Goal: Task Accomplishment & Management: Use online tool/utility

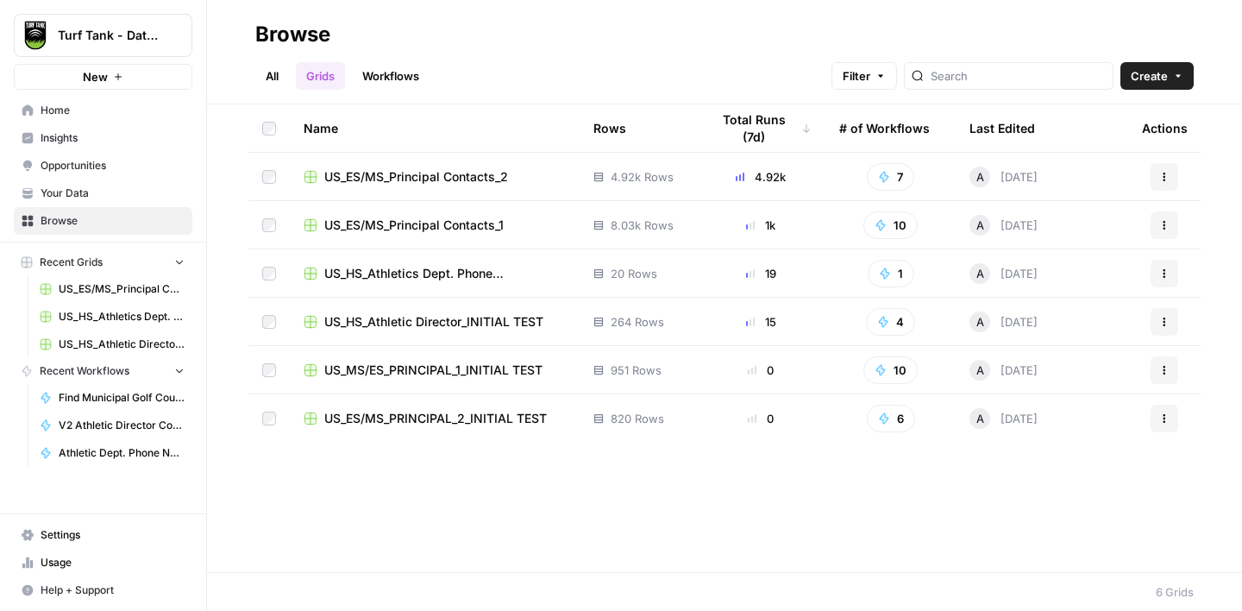
click at [428, 327] on span "US_HS_Athletic Director_INITIAL TEST" at bounding box center [433, 321] width 219 height 17
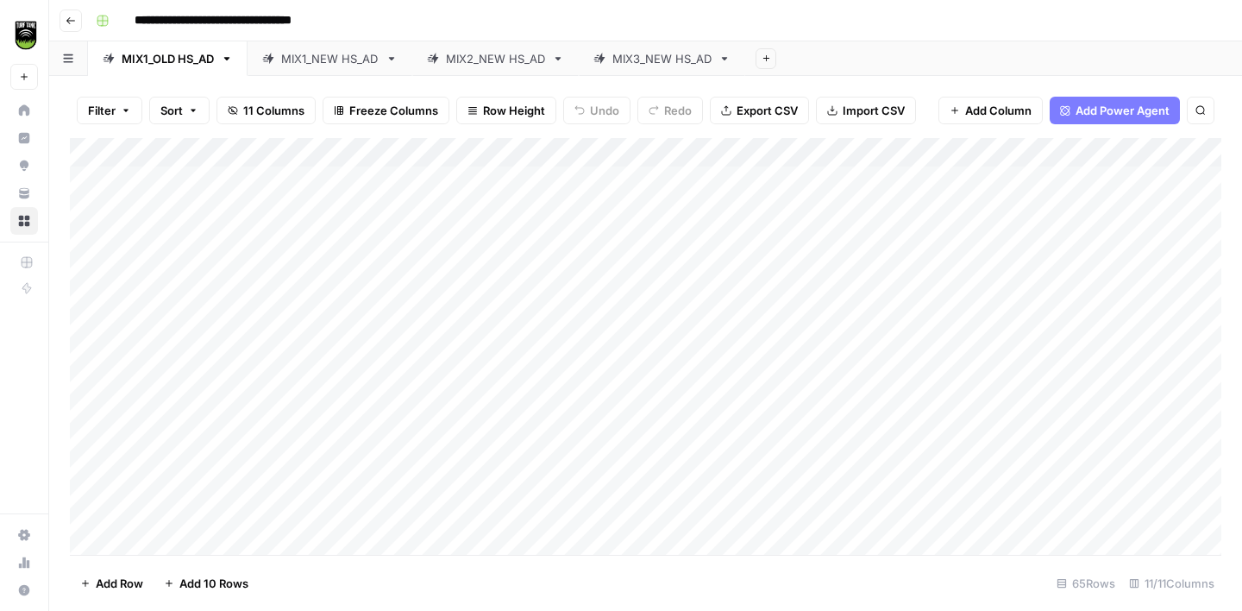
click at [654, 60] on div "MIX3_NEW HS_AD" at bounding box center [661, 58] width 99 height 17
click at [304, 178] on div "Add Column" at bounding box center [645, 346] width 1151 height 417
click at [286, 215] on div "Add Column" at bounding box center [645, 346] width 1151 height 417
click at [604, 216] on div "Add Column" at bounding box center [645, 346] width 1151 height 417
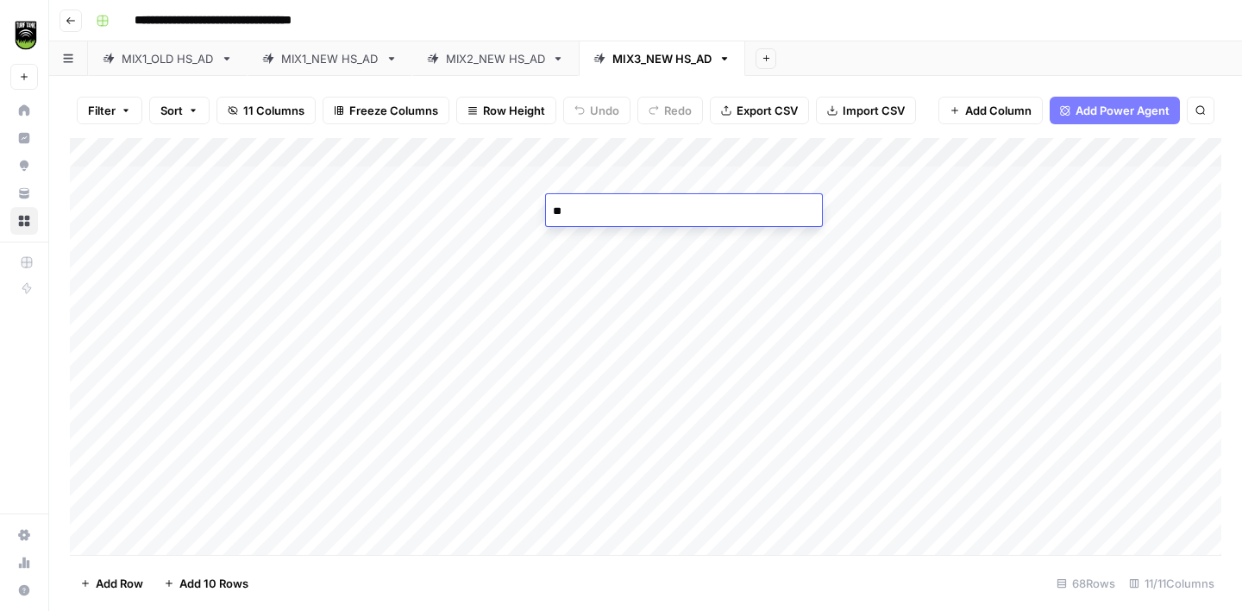
type textarea "***"
click at [327, 230] on div "Add Column" at bounding box center [645, 346] width 1151 height 417
click at [266, 267] on div "Add Column" at bounding box center [645, 346] width 1151 height 417
click at [74, 18] on icon "button" at bounding box center [71, 21] width 10 height 10
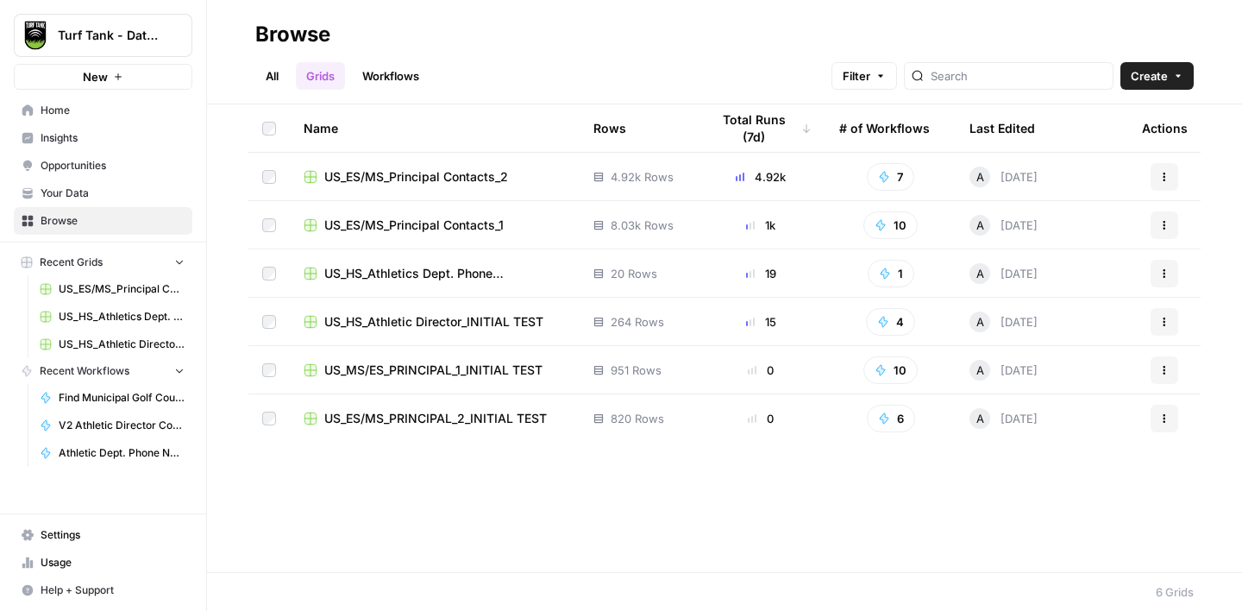
click at [465, 323] on span "US_HS_Athletic Director_INITIAL TEST" at bounding box center [433, 321] width 219 height 17
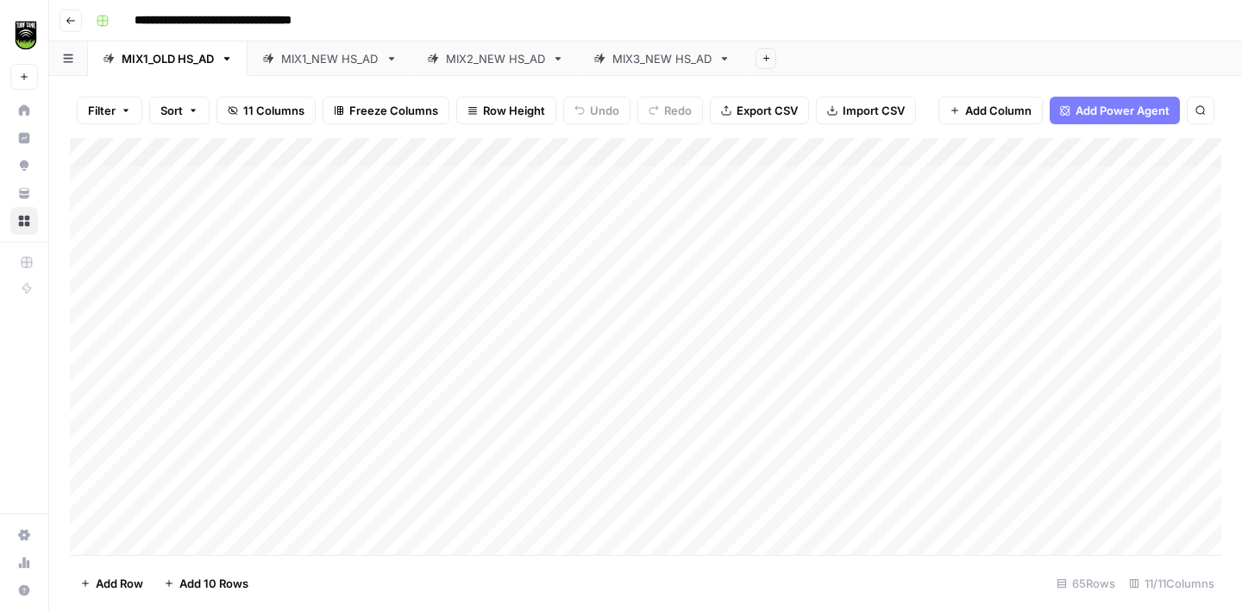
click at [729, 59] on icon at bounding box center [724, 59] width 12 height 12
click at [729, 59] on icon "button" at bounding box center [724, 59] width 12 height 12
click at [786, 113] on span "Duplicate Sheet" at bounding box center [800, 115] width 83 height 17
click at [811, 60] on div "MIX3_NEW HS_AD" at bounding box center [828, 58] width 99 height 17
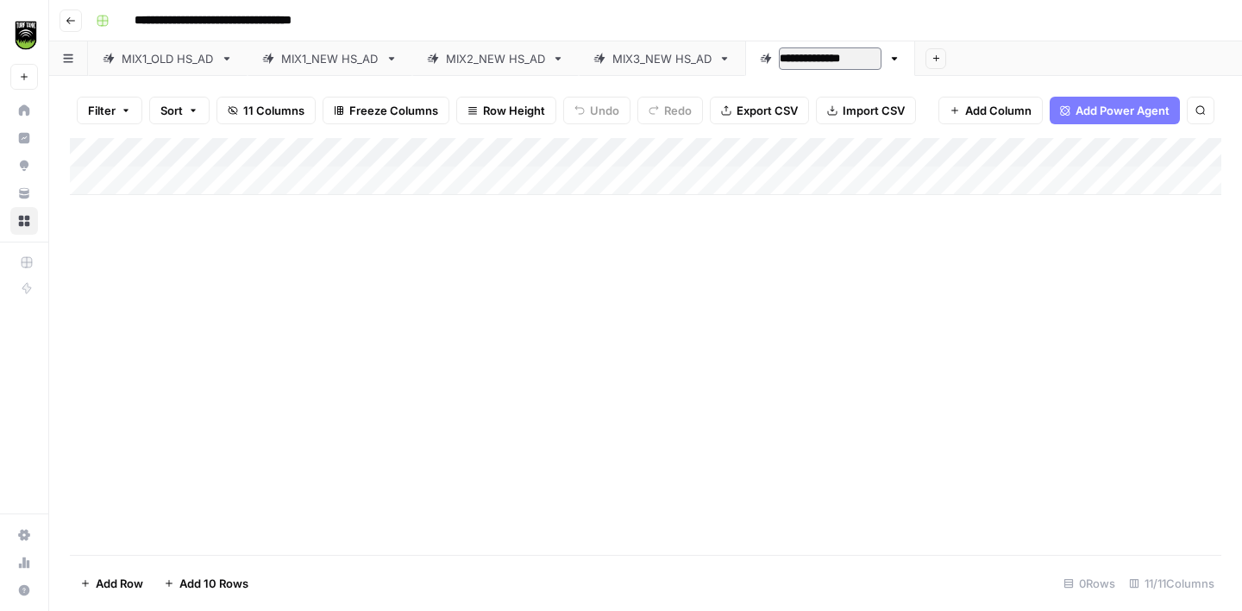
click at [813, 63] on input "**********" at bounding box center [830, 58] width 103 height 22
type input "**********"
click at [829, 19] on div "**********" at bounding box center [657, 21] width 1136 height 28
click at [1143, 144] on button "Add Column" at bounding box center [1174, 152] width 90 height 22
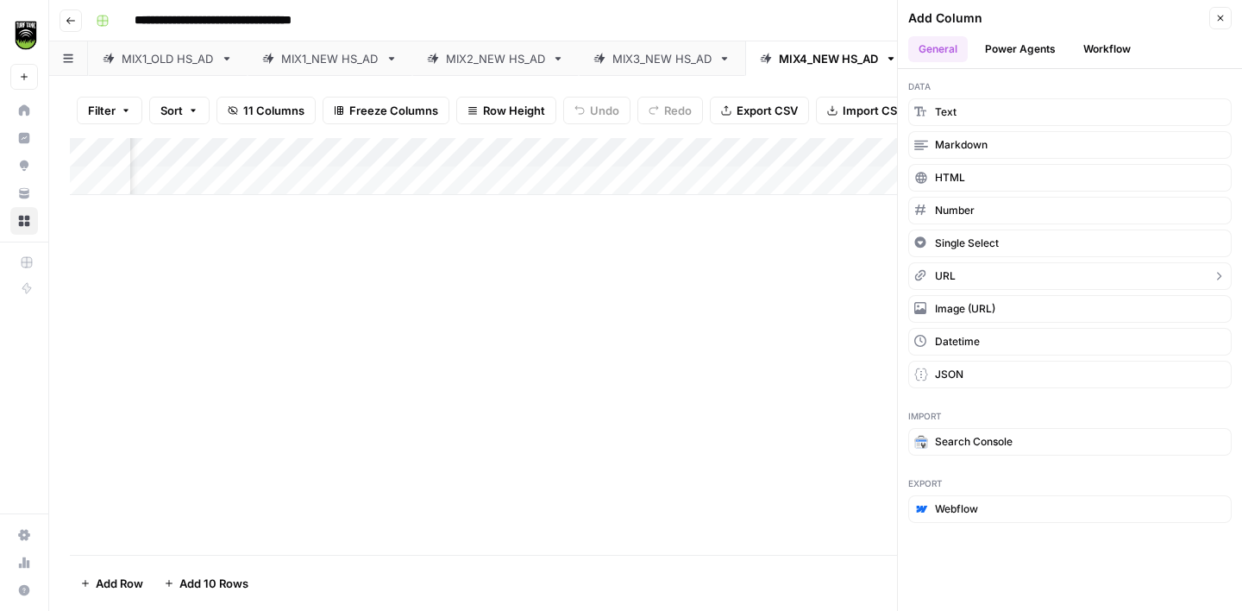
click at [973, 275] on button "URL" at bounding box center [1069, 276] width 323 height 28
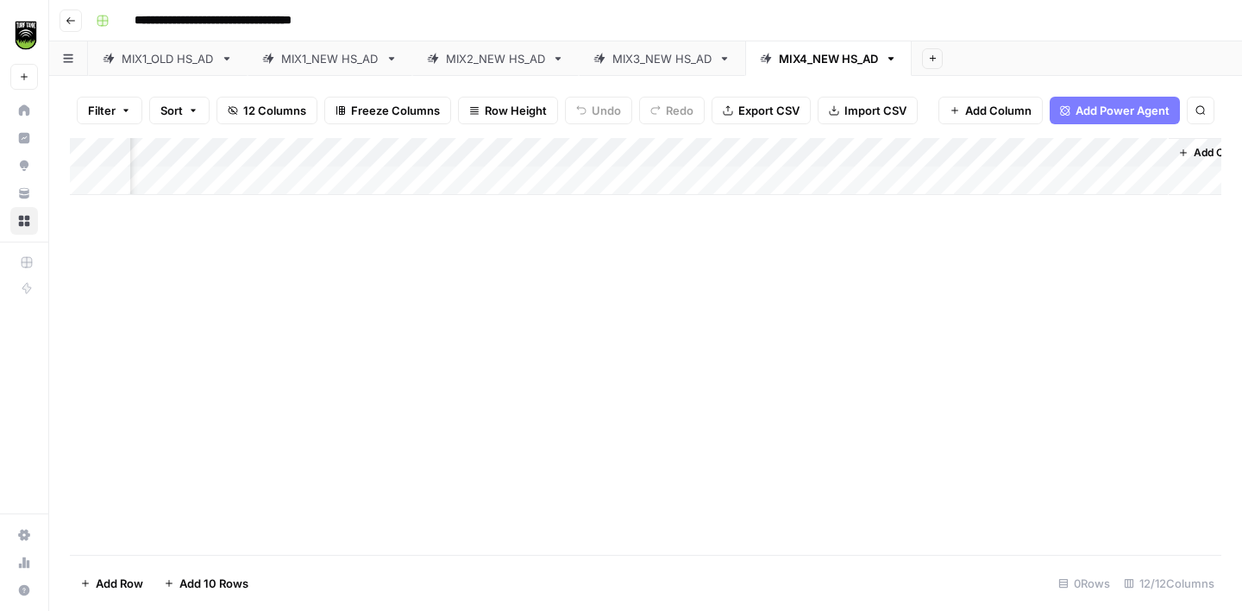
scroll to position [0, 421]
click at [1044, 153] on div "Add Column" at bounding box center [645, 166] width 1151 height 57
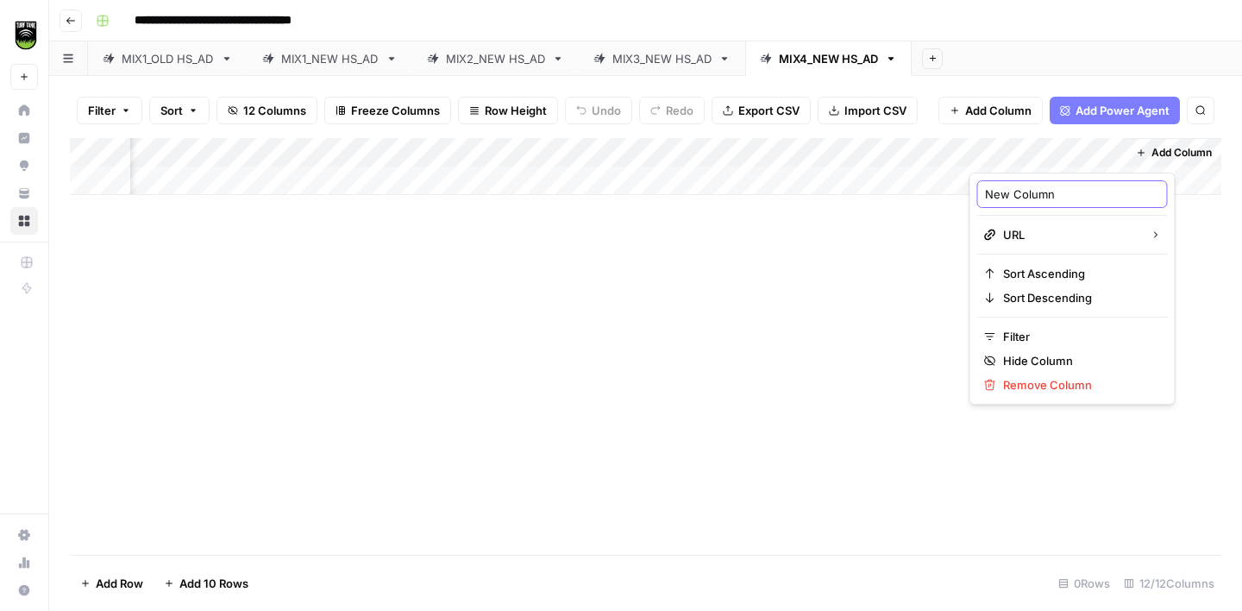
click at [1022, 192] on input "New Column" at bounding box center [1072, 193] width 175 height 17
click at [1022, 193] on input "New Column" at bounding box center [1072, 193] width 175 height 17
type input "Domain"
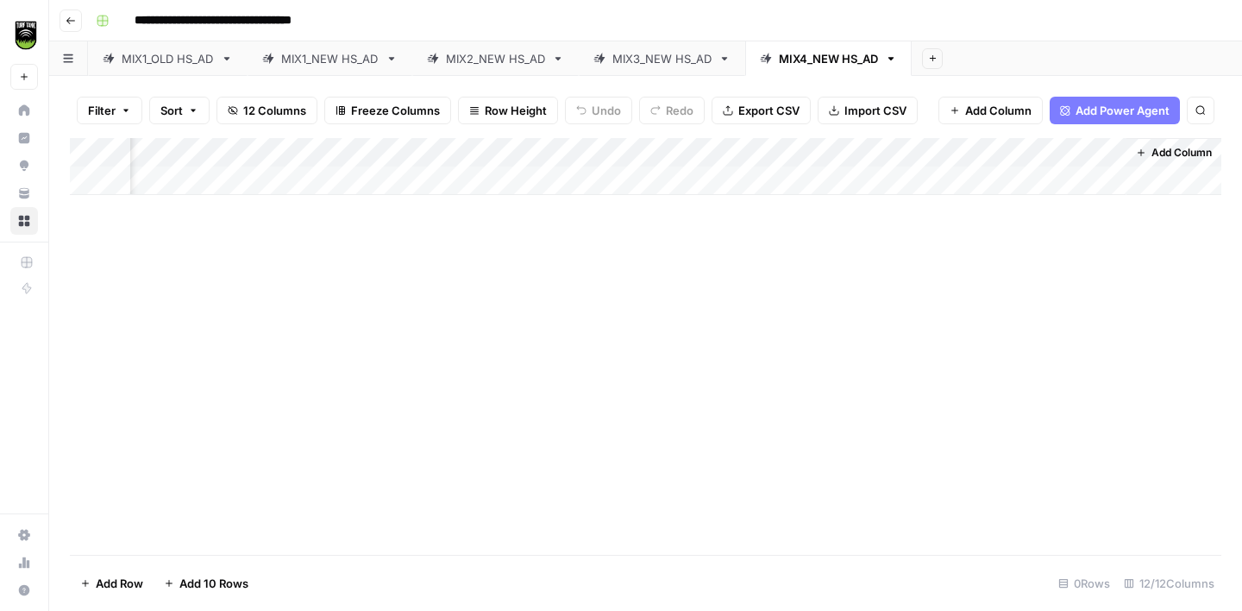
click at [1164, 145] on span "Add Column" at bounding box center [1181, 153] width 60 height 16
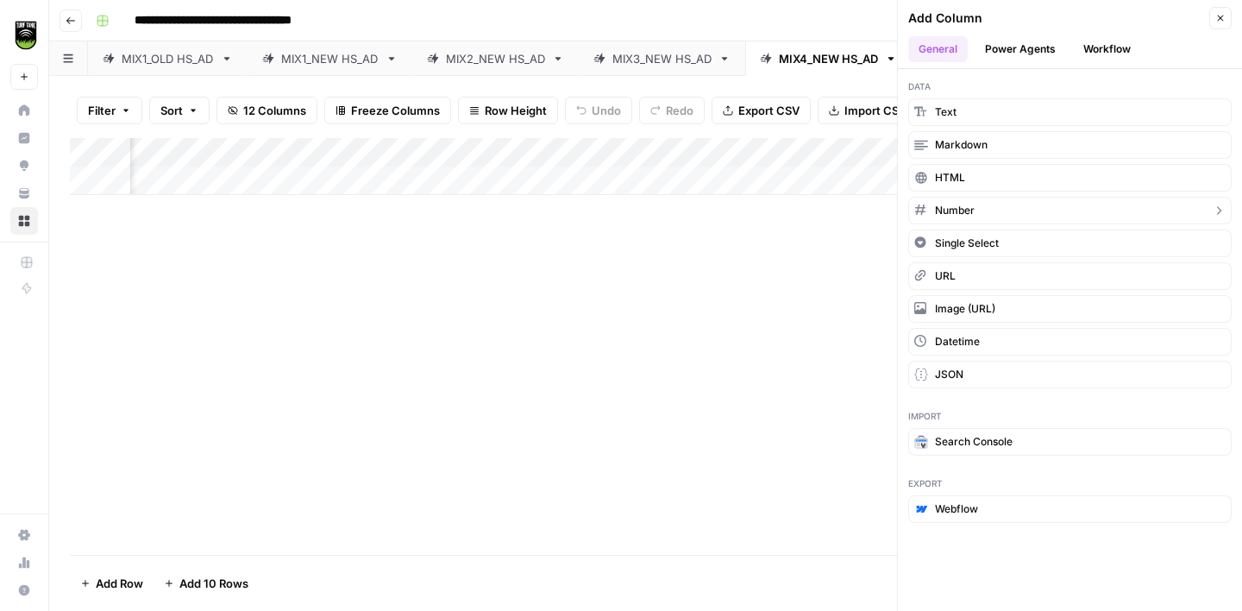
click at [962, 214] on span "Number" at bounding box center [955, 211] width 40 height 16
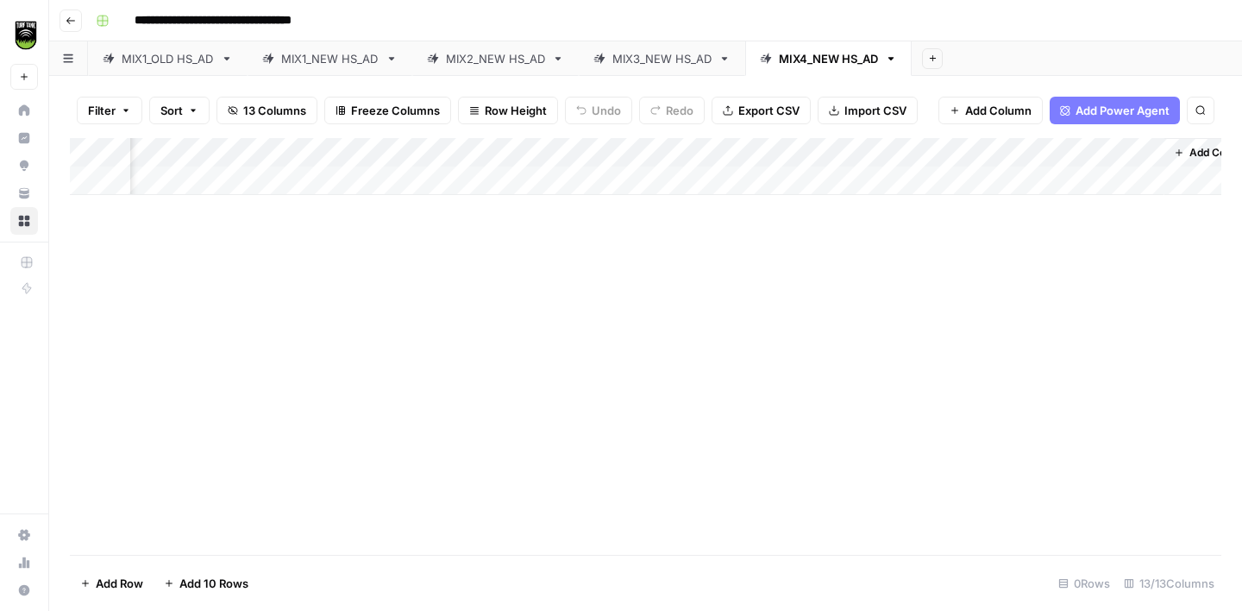
scroll to position [0, 576]
click at [1021, 147] on div "Add Column" at bounding box center [645, 166] width 1151 height 57
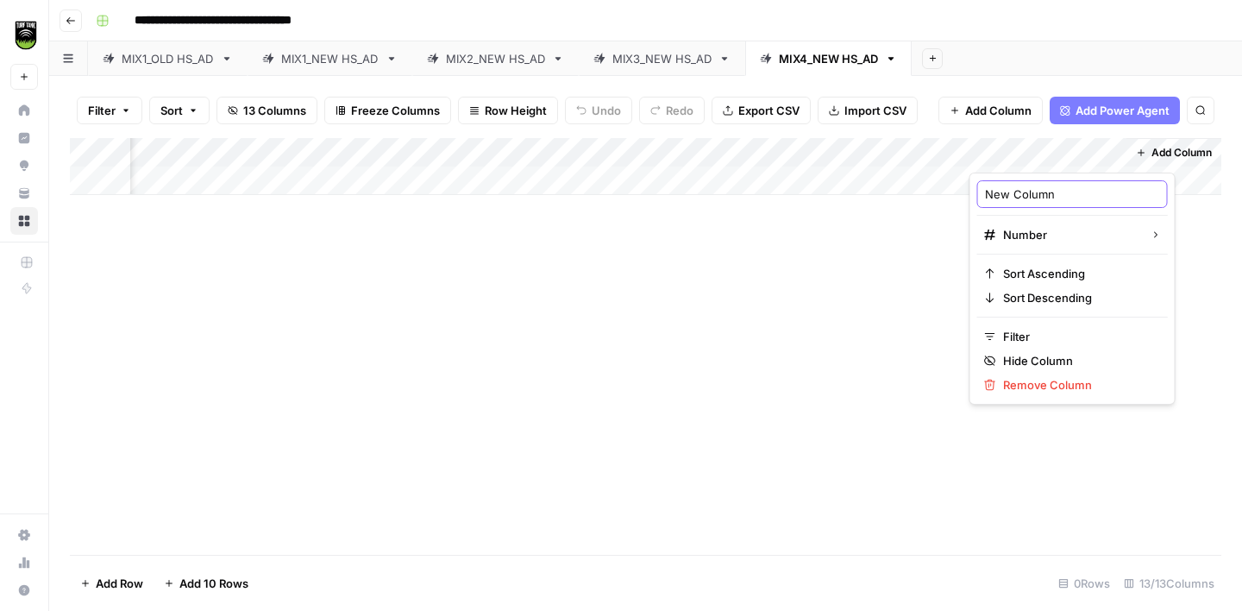
click at [1010, 190] on input "New Column" at bounding box center [1072, 193] width 175 height 17
type input "Fields Score"
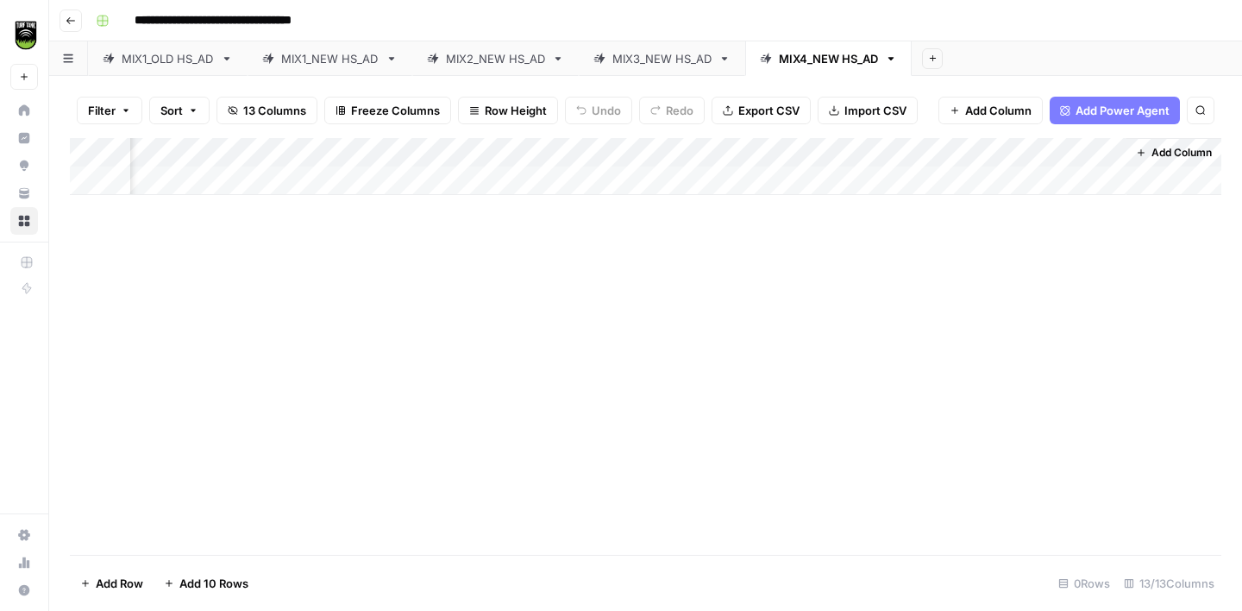
click at [981, 246] on div "Add Column" at bounding box center [645, 346] width 1151 height 417
click at [1146, 151] on button "Add Column" at bounding box center [1174, 152] width 90 height 22
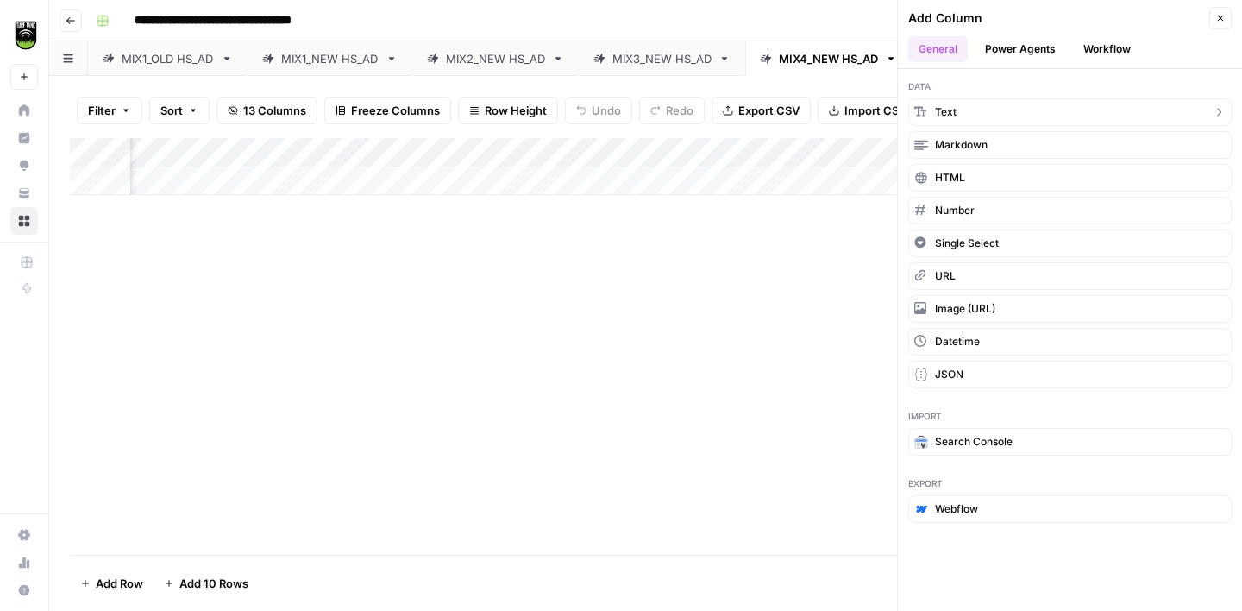
click at [990, 100] on button "Text" at bounding box center [1069, 112] width 323 height 28
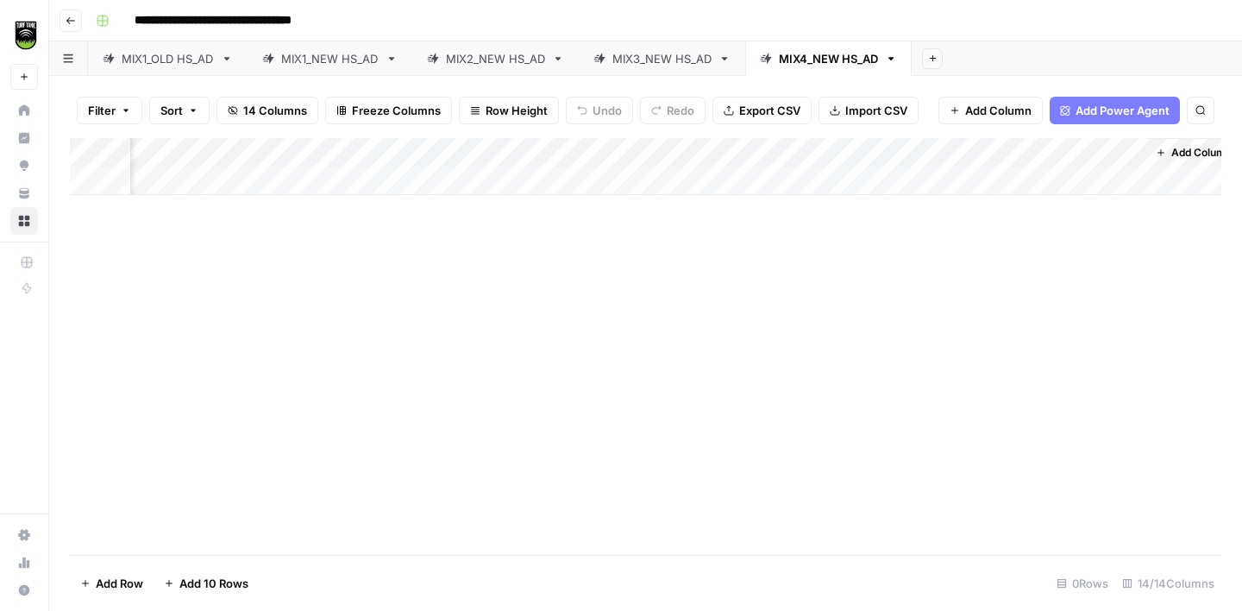
scroll to position [0, 825]
click at [933, 152] on div "Add Column" at bounding box center [645, 166] width 1151 height 57
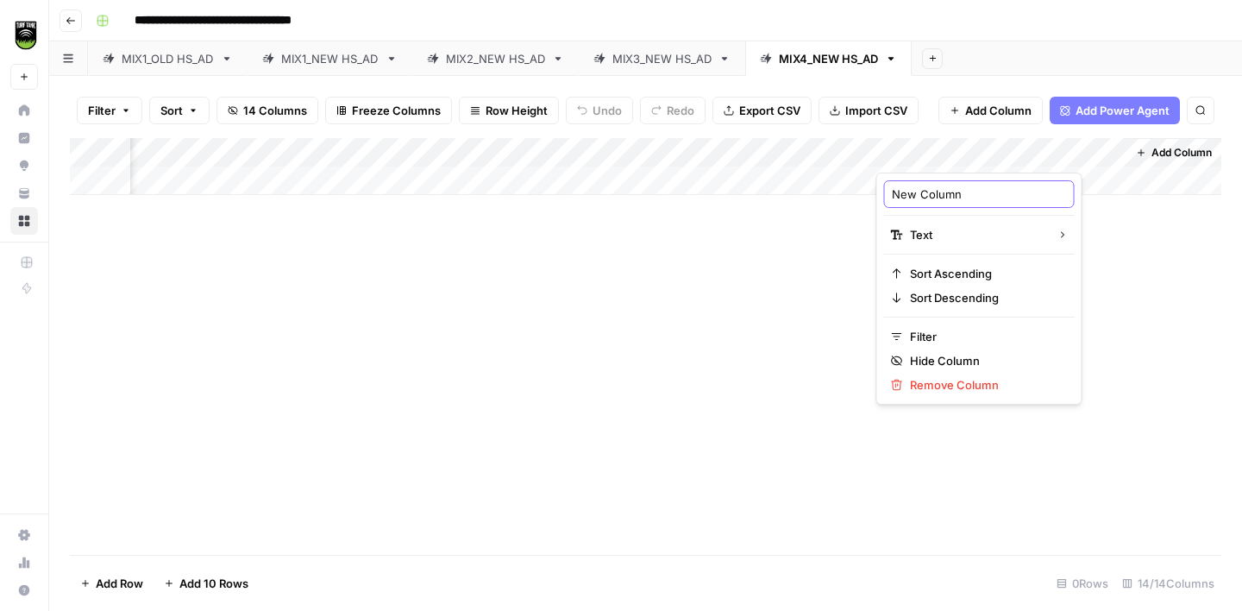
click at [922, 191] on input "New Column" at bounding box center [979, 193] width 175 height 17
type input "Sport Type"
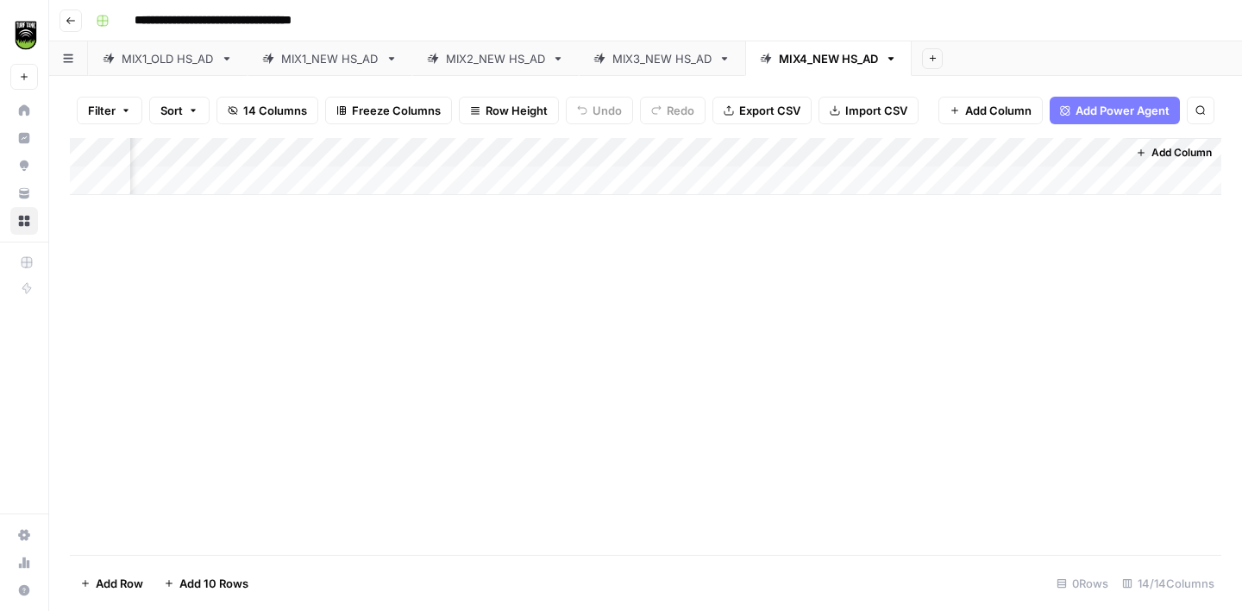
click at [877, 297] on div "Add Column" at bounding box center [645, 346] width 1151 height 417
drag, startPoint x: 1123, startPoint y: 146, endPoint x: 1022, endPoint y: 154, distance: 101.3
click at [1023, 154] on div "Add Column" at bounding box center [645, 166] width 1151 height 57
drag, startPoint x: 725, startPoint y: 148, endPoint x: 216, endPoint y: 150, distance: 508.9
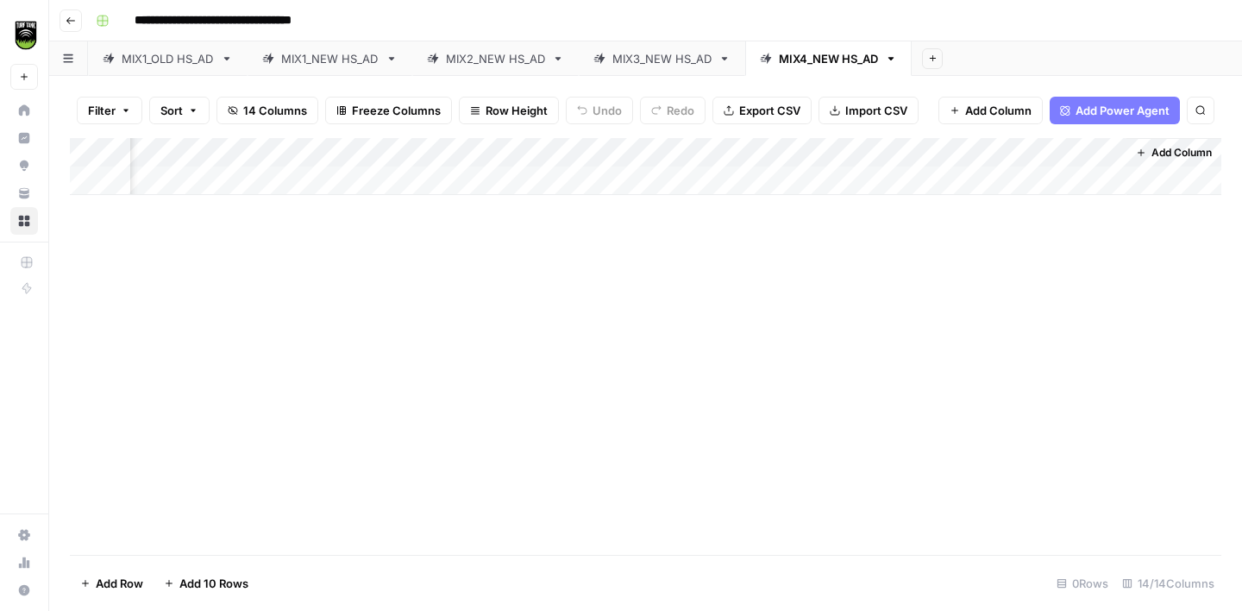
click at [216, 150] on div "Add Column" at bounding box center [645, 166] width 1151 height 57
drag, startPoint x: 877, startPoint y: 152, endPoint x: 372, endPoint y: 156, distance: 505.4
click at [372, 156] on div "Add Column" at bounding box center [645, 166] width 1151 height 57
drag, startPoint x: 1032, startPoint y: 150, endPoint x: 560, endPoint y: 170, distance: 473.0
click at [560, 170] on div "Add Column" at bounding box center [645, 166] width 1151 height 57
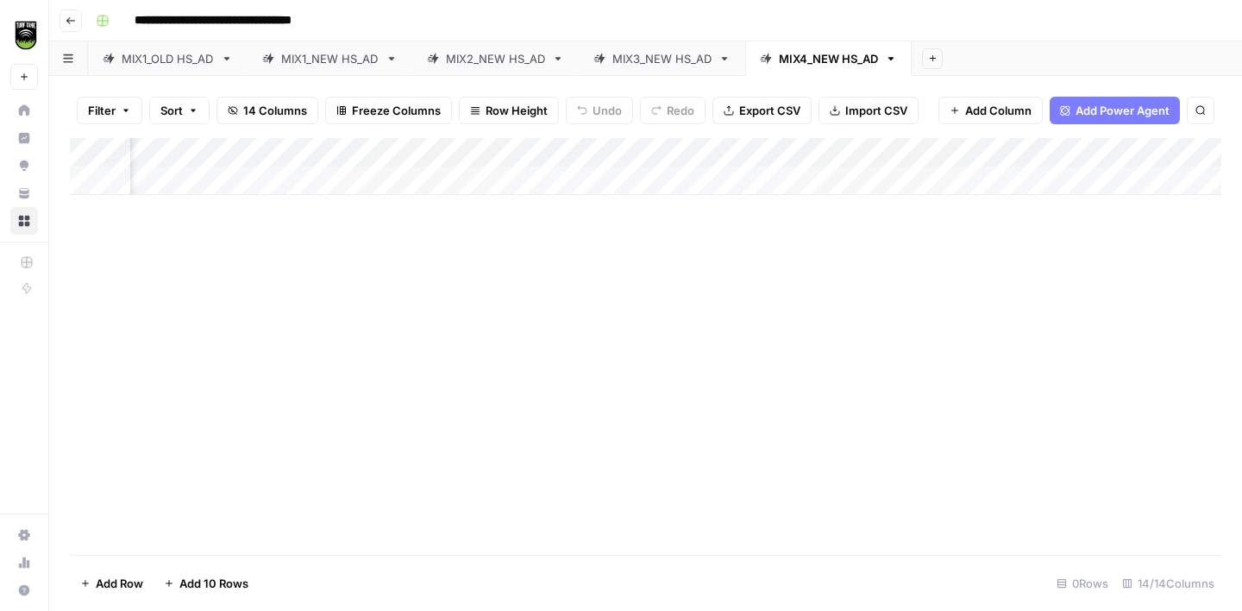
scroll to position [0, 74]
drag, startPoint x: 836, startPoint y: 147, endPoint x: 421, endPoint y: 154, distance: 414.9
click at [421, 154] on div "Add Column" at bounding box center [645, 166] width 1151 height 57
drag, startPoint x: 980, startPoint y: 143, endPoint x: 613, endPoint y: 160, distance: 366.9
click at [613, 160] on div "Add Column" at bounding box center [645, 166] width 1151 height 57
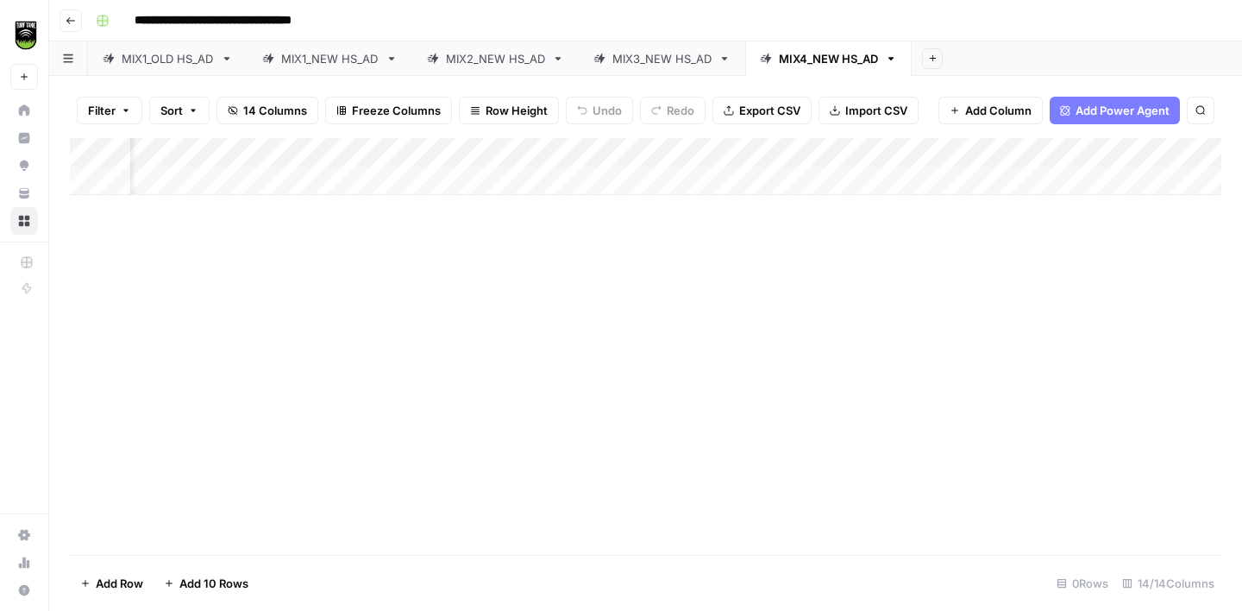
drag, startPoint x: 1146, startPoint y: 153, endPoint x: 768, endPoint y: 168, distance: 378.9
click at [768, 168] on div "Add Column" at bounding box center [645, 166] width 1151 height 57
drag, startPoint x: 516, startPoint y: 145, endPoint x: 329, endPoint y: 154, distance: 187.4
click at [329, 154] on div "Add Column" at bounding box center [645, 166] width 1151 height 57
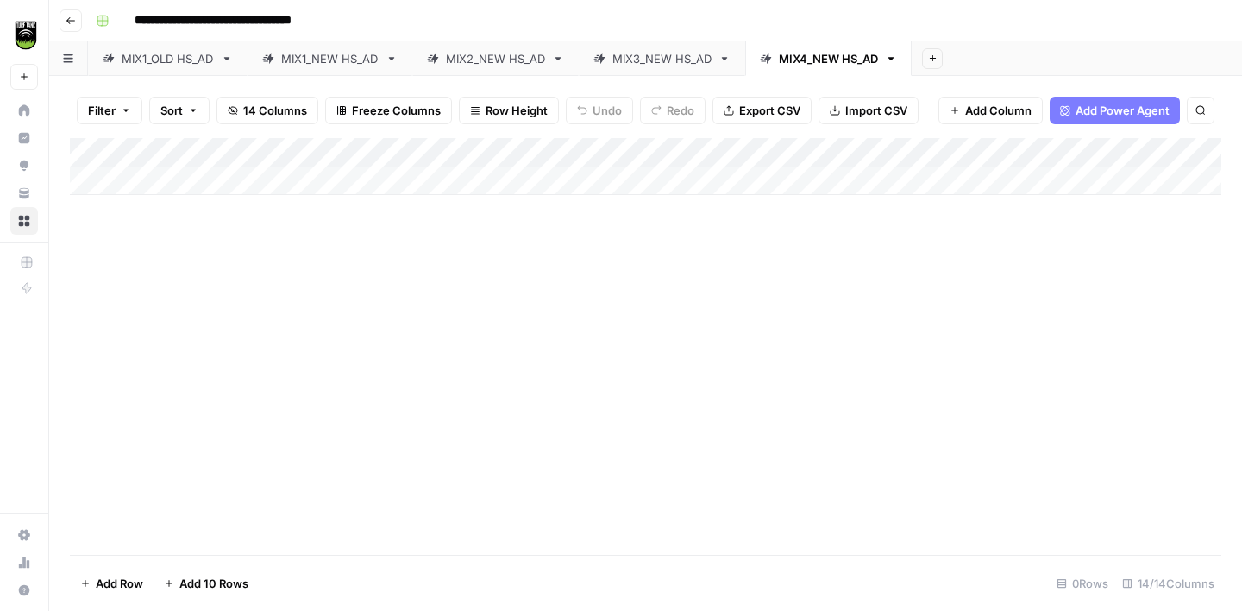
drag, startPoint x: 670, startPoint y: 149, endPoint x: 498, endPoint y: 167, distance: 173.4
click at [498, 167] on div "Add Column" at bounding box center [645, 166] width 1151 height 57
drag, startPoint x: 833, startPoint y: 150, endPoint x: 628, endPoint y: 165, distance: 205.8
click at [628, 165] on div "Add Column" at bounding box center [645, 166] width 1151 height 57
drag, startPoint x: 374, startPoint y: 150, endPoint x: 312, endPoint y: 153, distance: 62.2
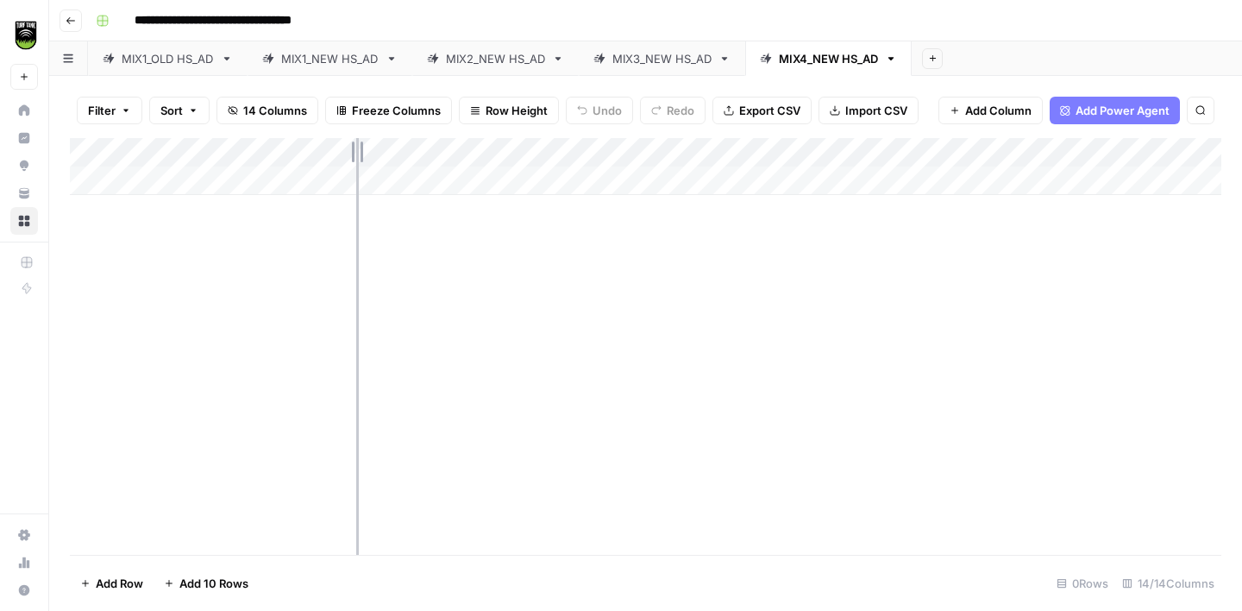
click at [313, 153] on div "Add Column" at bounding box center [645, 166] width 1151 height 57
click at [464, 147] on div "Add Column" at bounding box center [645, 166] width 1151 height 57
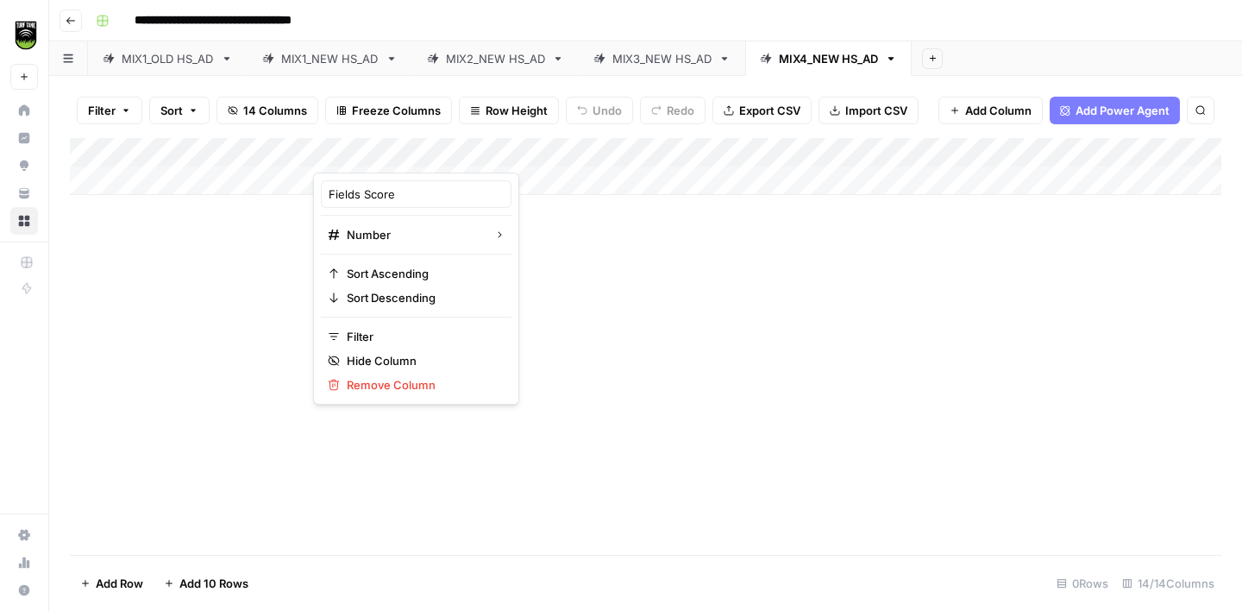
click at [549, 274] on div "Add Column" at bounding box center [645, 346] width 1151 height 417
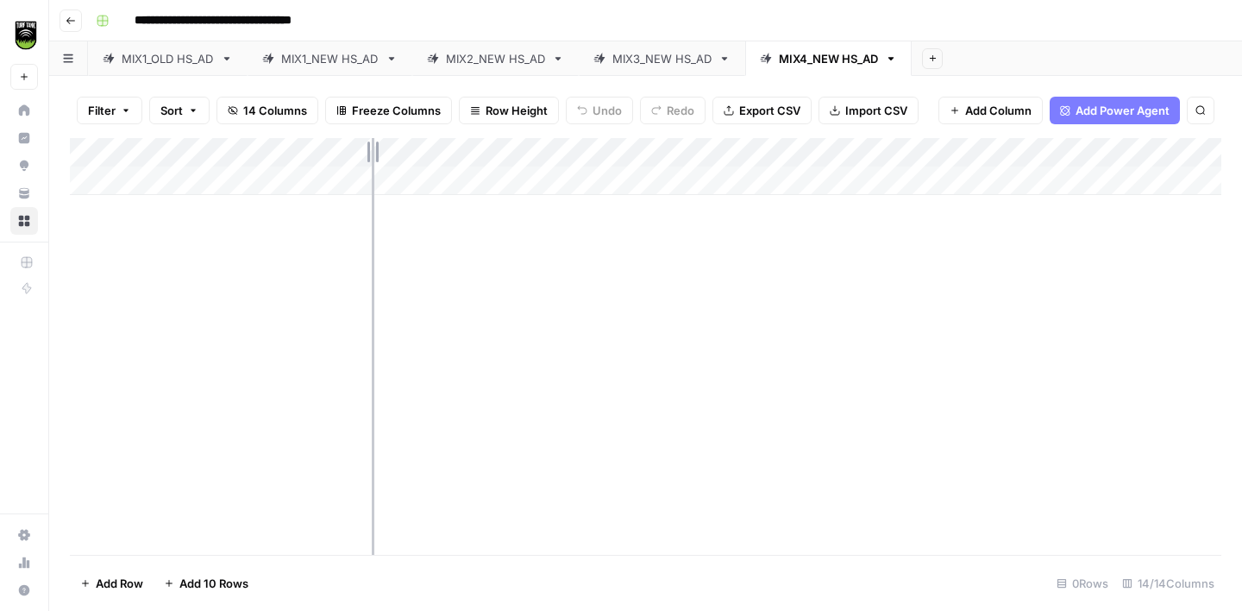
drag, startPoint x: 469, startPoint y: 153, endPoint x: 370, endPoint y: 159, distance: 99.4
click at [370, 159] on div "Add Column" at bounding box center [645, 166] width 1151 height 57
drag, startPoint x: 548, startPoint y: 148, endPoint x: 442, endPoint y: 160, distance: 105.8
click at [443, 160] on div "Add Column" at bounding box center [645, 166] width 1151 height 57
drag, startPoint x: 316, startPoint y: 150, endPoint x: 265, endPoint y: 155, distance: 51.1
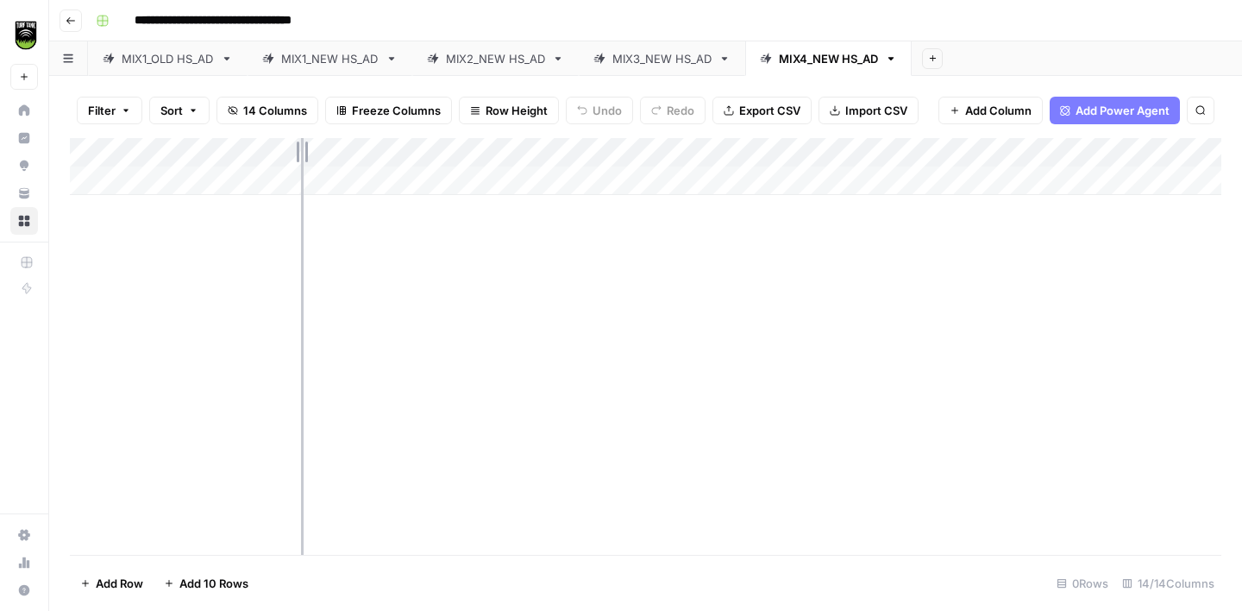
click at [266, 155] on div "Add Column" at bounding box center [645, 166] width 1151 height 57
click at [288, 155] on div "Add Column" at bounding box center [645, 166] width 1151 height 57
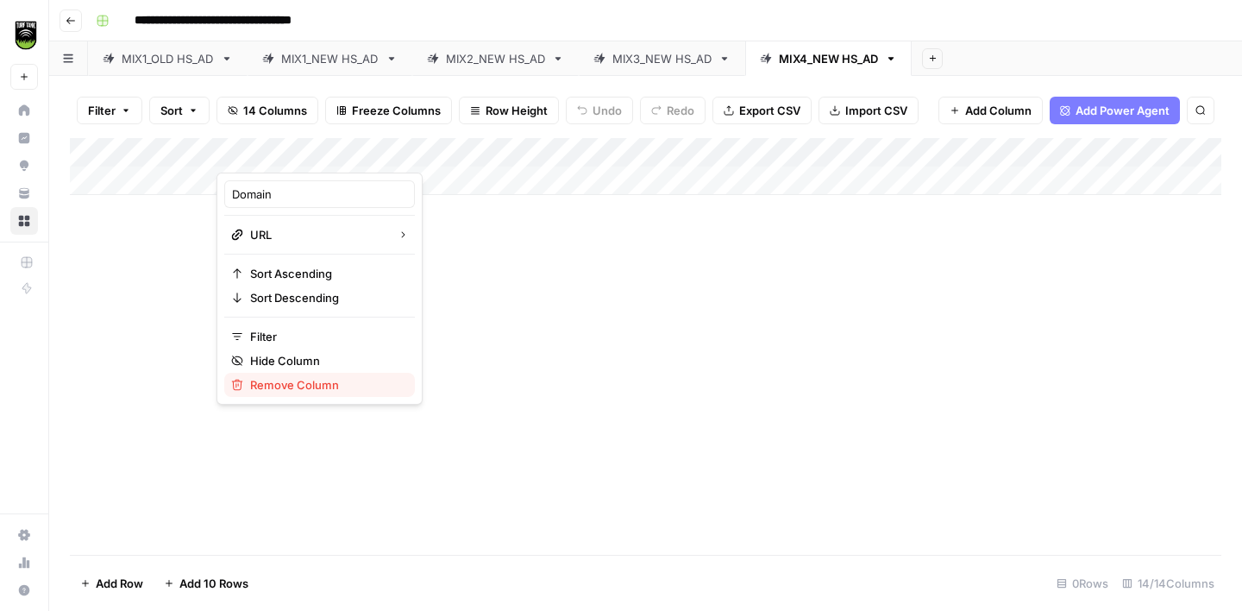
click at [269, 388] on span "Remove Column" at bounding box center [325, 384] width 151 height 17
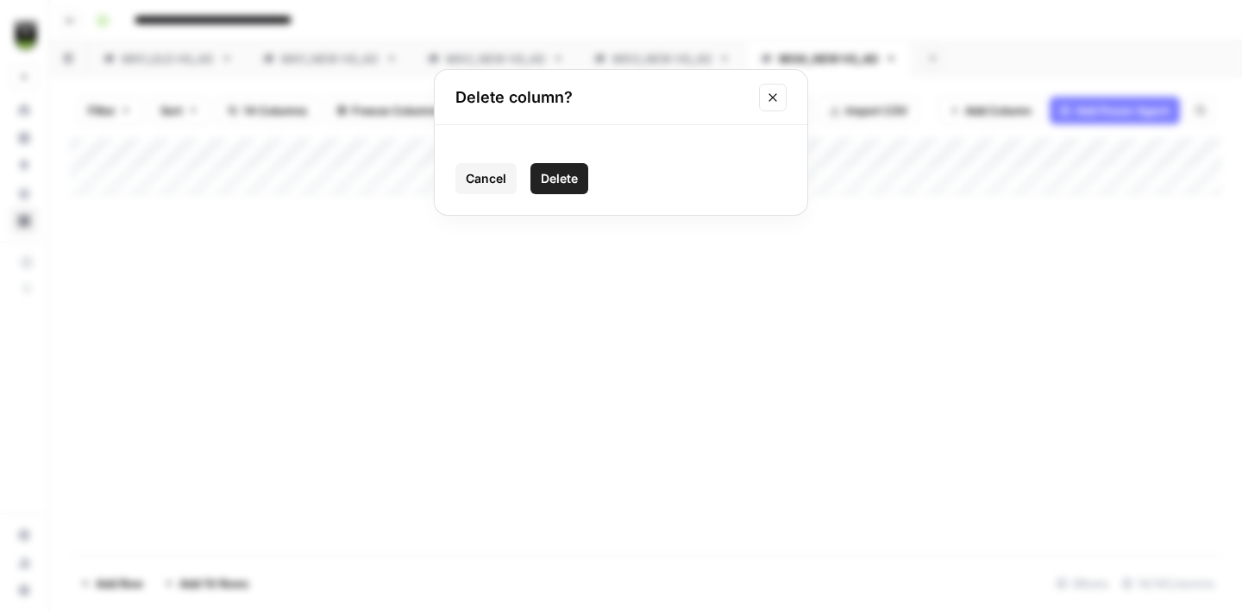
click at [568, 179] on span "Delete" at bounding box center [559, 178] width 37 height 17
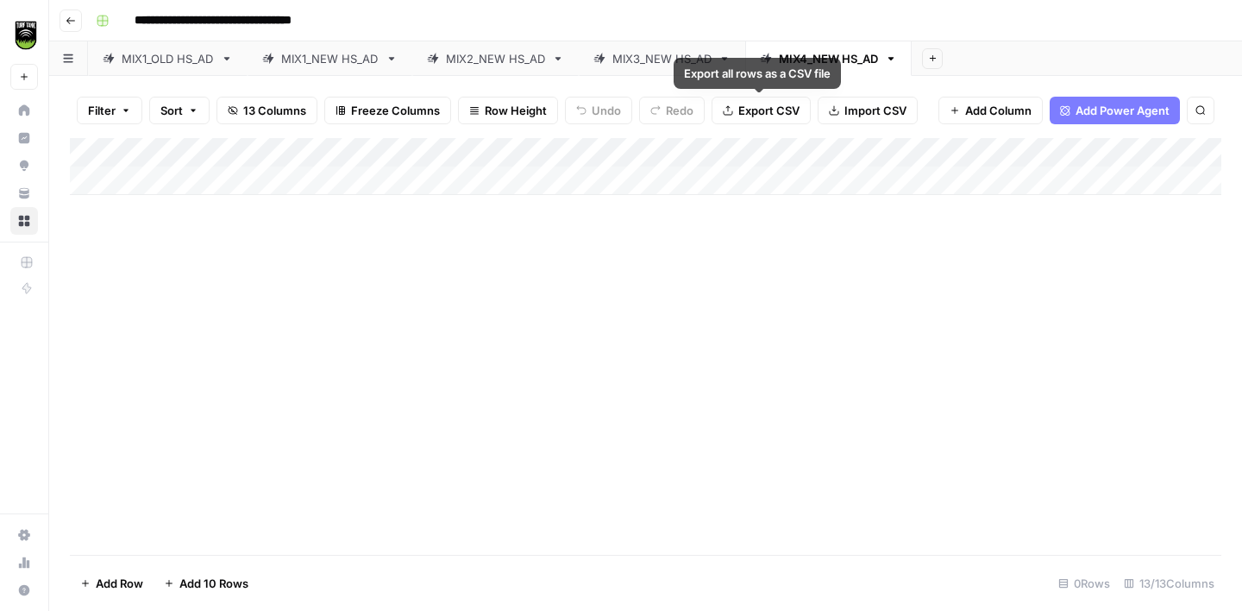
click at [867, 112] on span "Import CSV" at bounding box center [875, 110] width 62 height 17
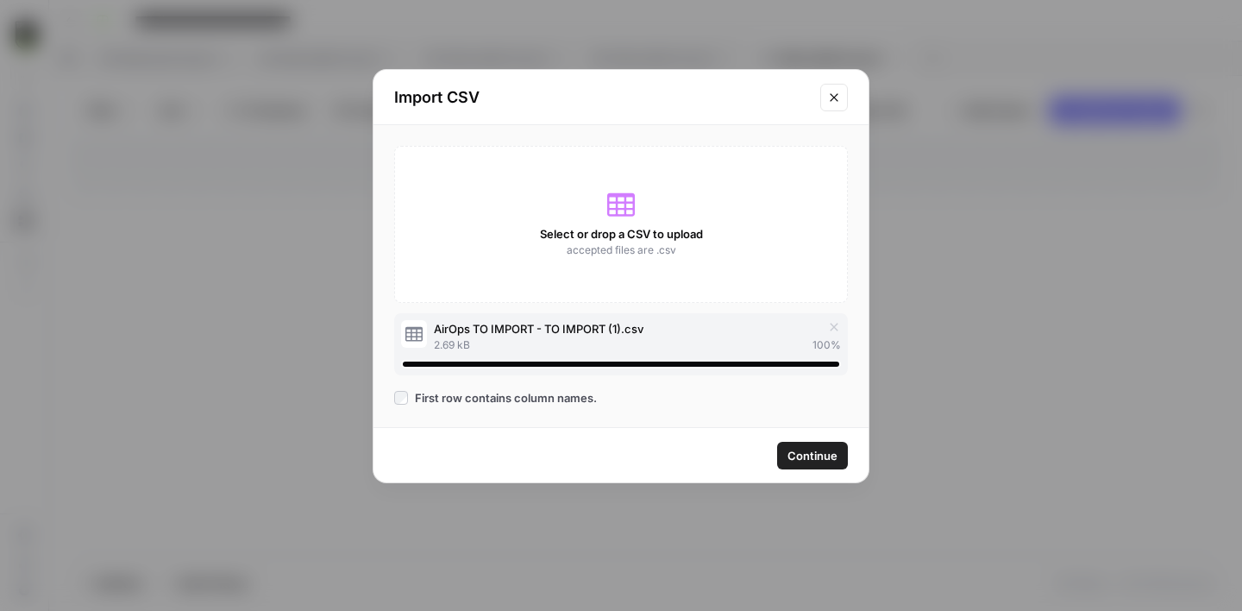
click at [803, 447] on span "Continue" at bounding box center [812, 455] width 50 height 17
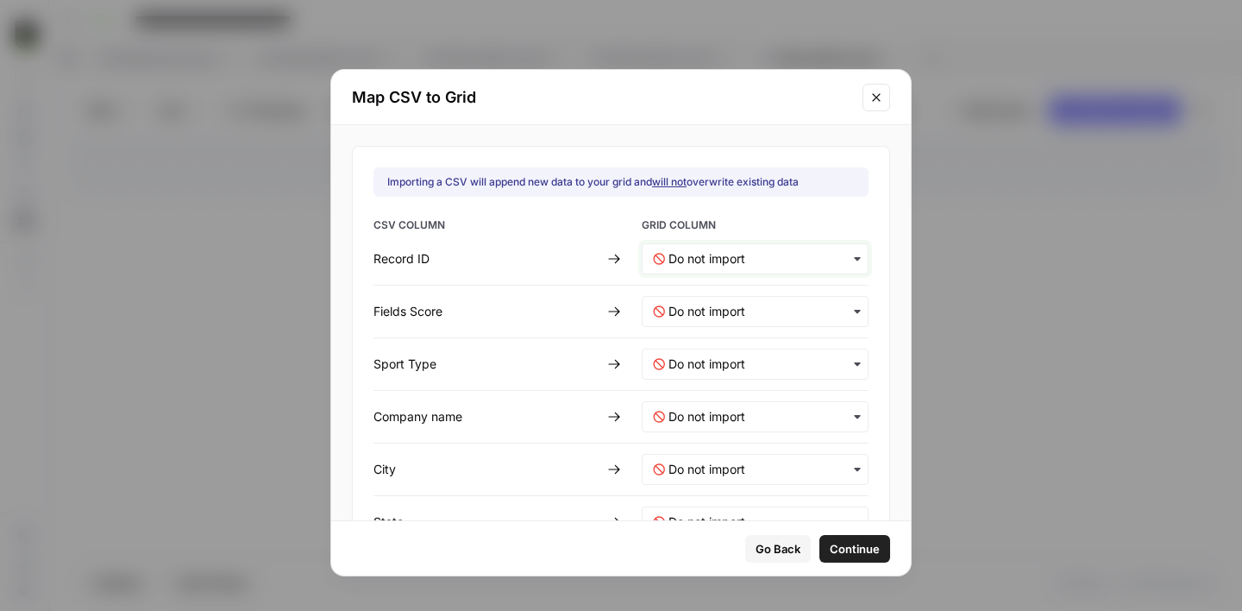
click at [686, 265] on ID-mapping "text" at bounding box center [762, 258] width 189 height 17
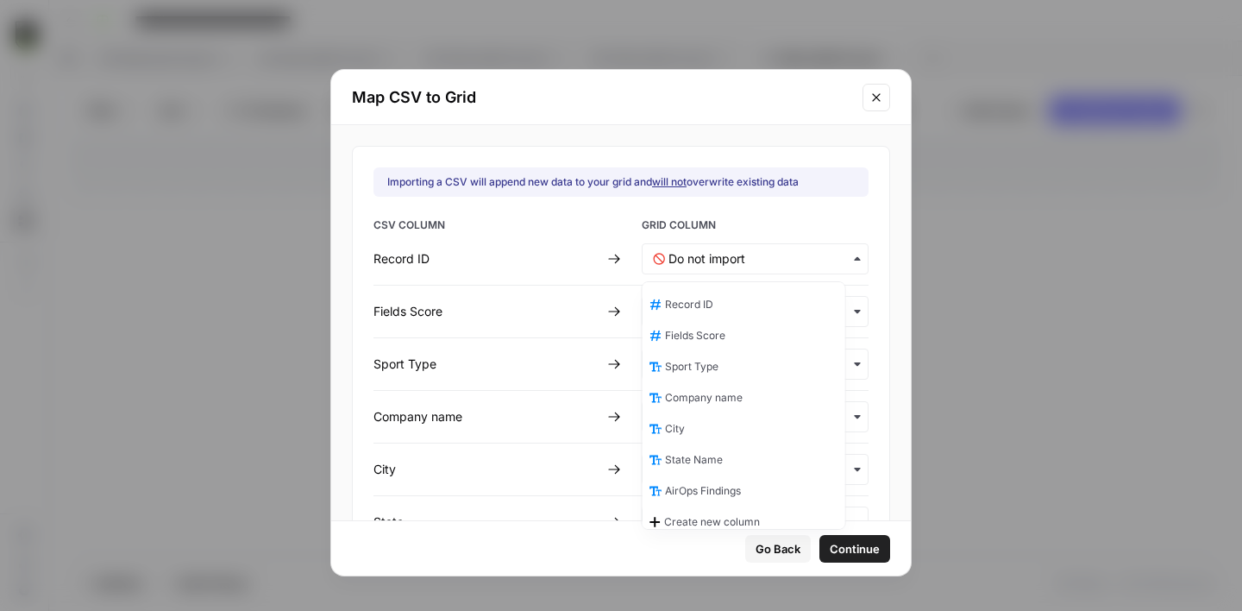
click at [687, 310] on span "Record ID" at bounding box center [689, 305] width 48 height 16
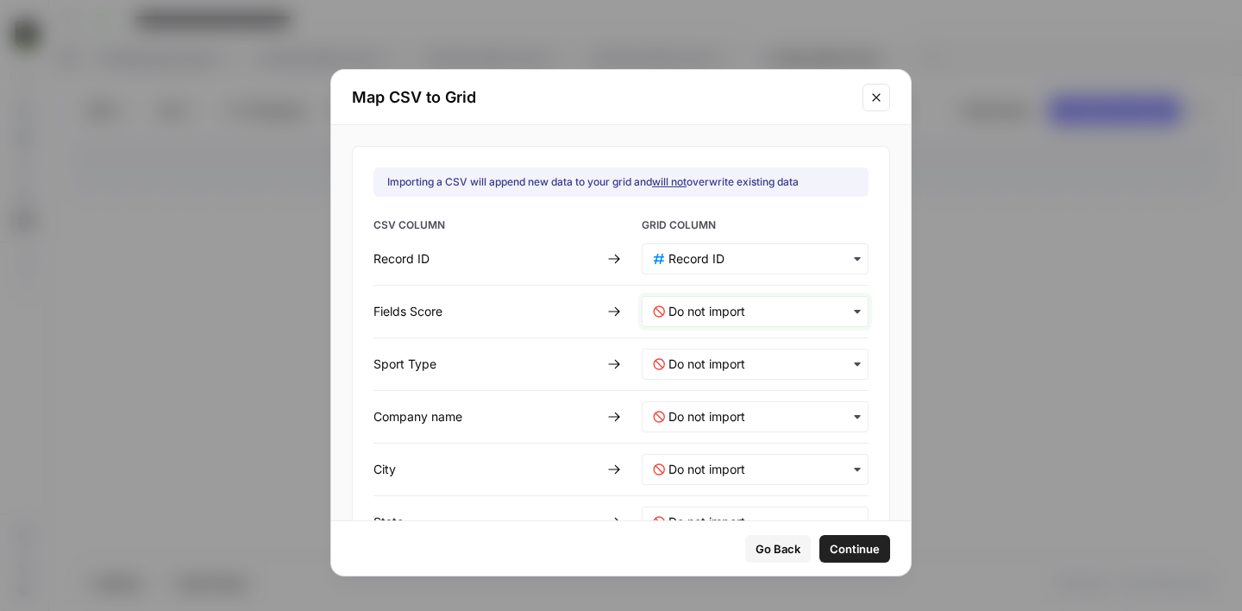
click at [687, 310] on Score-mapping "text" at bounding box center [762, 311] width 189 height 17
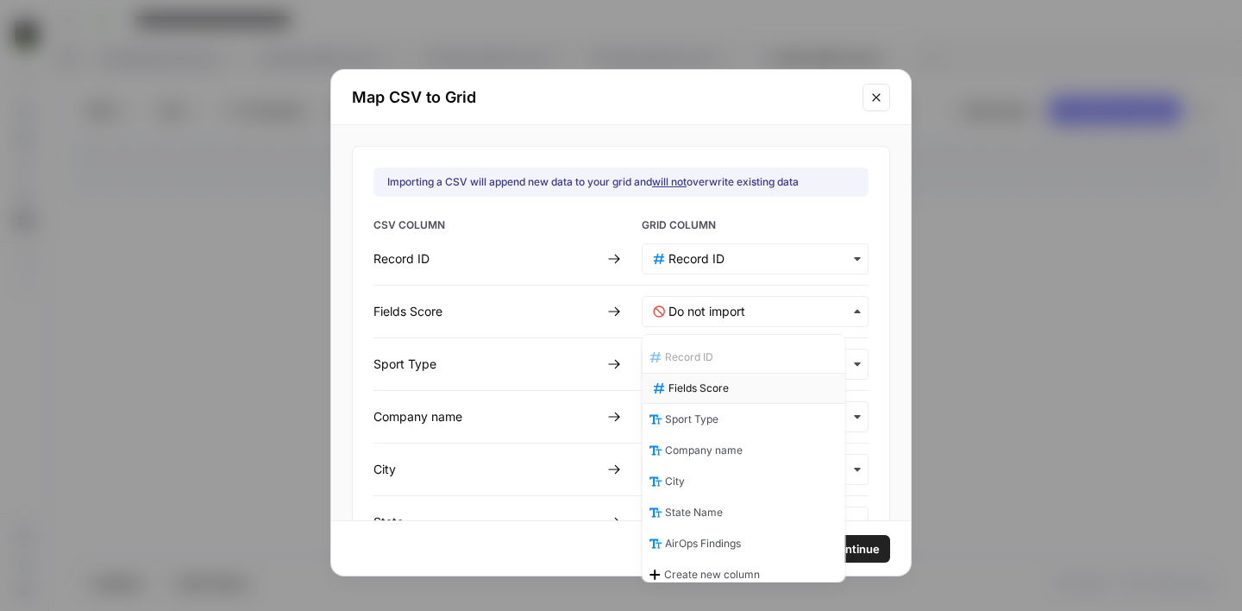
click at [700, 380] on span "Fields Score" at bounding box center [698, 388] width 60 height 16
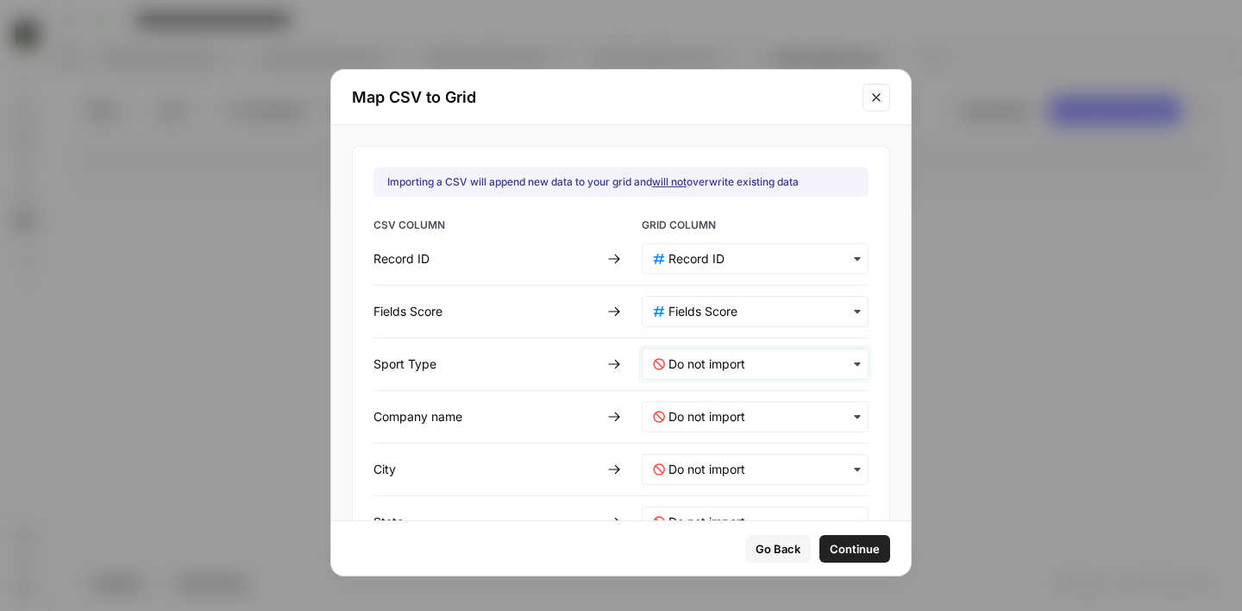
click at [696, 371] on Type-mapping "text" at bounding box center [762, 363] width 189 height 17
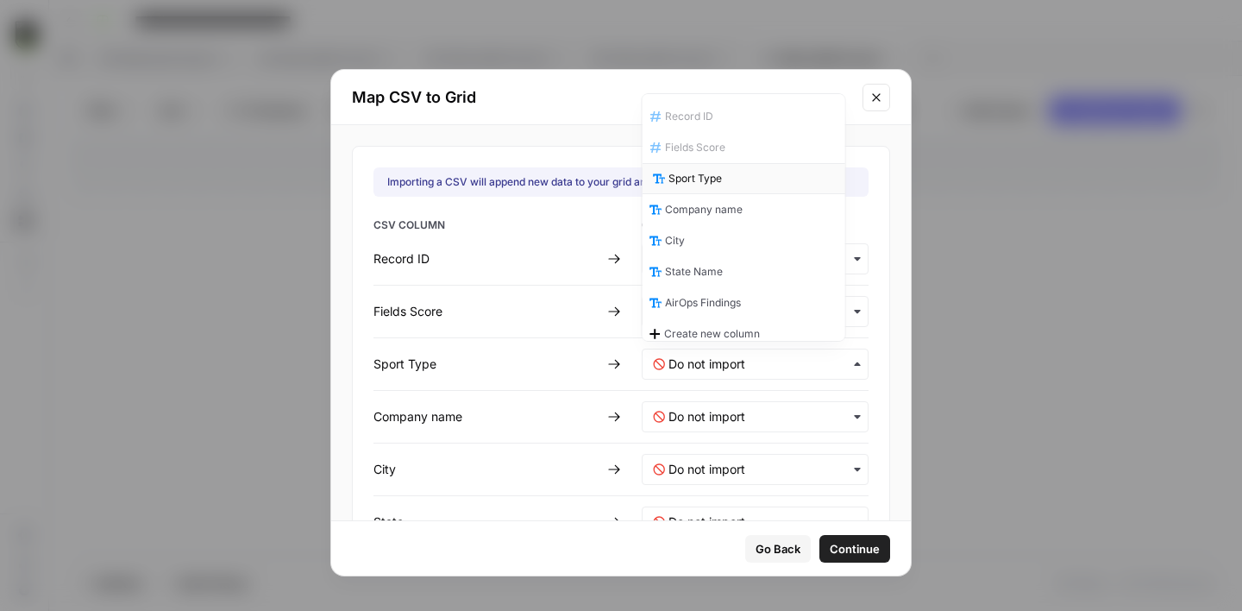
click at [712, 183] on span "Sport Type" at bounding box center [694, 179] width 53 height 16
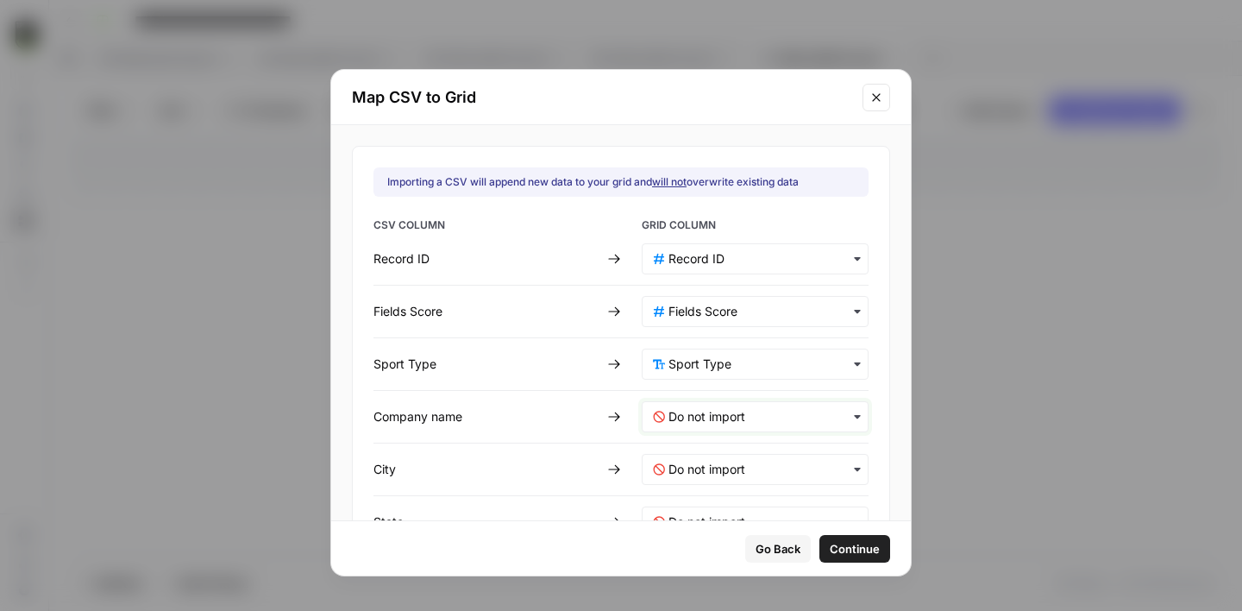
click at [700, 414] on name-mapping "text" at bounding box center [762, 416] width 189 height 17
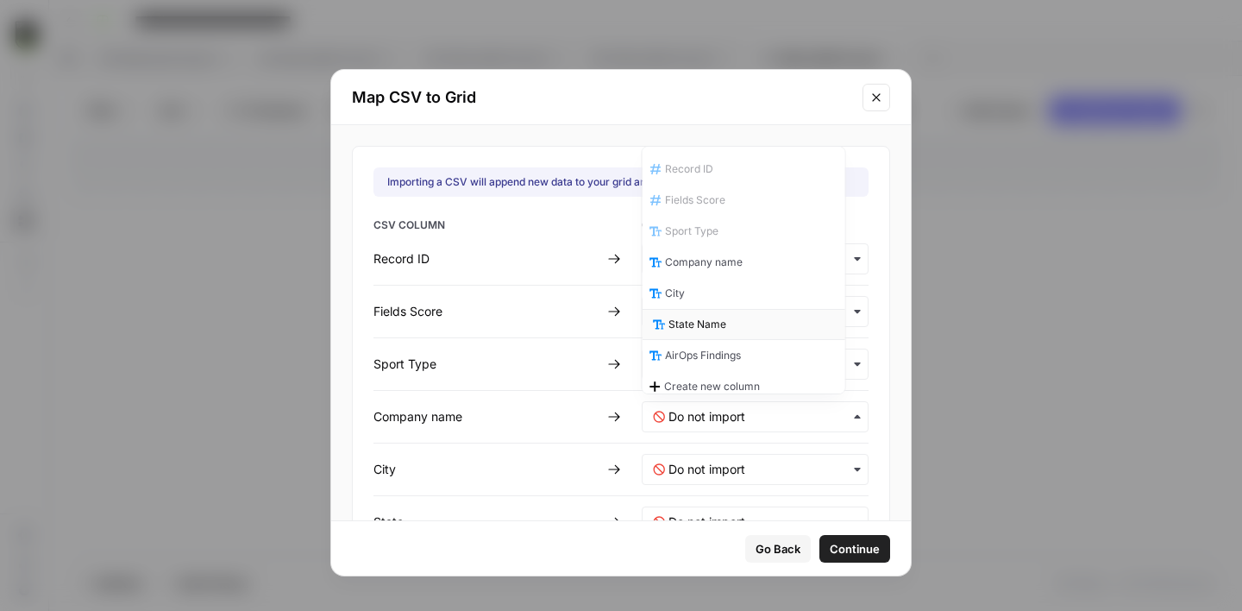
scroll to position [9, 0]
click at [707, 255] on span "Company name" at bounding box center [707, 254] width 78 height 16
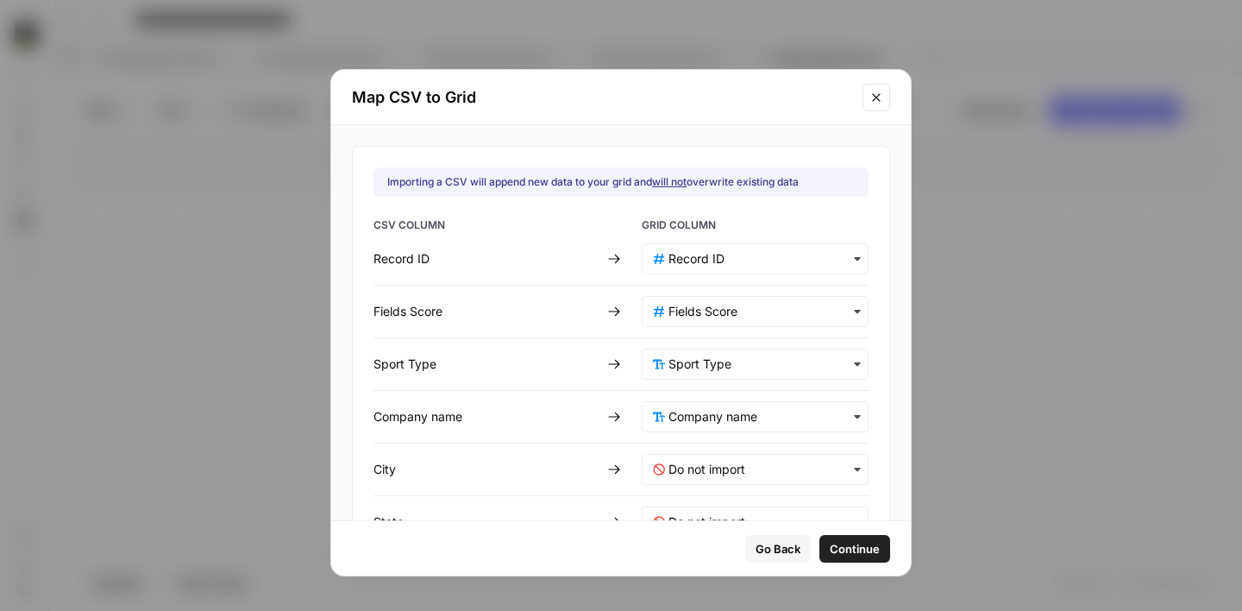
scroll to position [56, 0]
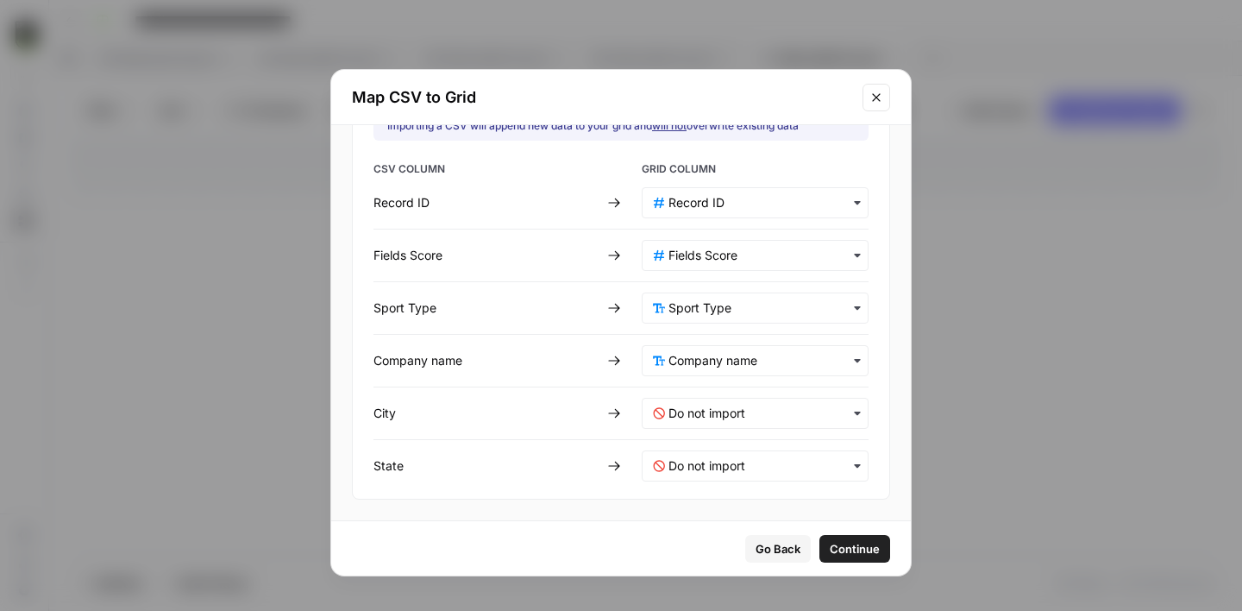
click at [710, 403] on div "button" at bounding box center [755, 413] width 227 height 31
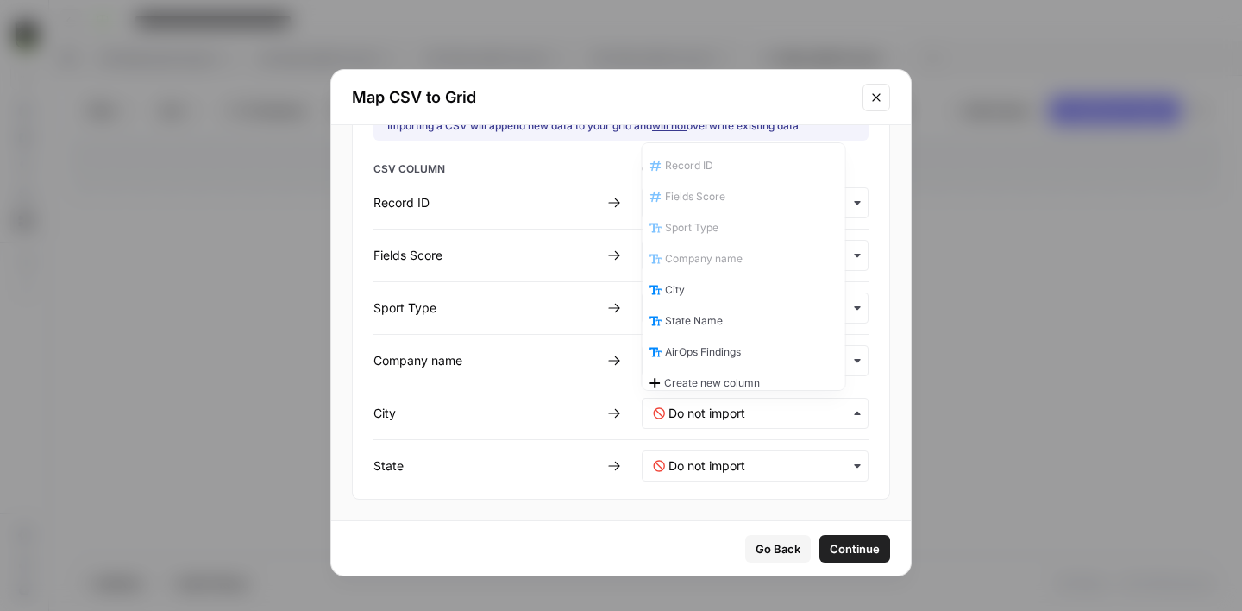
scroll to position [47, 0]
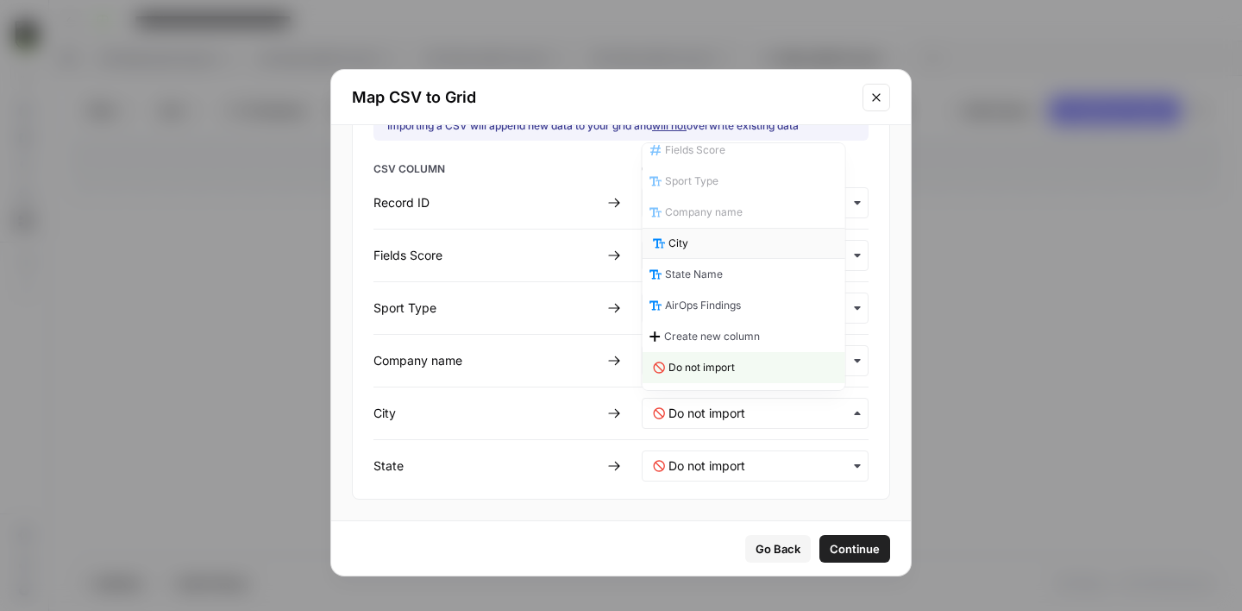
click at [700, 249] on div "City" at bounding box center [744, 243] width 203 height 31
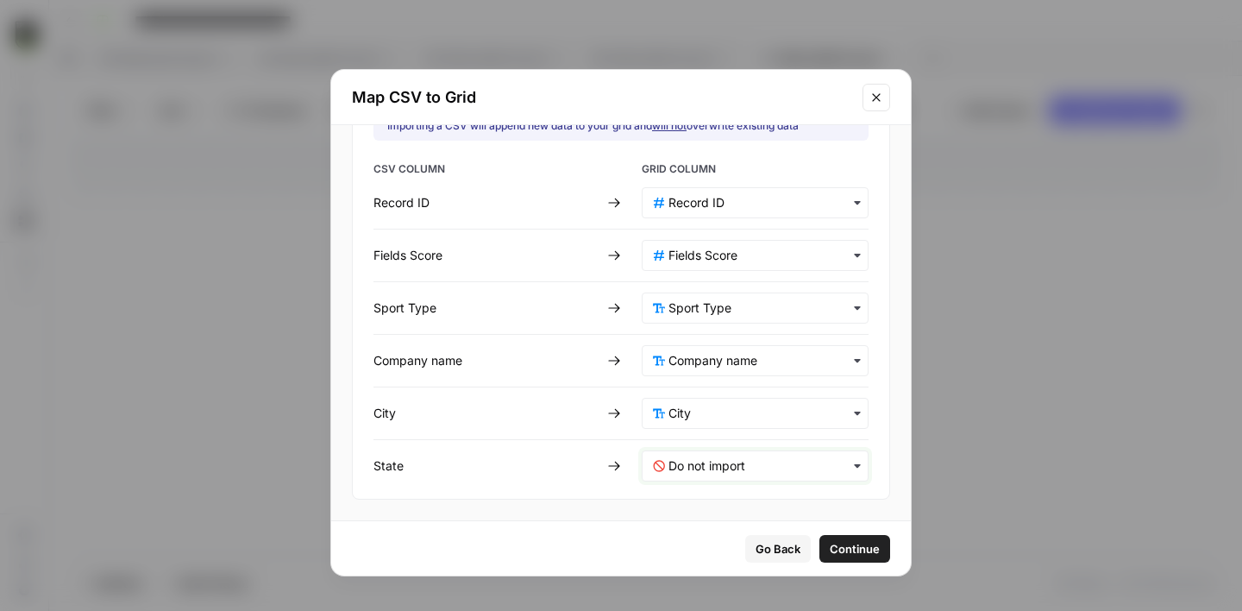
click at [696, 466] on input "text" at bounding box center [762, 465] width 189 height 17
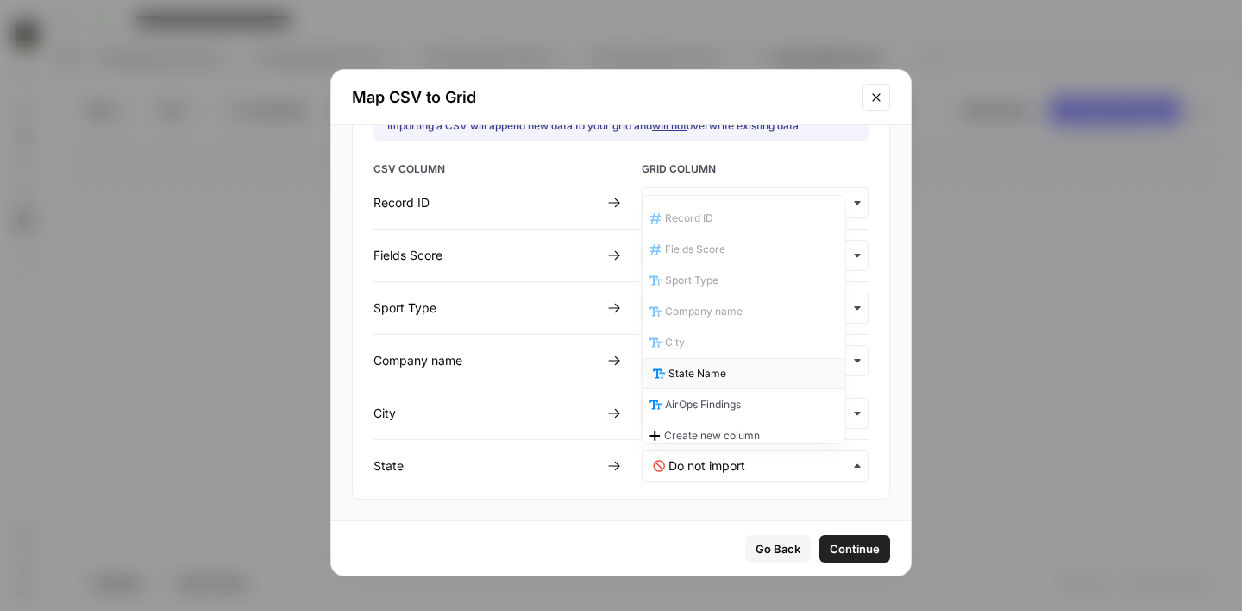
scroll to position [9, 0]
click at [706, 365] on span "State Name" at bounding box center [697, 365] width 58 height 16
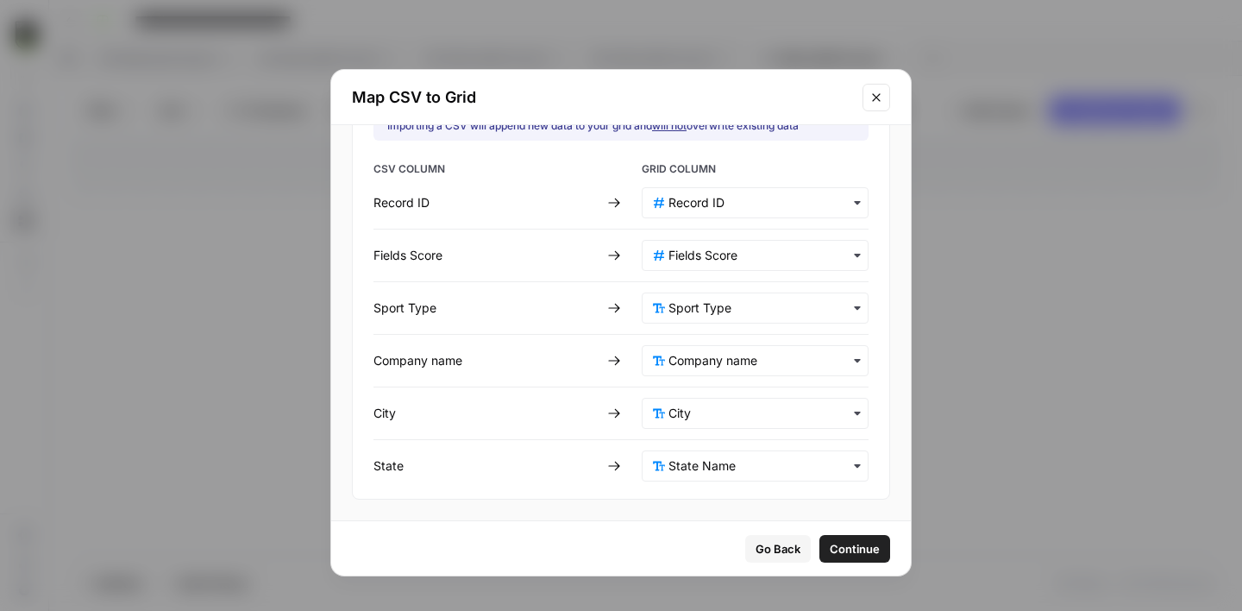
click at [830, 547] on span "Continue" at bounding box center [855, 548] width 50 height 17
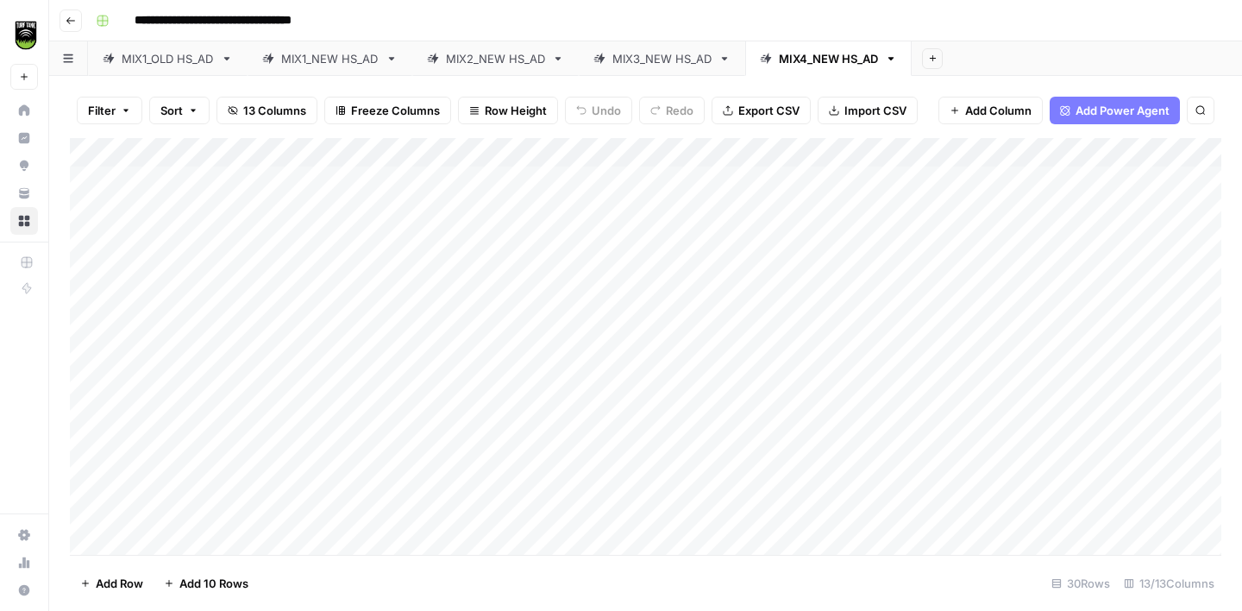
click at [906, 179] on div "Add Column" at bounding box center [645, 346] width 1151 height 417
click at [911, 209] on div "Add Column" at bounding box center [645, 346] width 1151 height 417
click at [909, 244] on div "Add Column" at bounding box center [645, 346] width 1151 height 417
click at [737, 270] on div "Add Column" at bounding box center [645, 346] width 1151 height 417
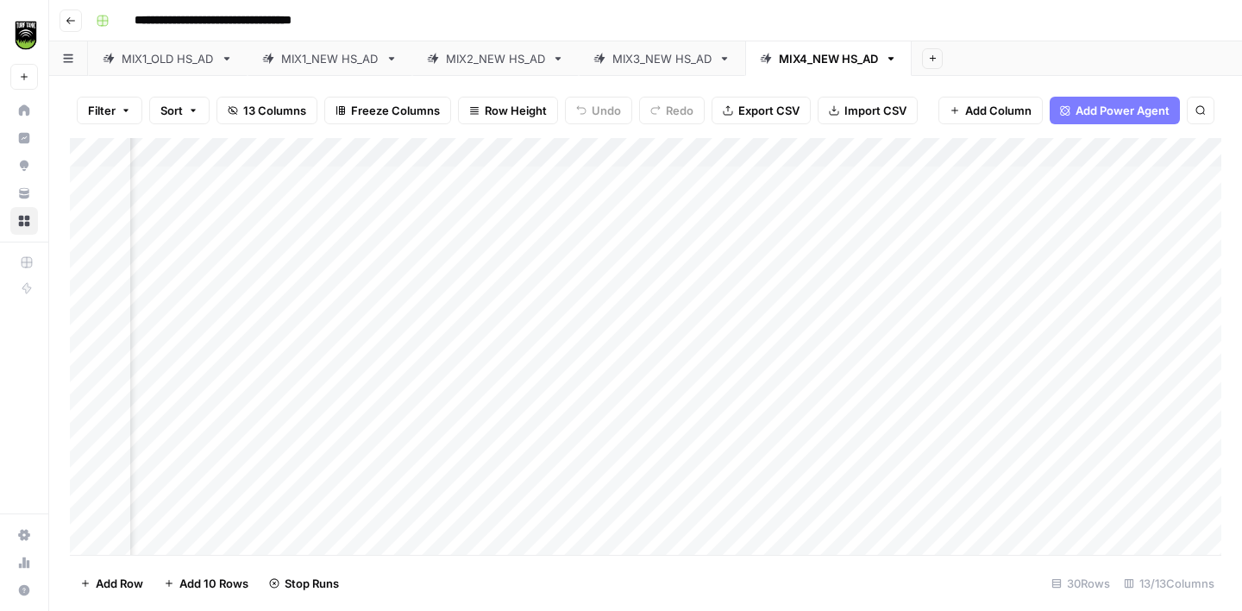
click at [729, 301] on div "Add Column" at bounding box center [645, 346] width 1151 height 417
click at [729, 323] on div "Add Column" at bounding box center [645, 346] width 1151 height 417
click at [728, 358] on div "Add Column" at bounding box center [645, 346] width 1151 height 417
click at [728, 386] on div "Add Column" at bounding box center [645, 346] width 1151 height 417
click at [733, 416] on div "Add Column" at bounding box center [645, 346] width 1151 height 417
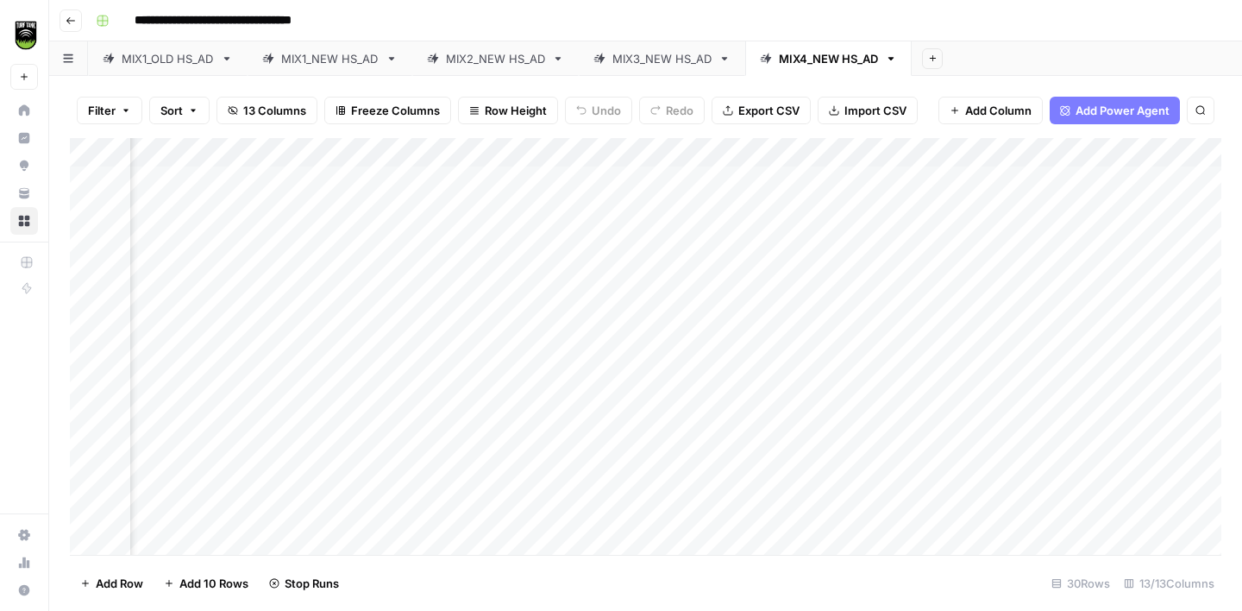
click at [728, 445] on div "Add Column" at bounding box center [645, 346] width 1151 height 417
click at [330, 181] on div "Add Column" at bounding box center [645, 346] width 1151 height 417
click at [738, 149] on div "Add Column" at bounding box center [645, 346] width 1151 height 417
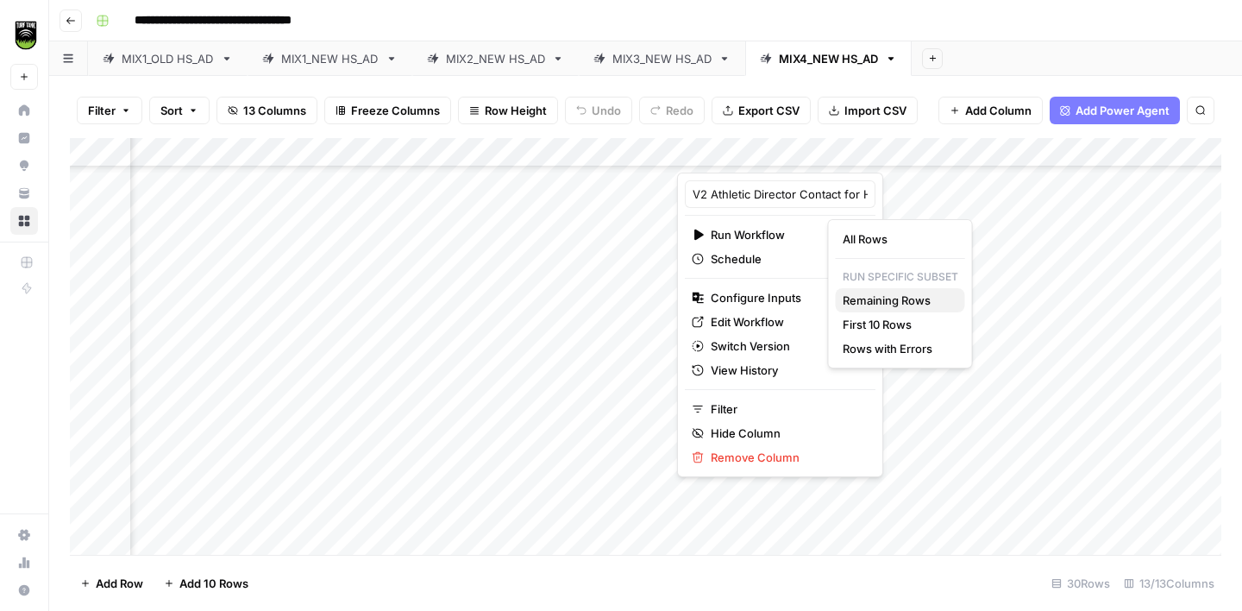
click at [887, 299] on span "Remaining Rows" at bounding box center [897, 300] width 109 height 17
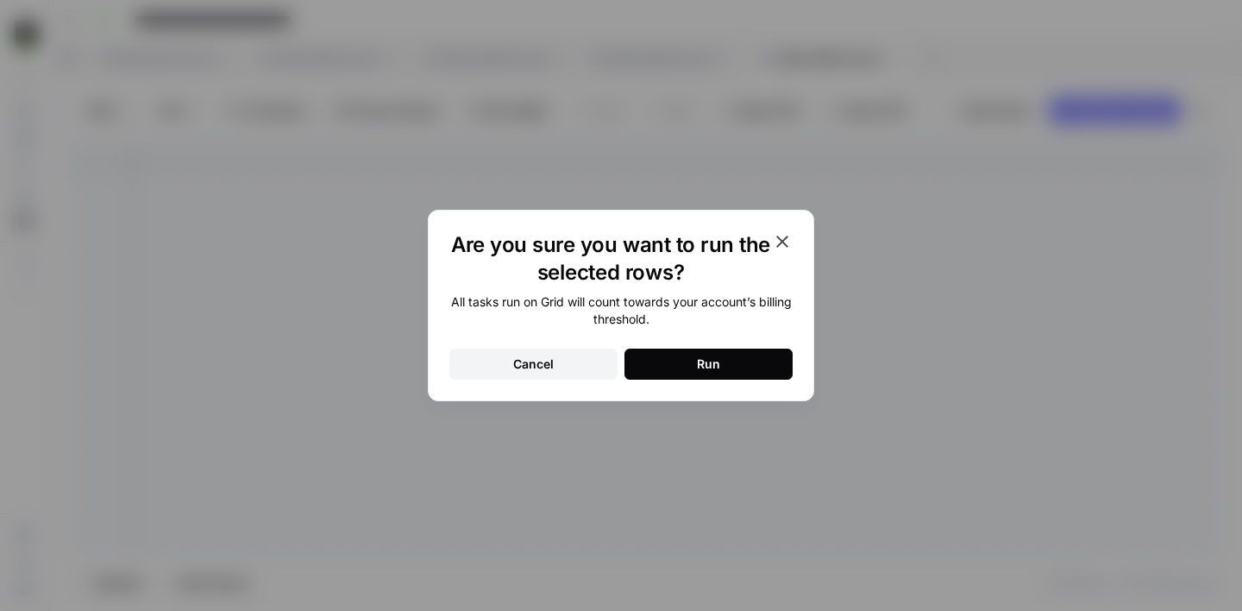
click at [763, 351] on button "Run" at bounding box center [708, 363] width 168 height 31
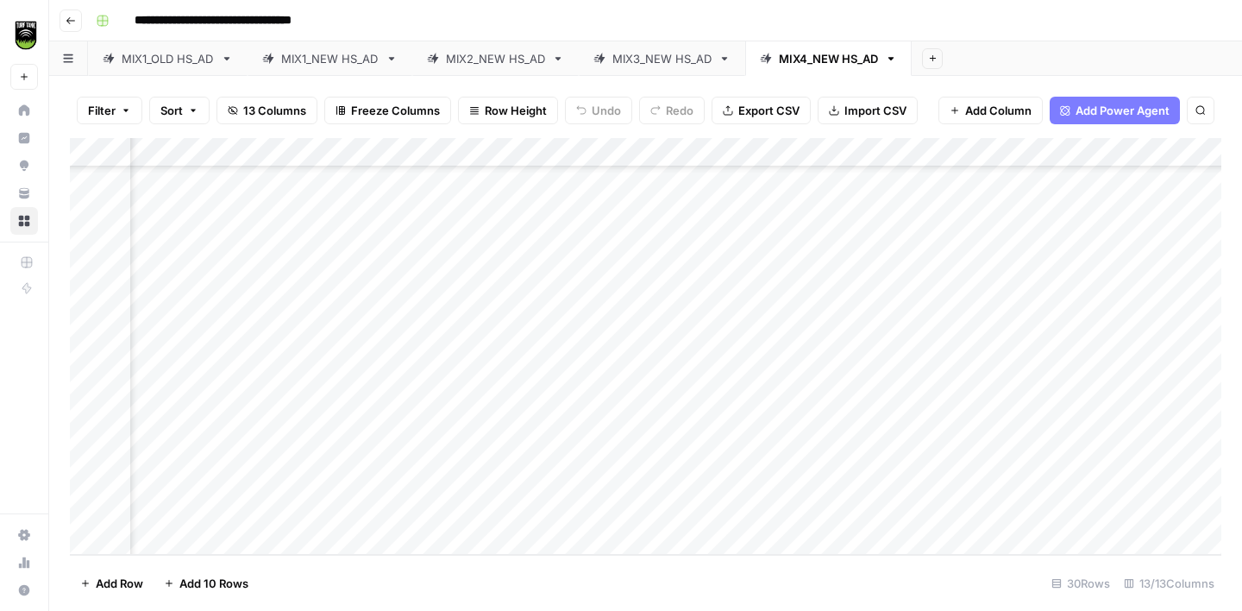
scroll to position [0, 181]
click at [261, 183] on div "Add Column" at bounding box center [645, 346] width 1151 height 417
click at [576, 179] on div "Add Column" at bounding box center [645, 346] width 1151 height 417
type textarea "*******"
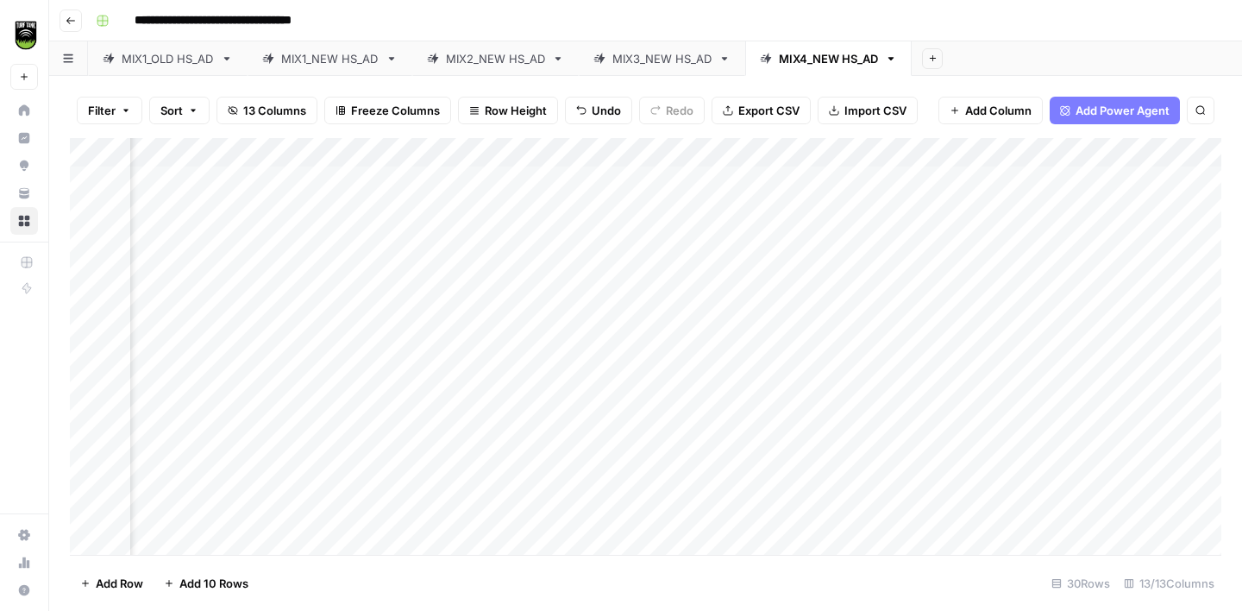
click at [329, 216] on div "Add Column" at bounding box center [645, 346] width 1151 height 417
click at [580, 205] on div "Add Column" at bounding box center [645, 346] width 1151 height 417
type textarea "*****"
click at [341, 204] on div "Add Column" at bounding box center [645, 346] width 1151 height 417
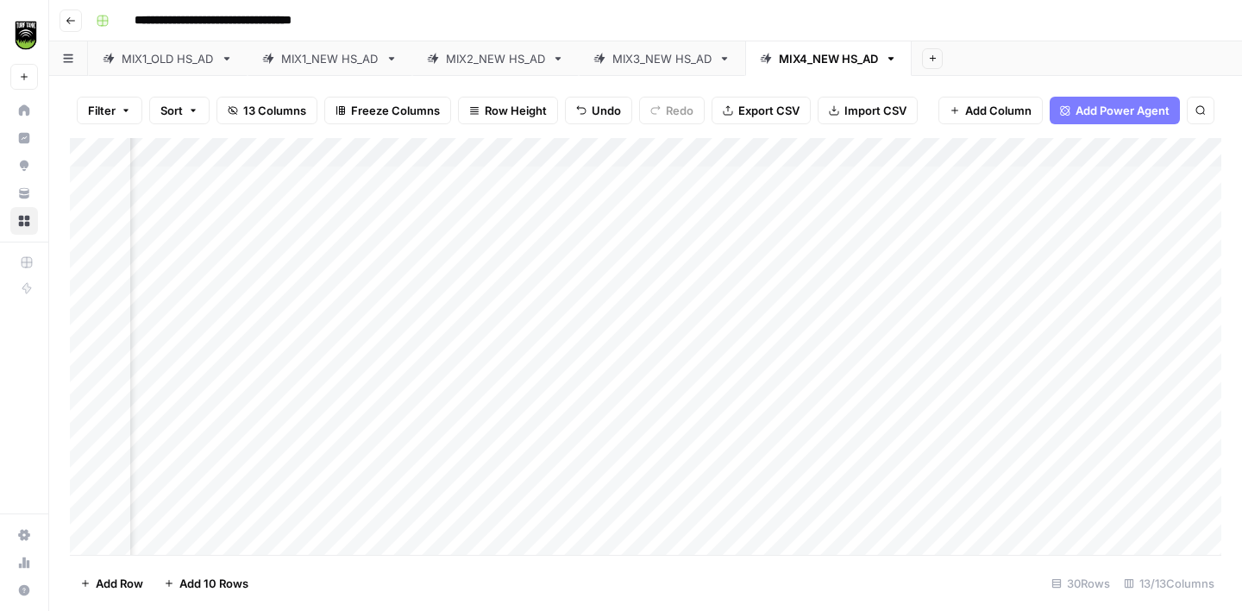
click at [249, 240] on div "Add Column" at bounding box center [645, 346] width 1151 height 417
click at [562, 241] on div "Add Column" at bounding box center [645, 346] width 1151 height 417
type textarea "**********"
click at [593, 269] on div "Add Column" at bounding box center [645, 346] width 1151 height 417
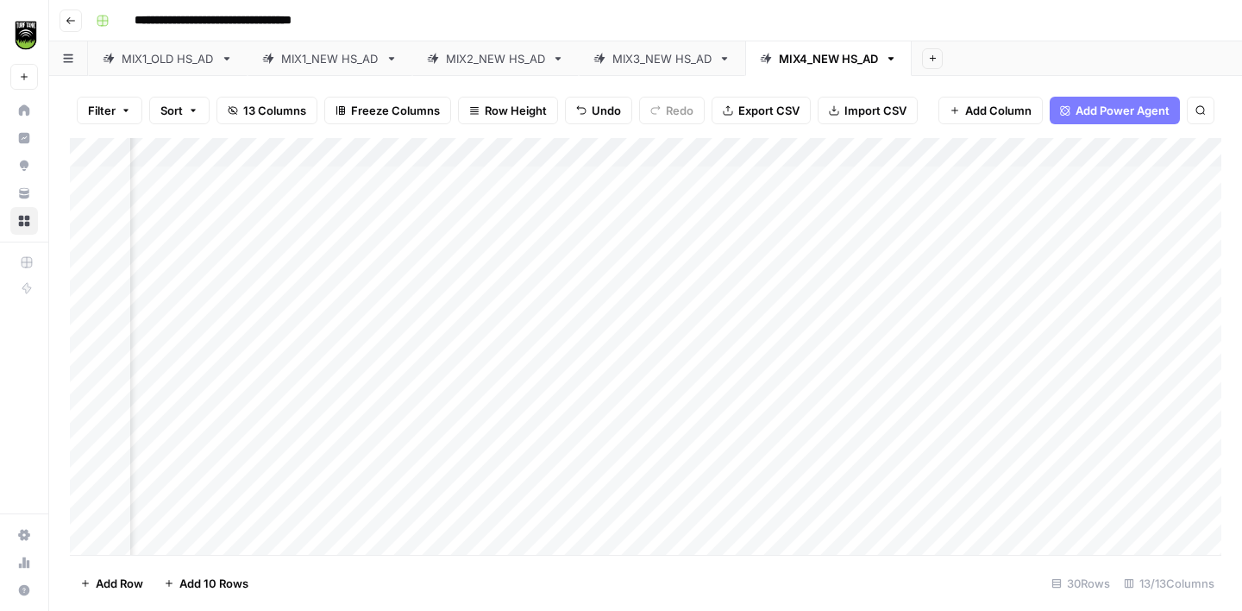
click at [297, 275] on div "Add Column" at bounding box center [645, 346] width 1151 height 417
click at [583, 264] on div "Add Column" at bounding box center [645, 346] width 1151 height 417
type textarea "**********"
click at [291, 305] on div "Add Column" at bounding box center [645, 346] width 1151 height 417
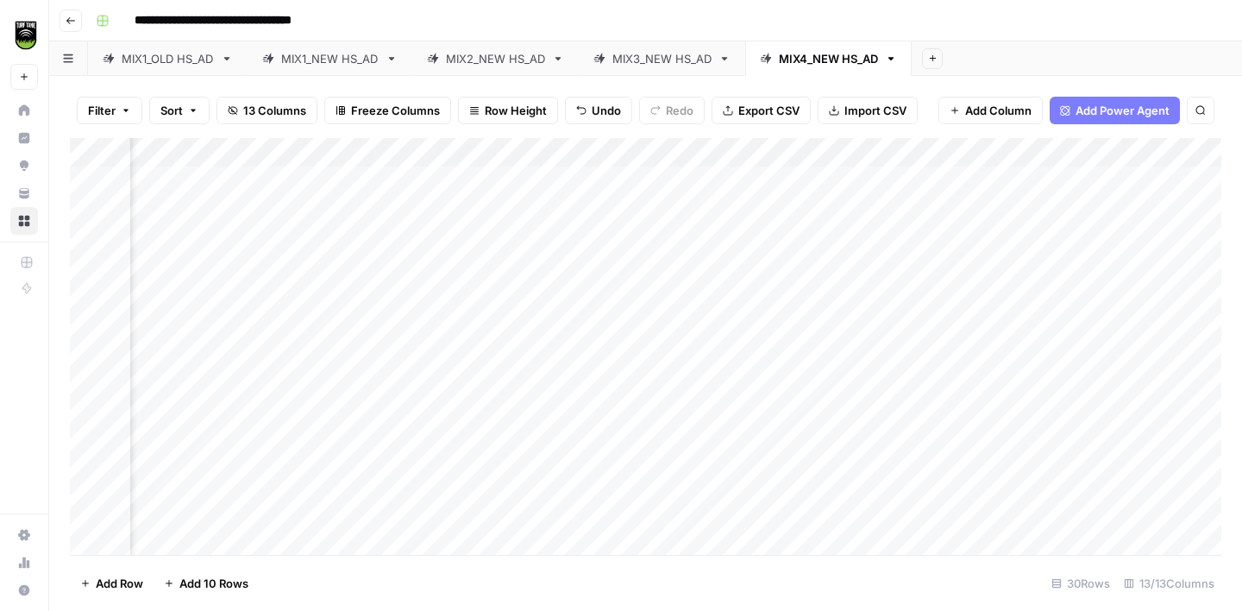
click at [580, 176] on div "Add Column" at bounding box center [645, 346] width 1151 height 417
click at [603, 294] on div "Add Column" at bounding box center [645, 346] width 1151 height 417
click at [585, 210] on div "Add Column" at bounding box center [645, 346] width 1151 height 417
click at [633, 327] on div "Add Column" at bounding box center [645, 346] width 1151 height 417
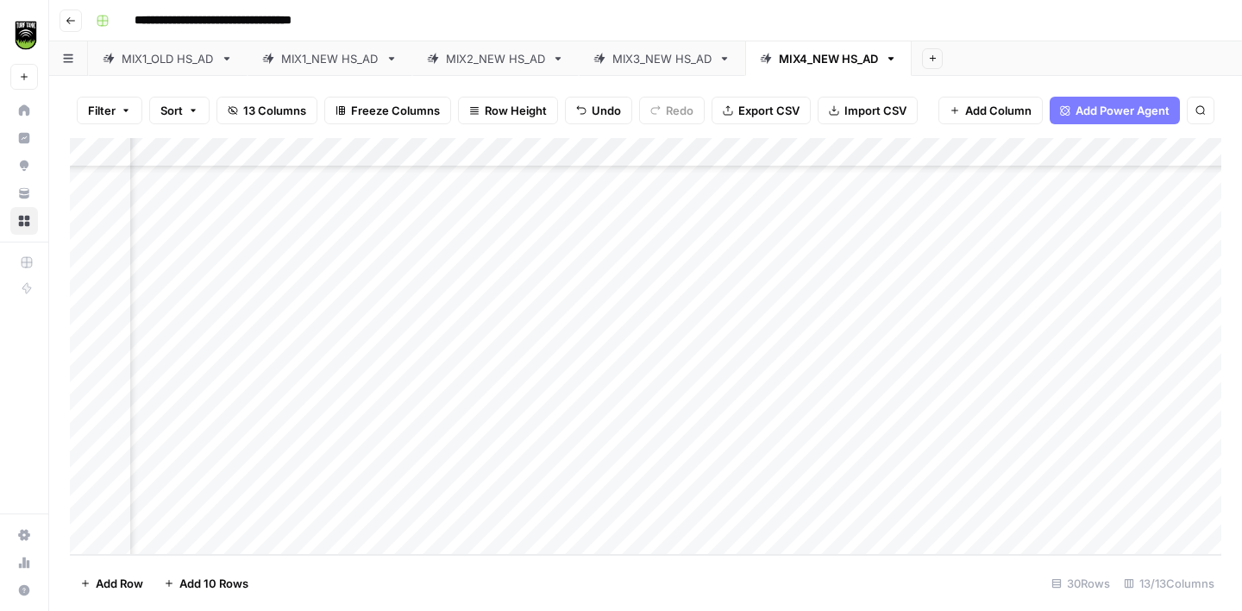
click at [648, 418] on div "Add Column" at bounding box center [645, 346] width 1151 height 417
click at [626, 217] on div "Add Column" at bounding box center [645, 346] width 1151 height 417
click at [329, 311] on div "Add Column" at bounding box center [645, 346] width 1151 height 417
click at [565, 255] on div "Add Column" at bounding box center [645, 346] width 1151 height 417
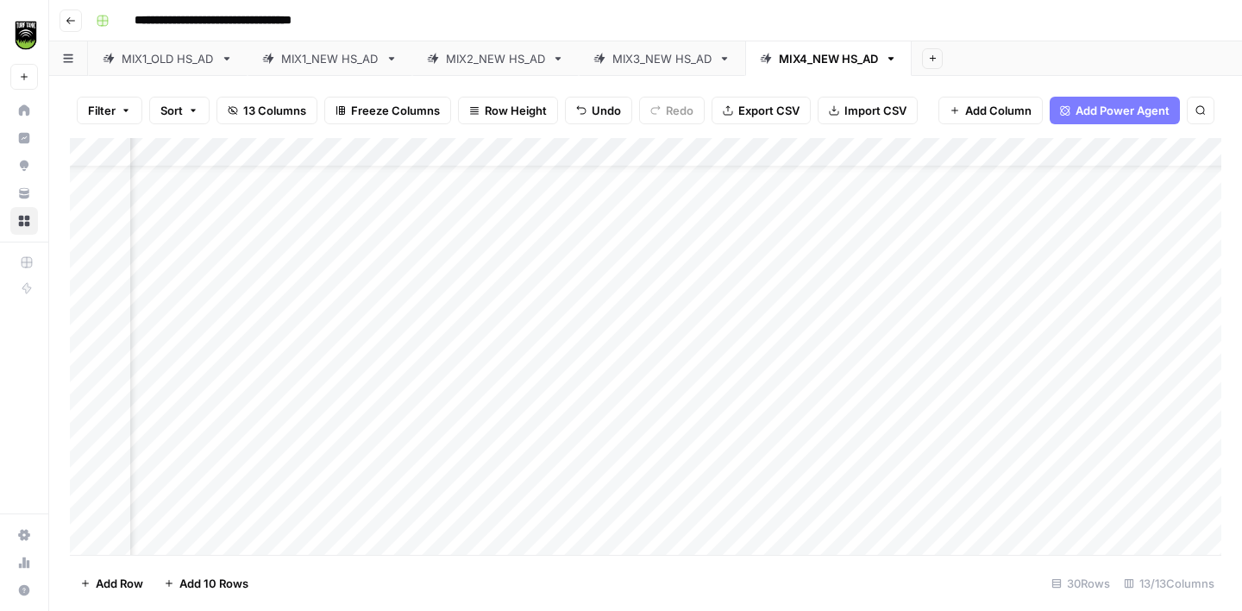
click at [599, 317] on div "Add Column" at bounding box center [645, 346] width 1151 height 417
click at [331, 339] on div "Add Column" at bounding box center [645, 346] width 1151 height 417
click at [581, 311] on div "Add Column" at bounding box center [645, 346] width 1151 height 417
click at [328, 358] on div "Add Column" at bounding box center [645, 346] width 1151 height 417
click at [581, 343] on div "Add Column" at bounding box center [645, 346] width 1151 height 417
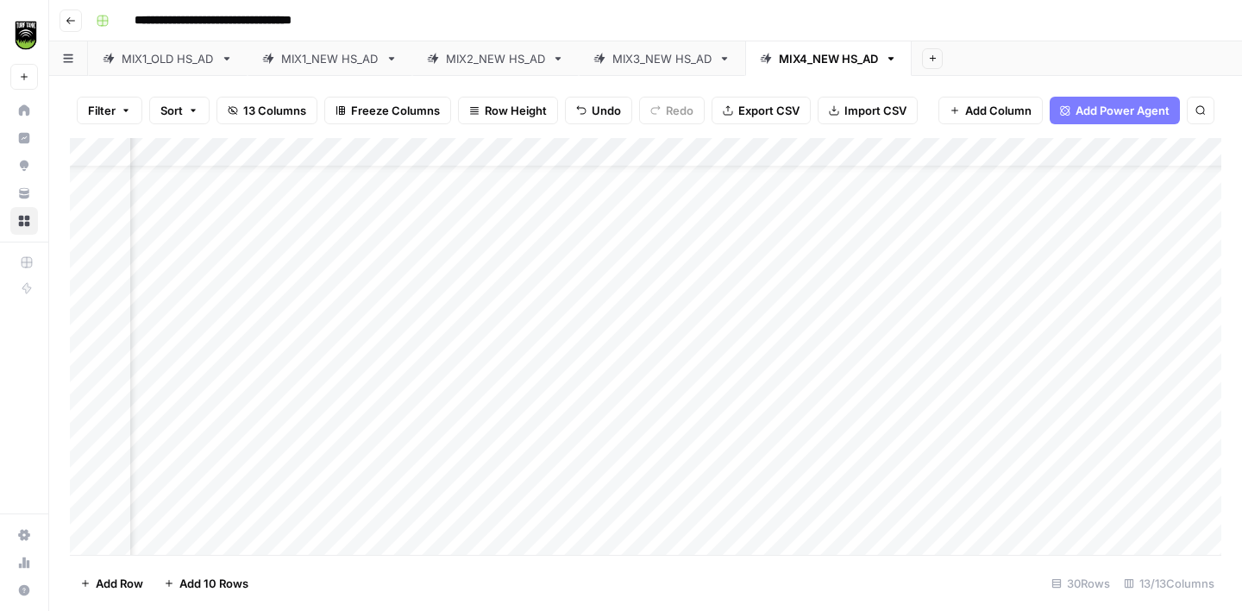
click at [300, 395] on div "Add Column" at bounding box center [645, 346] width 1151 height 417
click at [578, 373] on div "Add Column" at bounding box center [645, 346] width 1151 height 417
click at [257, 430] on div "Add Column" at bounding box center [645, 346] width 1151 height 417
click at [580, 384] on div "Add Column" at bounding box center [645, 346] width 1151 height 417
click at [302, 445] on div "Add Column" at bounding box center [645, 346] width 1151 height 417
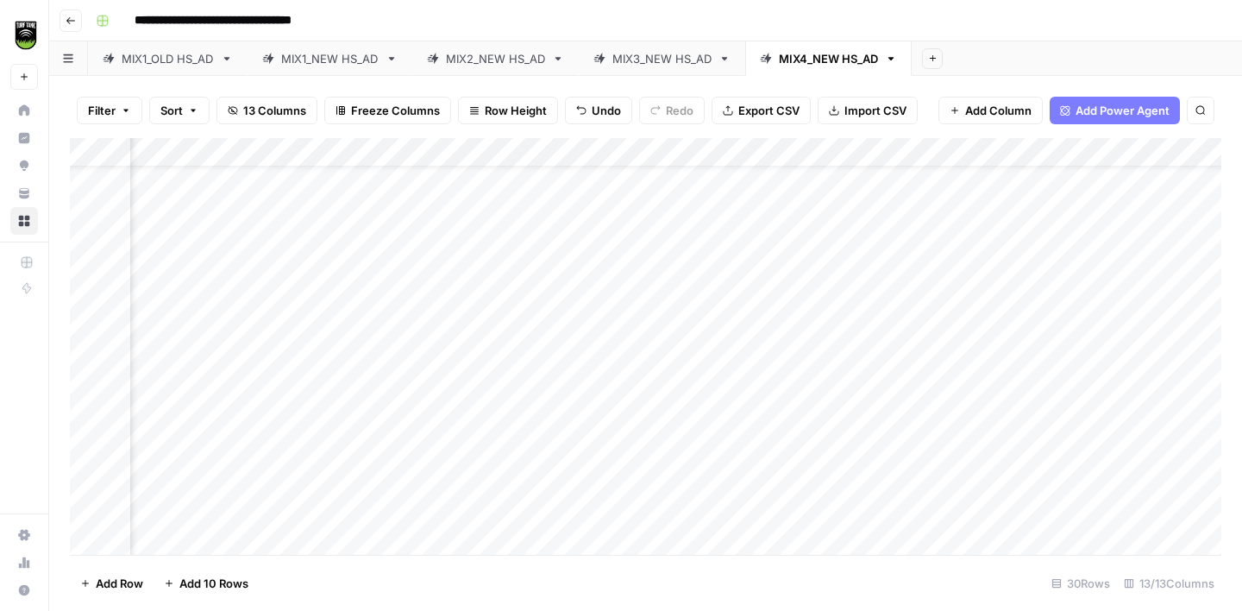
click at [584, 421] on div "Add Column" at bounding box center [645, 346] width 1151 height 417
click at [300, 288] on div "Add Column" at bounding box center [645, 346] width 1151 height 417
click at [885, 288] on div "Add Column" at bounding box center [645, 346] width 1151 height 417
click at [580, 278] on div "Add Column" at bounding box center [645, 346] width 1151 height 417
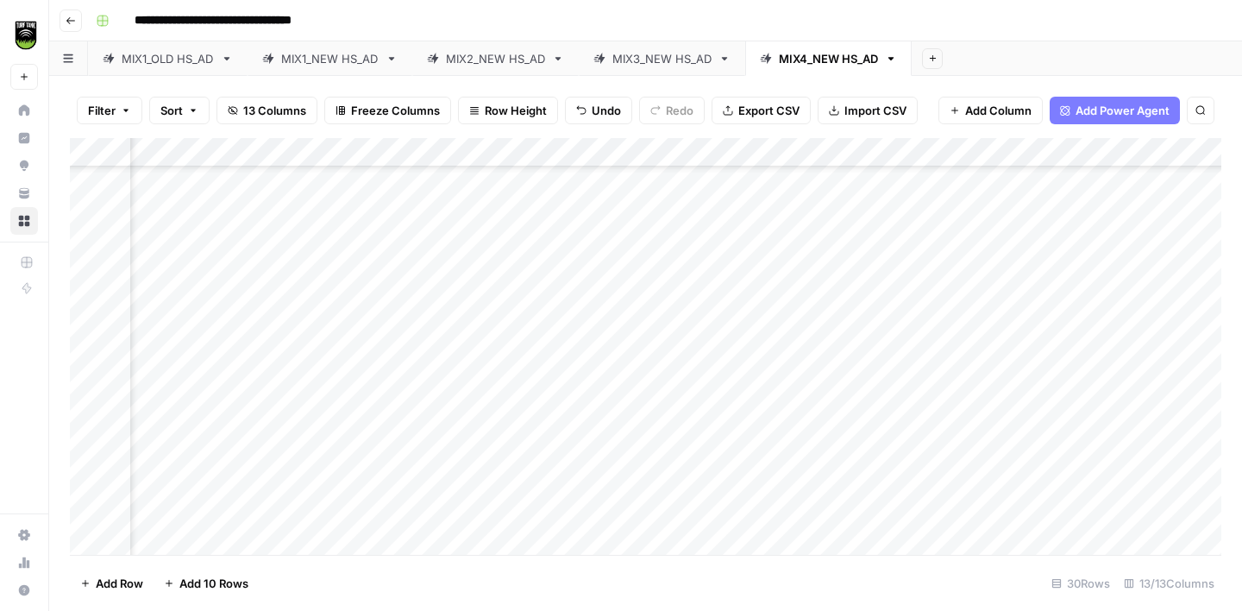
click at [580, 278] on div "Add Column" at bounding box center [645, 346] width 1151 height 417
type textarea "**********"
click at [296, 326] on div "Add Column" at bounding box center [645, 346] width 1151 height 417
click at [872, 316] on div "Add Column" at bounding box center [645, 346] width 1151 height 417
click at [574, 252] on div "Add Column" at bounding box center [645, 346] width 1151 height 417
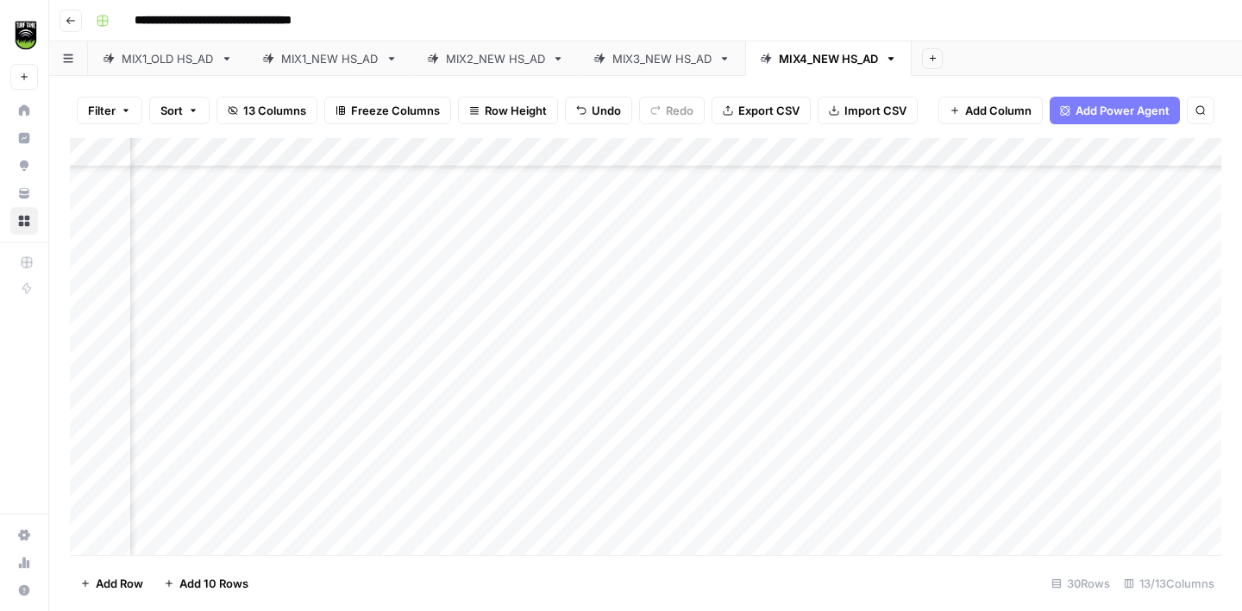
click at [599, 330] on div "Add Column" at bounding box center [645, 346] width 1151 height 417
click at [311, 341] on div "Add Column" at bounding box center [645, 346] width 1151 height 417
click at [874, 342] on div "Add Column" at bounding box center [645, 346] width 1151 height 417
click at [638, 313] on div "Add Column" at bounding box center [645, 346] width 1151 height 417
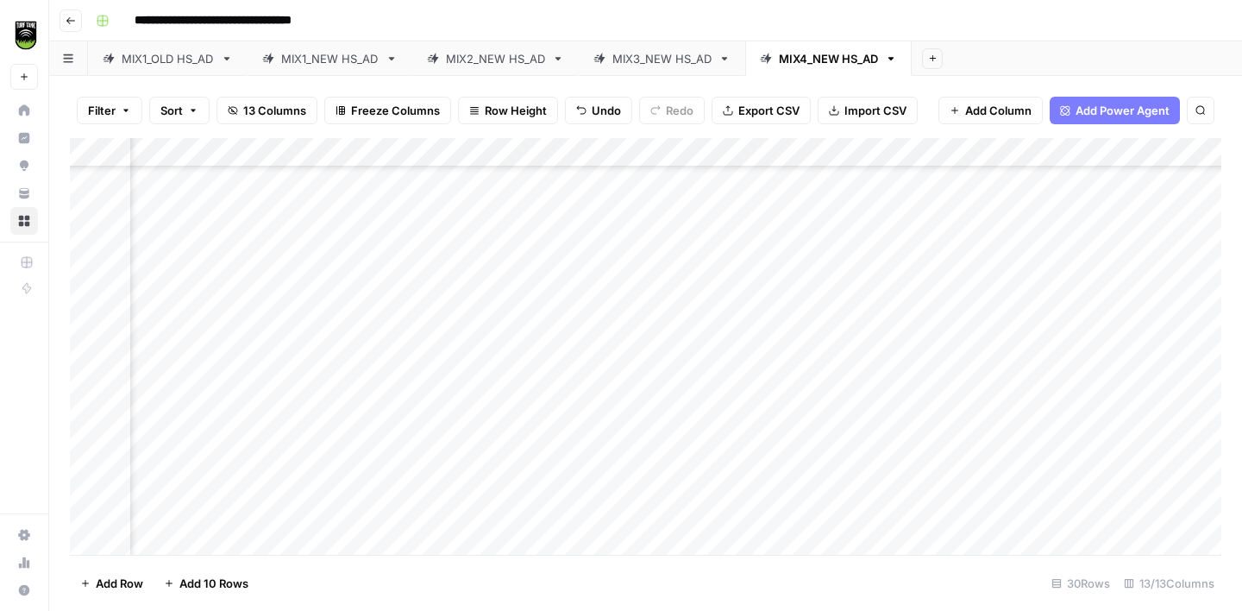
click at [329, 366] on div "Add Column" at bounding box center [645, 346] width 1151 height 417
click at [585, 336] on div "Add Column" at bounding box center [645, 346] width 1151 height 417
click at [265, 391] on div "Add Column" at bounding box center [645, 346] width 1151 height 417
click at [580, 377] on div "Add Column" at bounding box center [645, 346] width 1151 height 417
click at [335, 423] on div "Add Column" at bounding box center [645, 346] width 1151 height 417
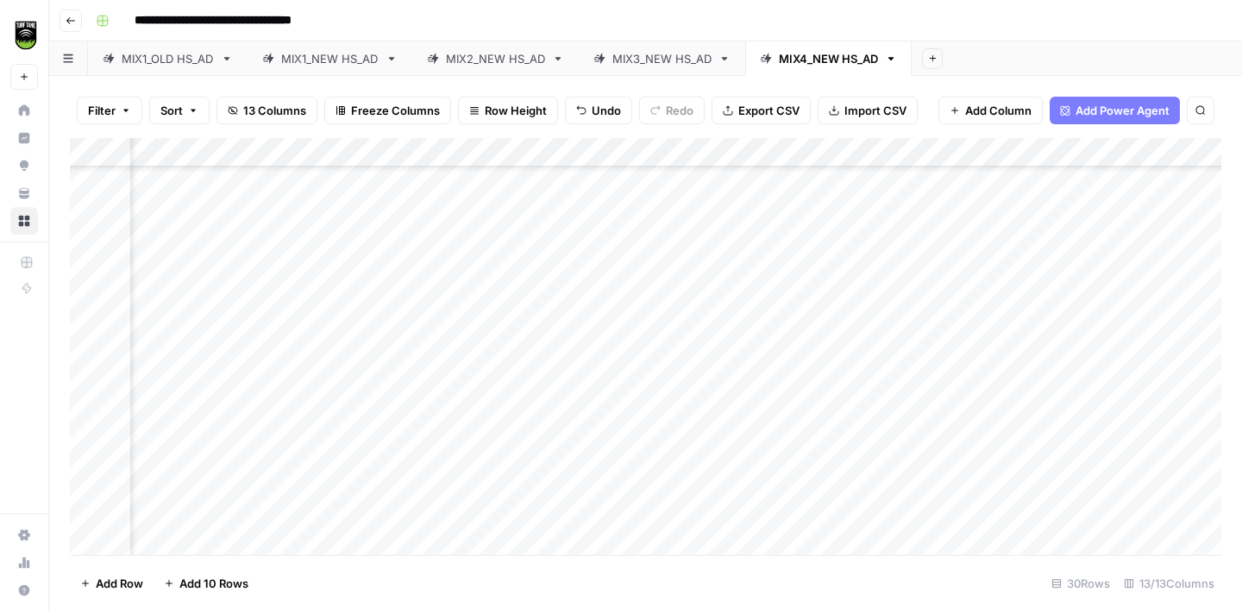
click at [879, 423] on div "Add Column" at bounding box center [645, 346] width 1151 height 417
click at [580, 420] on div "Add Column" at bounding box center [645, 346] width 1151 height 417
type textarea "**********"
click at [330, 451] on div "Add Column" at bounding box center [645, 346] width 1151 height 417
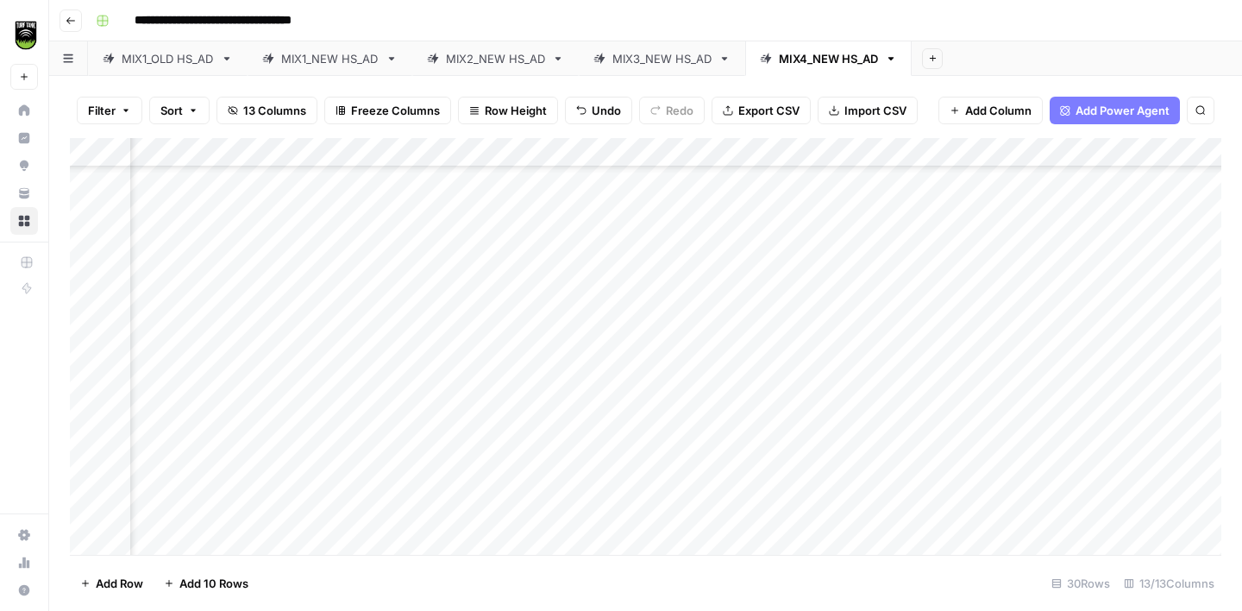
click at [597, 453] on div "Add Column" at bounding box center [645, 346] width 1151 height 417
type textarea "*******"
click at [290, 248] on div "Add Column" at bounding box center [645, 346] width 1151 height 417
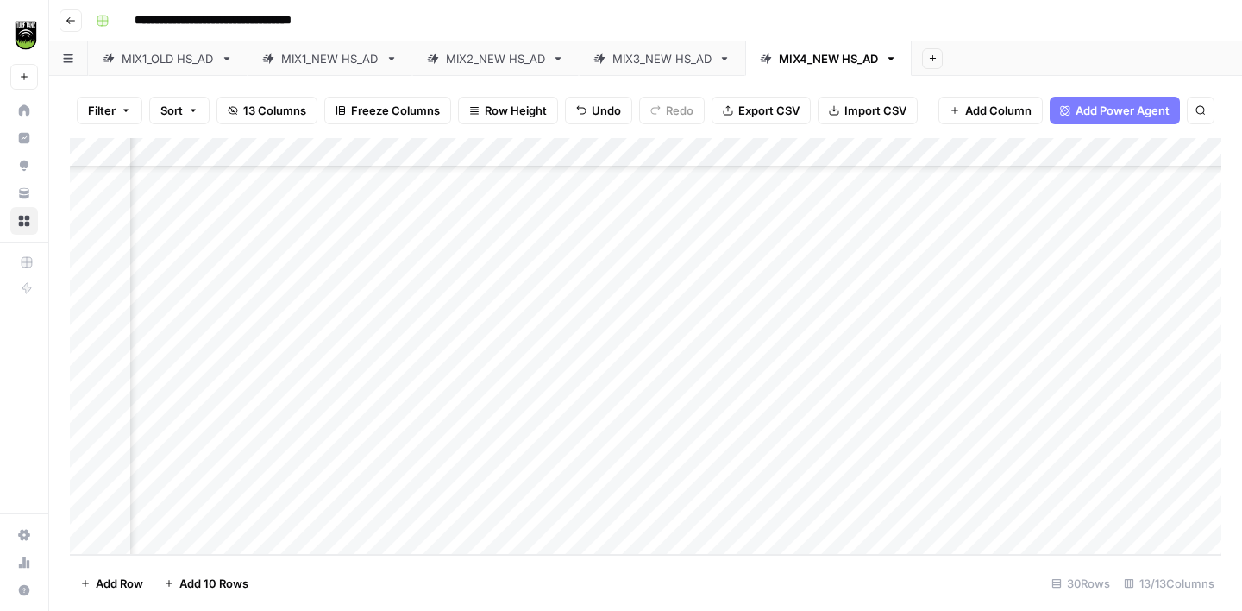
click at [568, 248] on div "Add Column" at bounding box center [645, 346] width 1151 height 417
type textarea "*******"
click at [310, 277] on div "Add Column" at bounding box center [645, 346] width 1151 height 417
click at [582, 241] on div "Add Column" at bounding box center [645, 346] width 1151 height 417
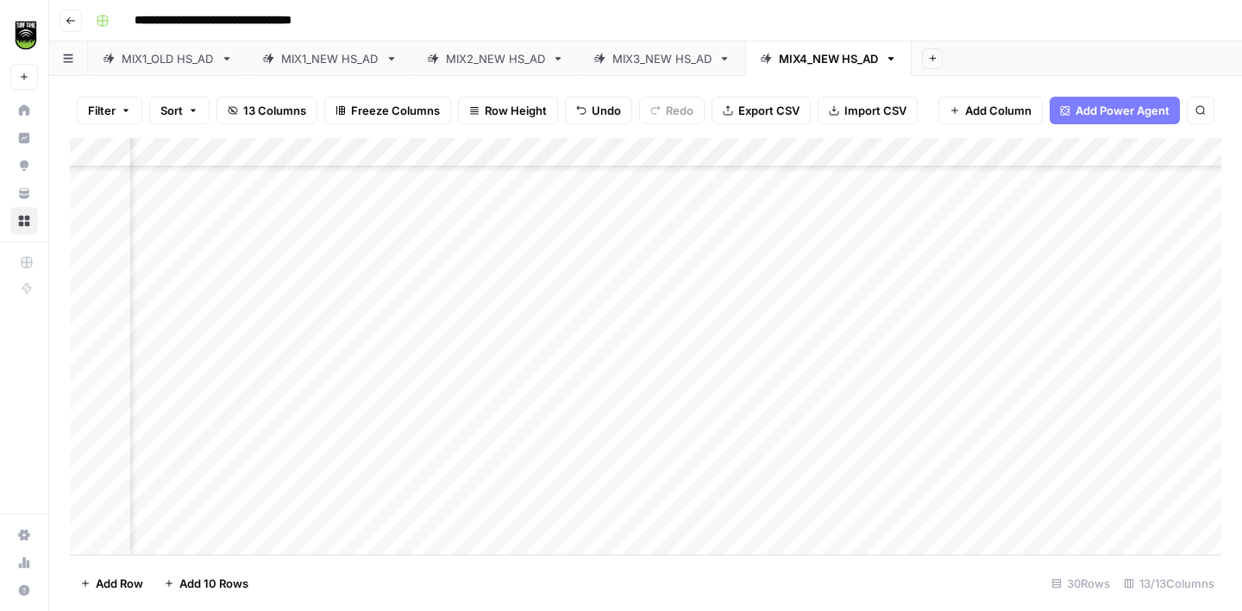
click at [309, 303] on div "Add Column" at bounding box center [645, 346] width 1151 height 417
click at [562, 270] on div "Add Column" at bounding box center [645, 346] width 1151 height 417
click at [345, 338] on div "Add Column" at bounding box center [645, 346] width 1151 height 417
click at [888, 343] on div "Add Column" at bounding box center [645, 346] width 1151 height 417
click at [570, 332] on div "Add Column" at bounding box center [645, 346] width 1151 height 417
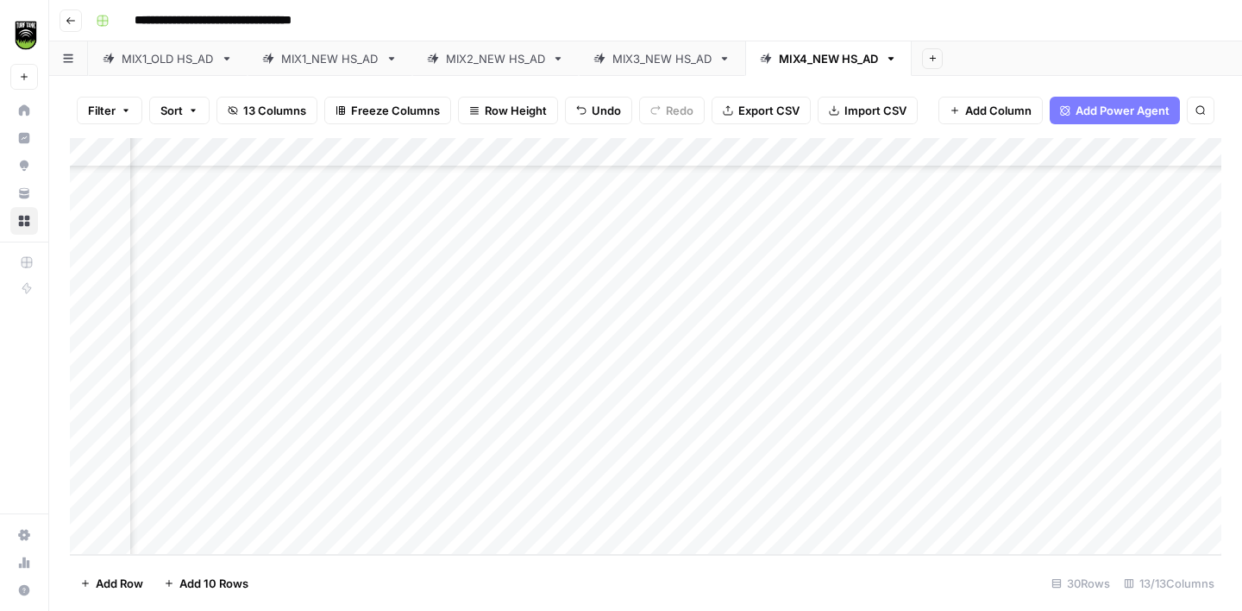
click at [570, 332] on div "Add Column" at bounding box center [645, 346] width 1151 height 417
type textarea "**********"
click at [317, 365] on div "Add Column" at bounding box center [645, 346] width 1151 height 417
click at [548, 353] on div "Add Column" at bounding box center [645, 346] width 1151 height 417
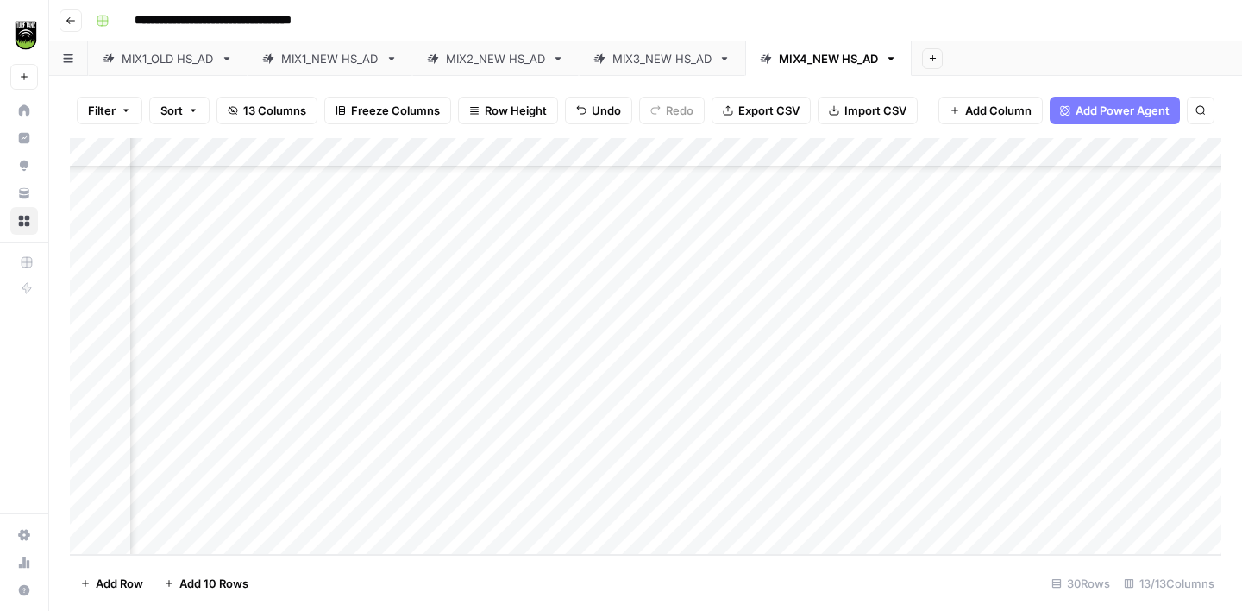
click at [288, 397] on div "Add Column" at bounding box center [645, 346] width 1151 height 417
click at [544, 306] on div "Add Column" at bounding box center [645, 346] width 1151 height 417
click at [551, 399] on div "Add Column" at bounding box center [645, 346] width 1151 height 417
click at [311, 457] on div "Add Column" at bounding box center [645, 346] width 1151 height 417
click at [542, 392] on div "Add Column" at bounding box center [645, 346] width 1151 height 417
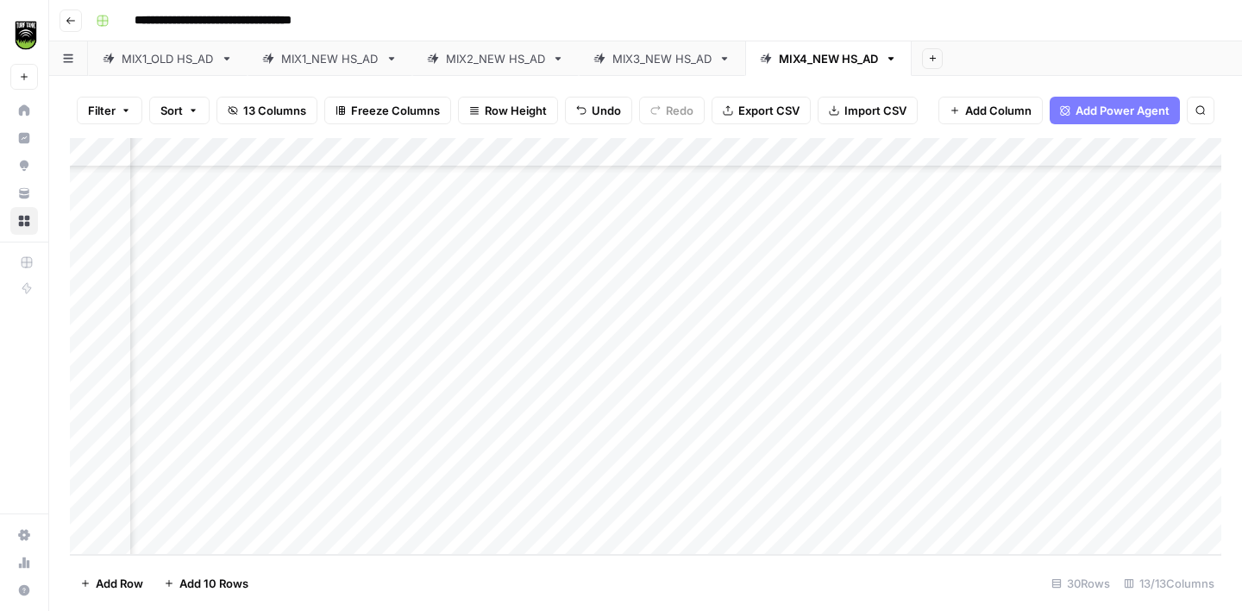
click at [552, 448] on div "Add Column" at bounding box center [645, 346] width 1151 height 417
click at [318, 480] on div "Add Column" at bounding box center [645, 346] width 1151 height 417
click at [539, 445] on div "Add Column" at bounding box center [645, 346] width 1151 height 417
click at [258, 506] on div "Add Column" at bounding box center [645, 346] width 1151 height 417
click at [954, 509] on div "Add Column" at bounding box center [645, 346] width 1151 height 417
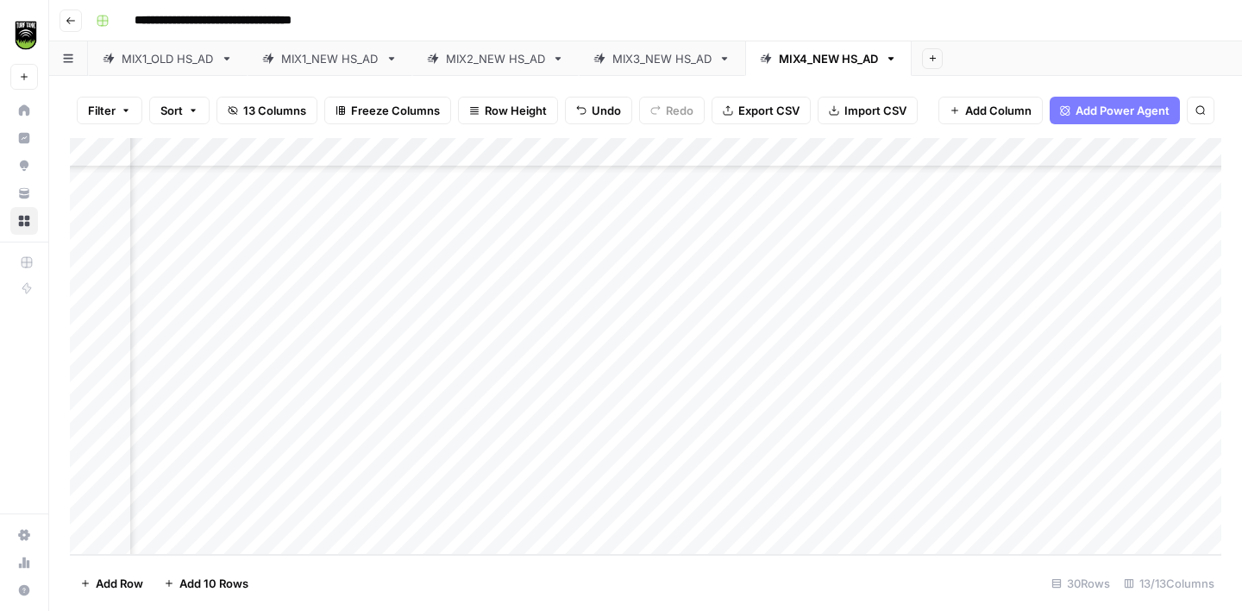
click at [536, 504] on div "Add Column" at bounding box center [645, 346] width 1151 height 417
type textarea "**********"
click at [757, 117] on span "Export CSV" at bounding box center [768, 110] width 61 height 17
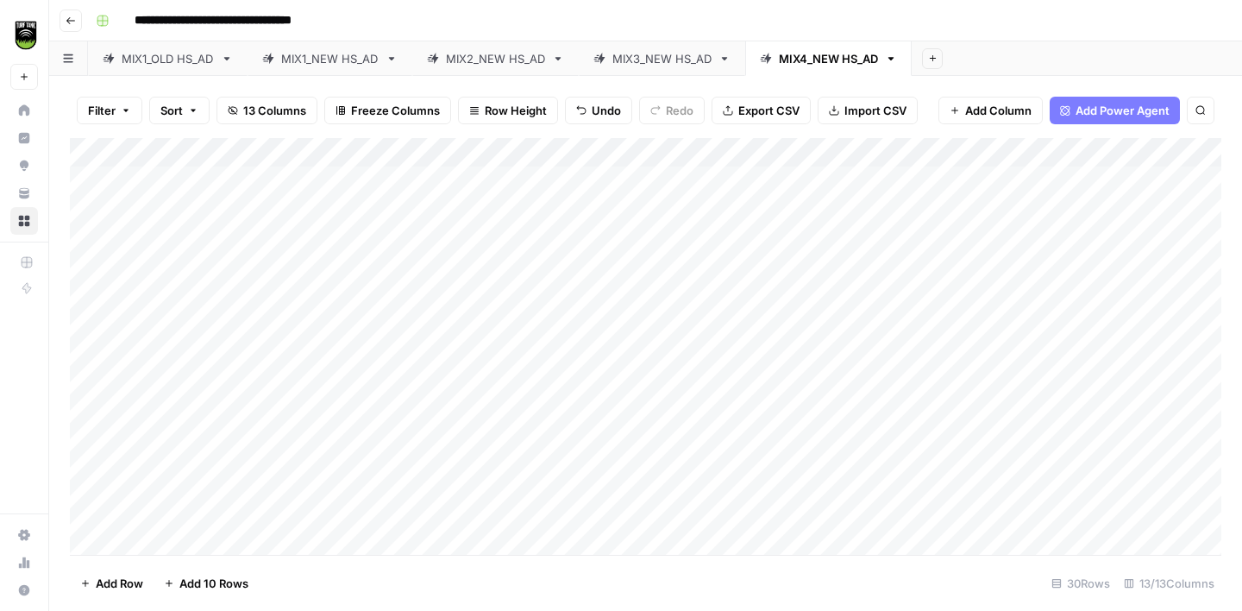
click at [937, 61] on icon "button" at bounding box center [932, 57] width 9 height 9
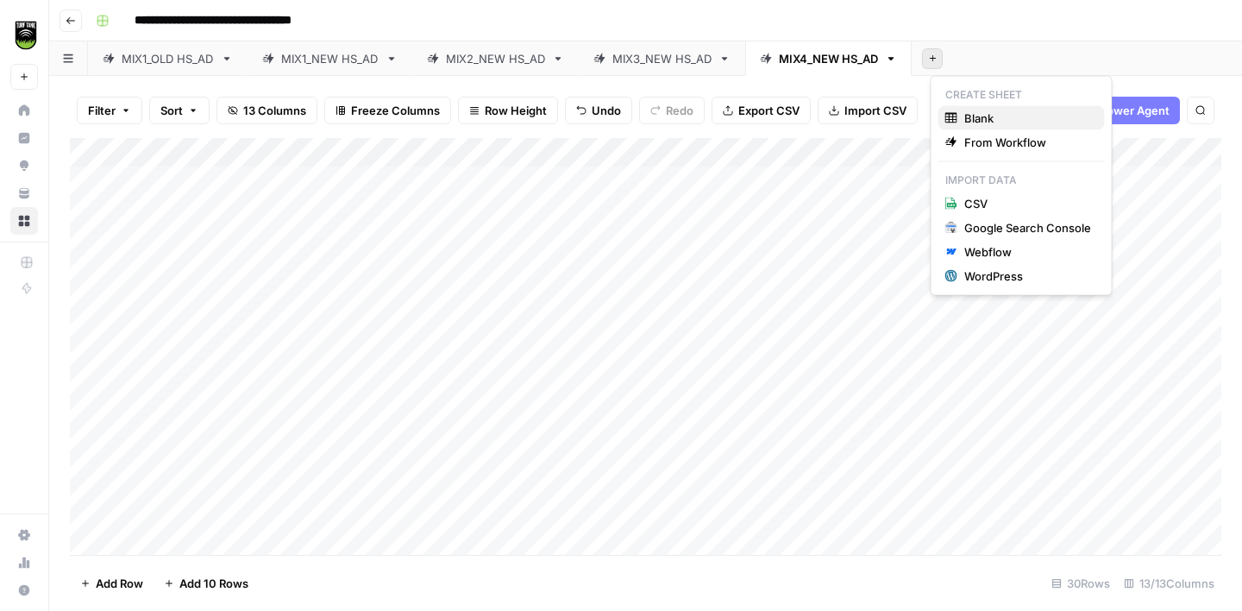
click at [976, 116] on span "Blank" at bounding box center [1027, 118] width 127 height 17
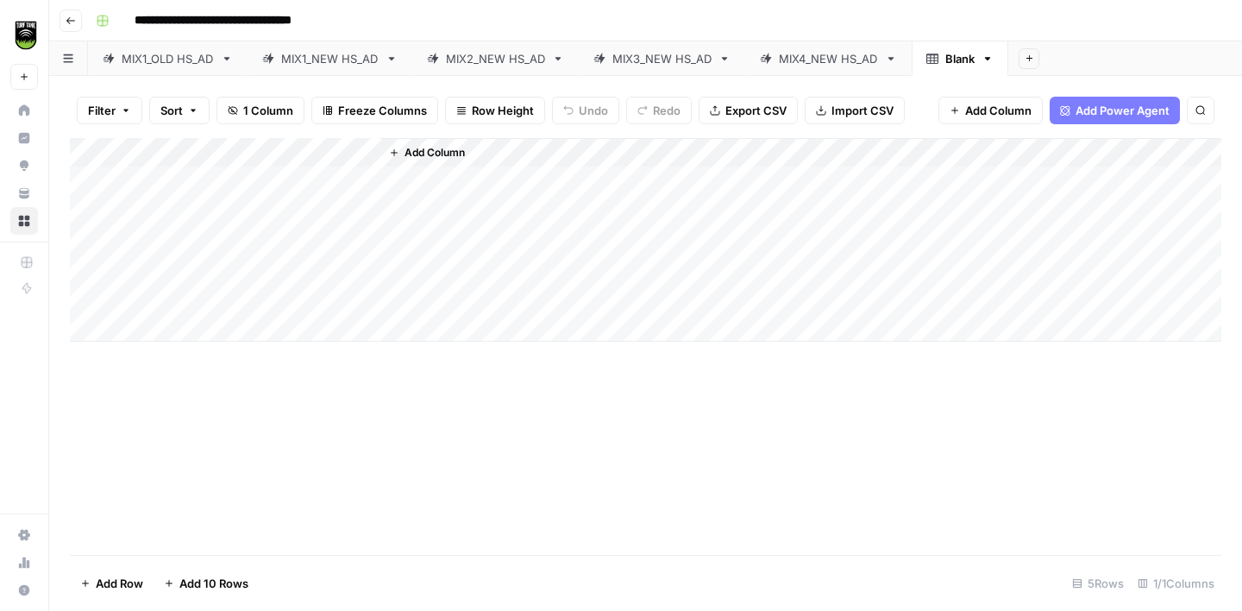
click at [994, 59] on icon "button" at bounding box center [987, 59] width 12 height 12
click at [1041, 149] on span "Delete Sheet" at bounding box center [1066, 154] width 83 height 17
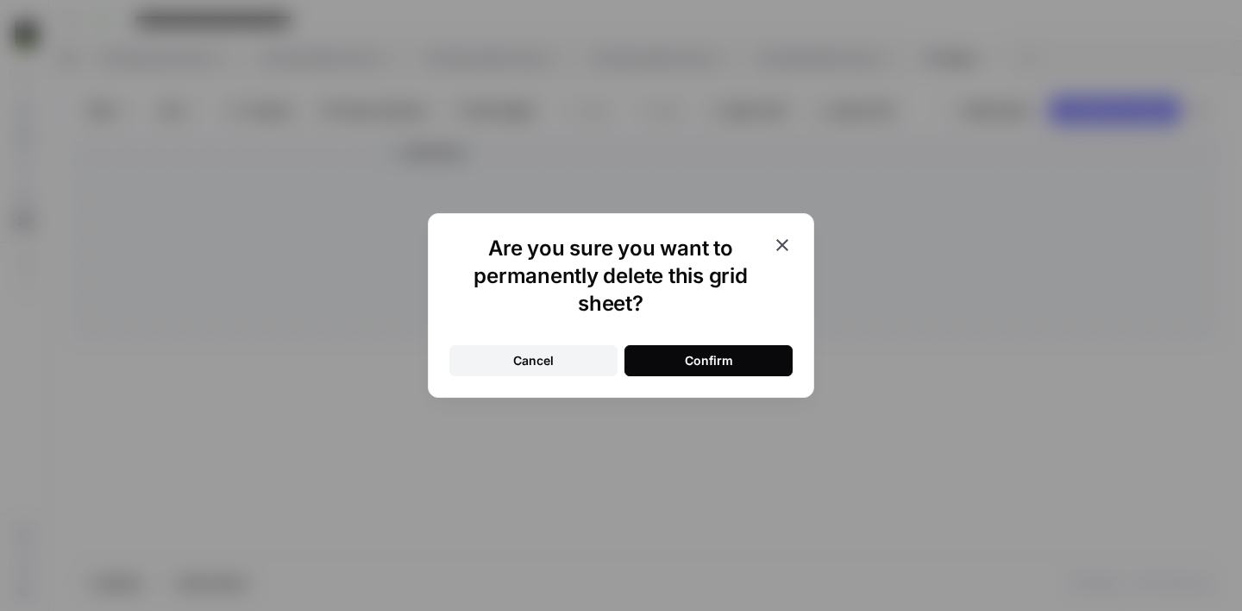
click at [720, 363] on div "Confirm" at bounding box center [709, 360] width 48 height 17
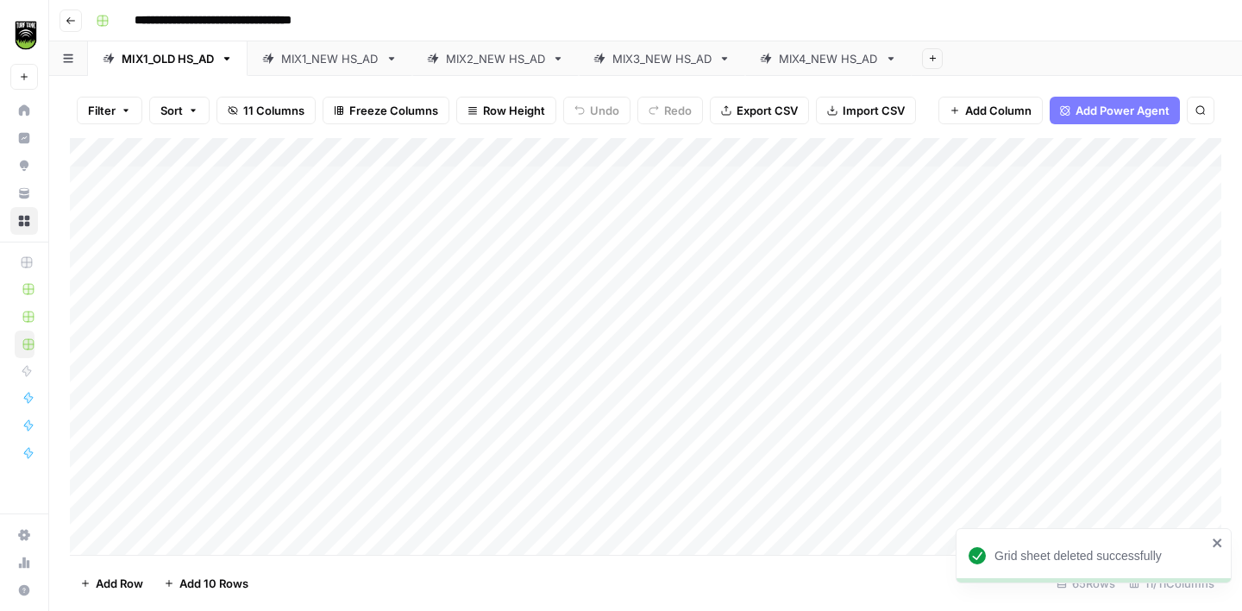
click at [894, 60] on icon at bounding box center [891, 58] width 6 height 3
click at [894, 57] on icon "button" at bounding box center [891, 58] width 6 height 3
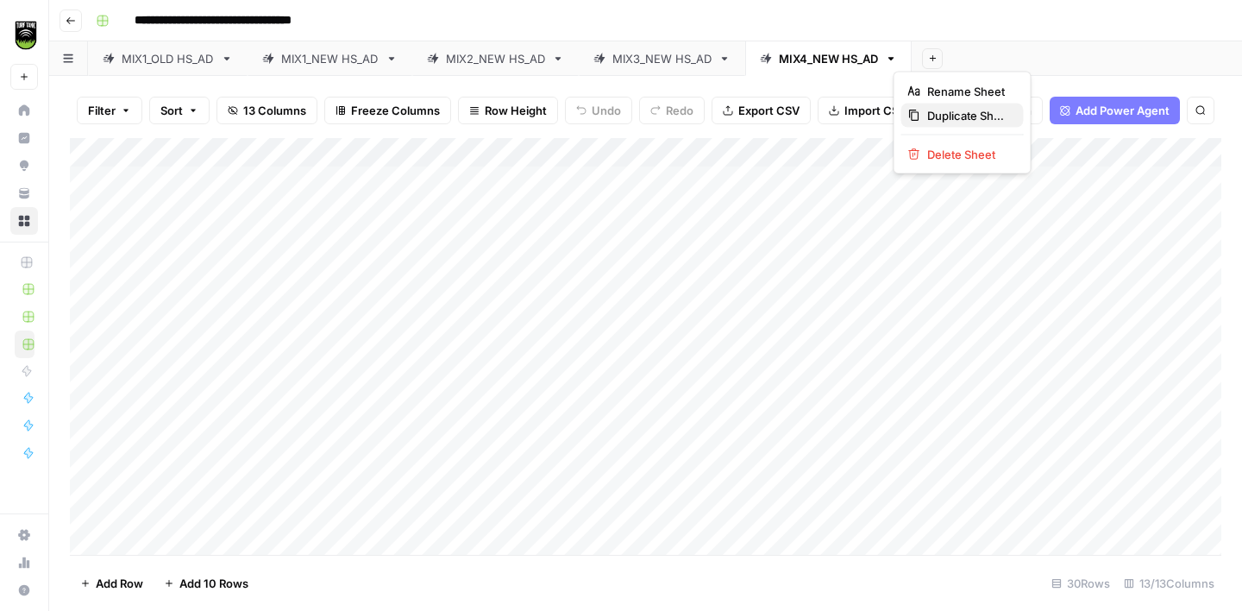
click at [945, 105] on button "Duplicate Sheet" at bounding box center [962, 115] width 122 height 24
click at [855, 64] on div "MIX4_NEW HS_AD" at bounding box center [828, 58] width 99 height 17
click at [982, 57] on div "MIX4_NEW HS_AD" at bounding box center [994, 58] width 99 height 17
click at [981, 59] on div "MIX4_NEW HS_AD" at bounding box center [994, 58] width 99 height 17
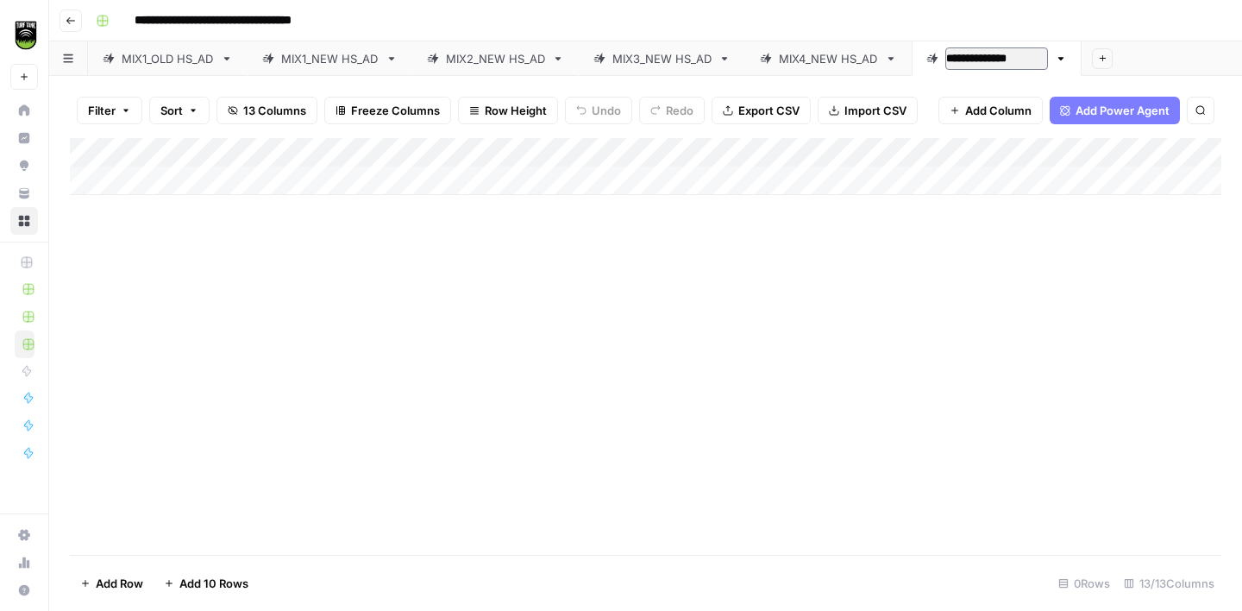
click at [983, 62] on input "**********" at bounding box center [996, 58] width 103 height 22
type input "**********"
click at [833, 115] on icon "button" at bounding box center [834, 110] width 10 height 10
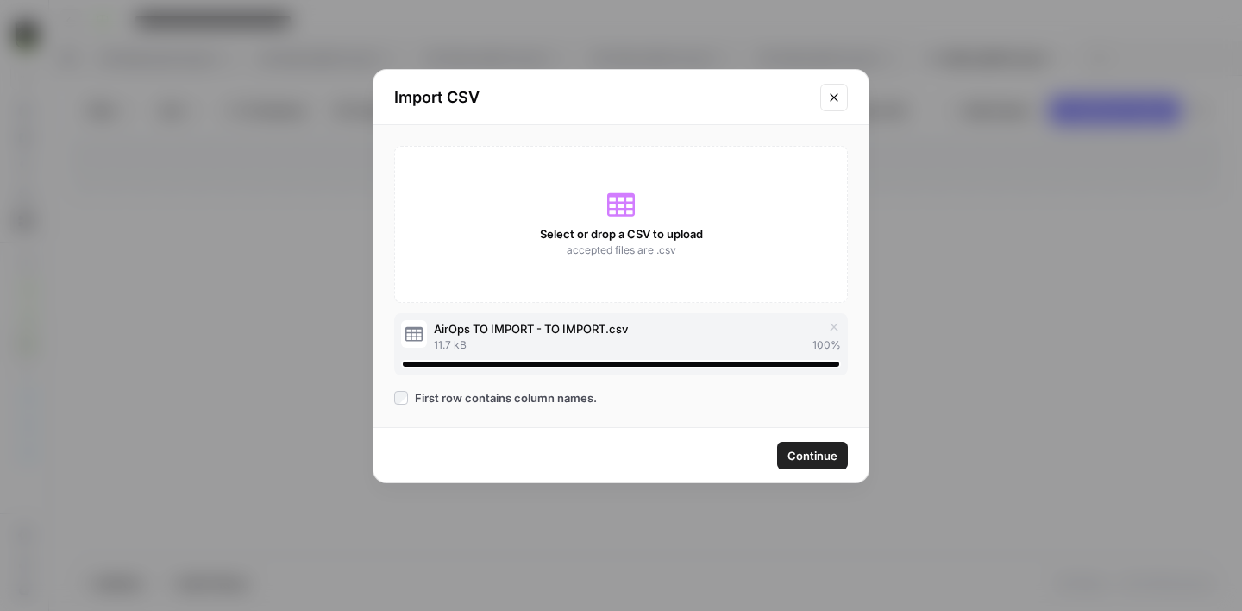
click at [822, 453] on span "Continue" at bounding box center [812, 455] width 50 height 17
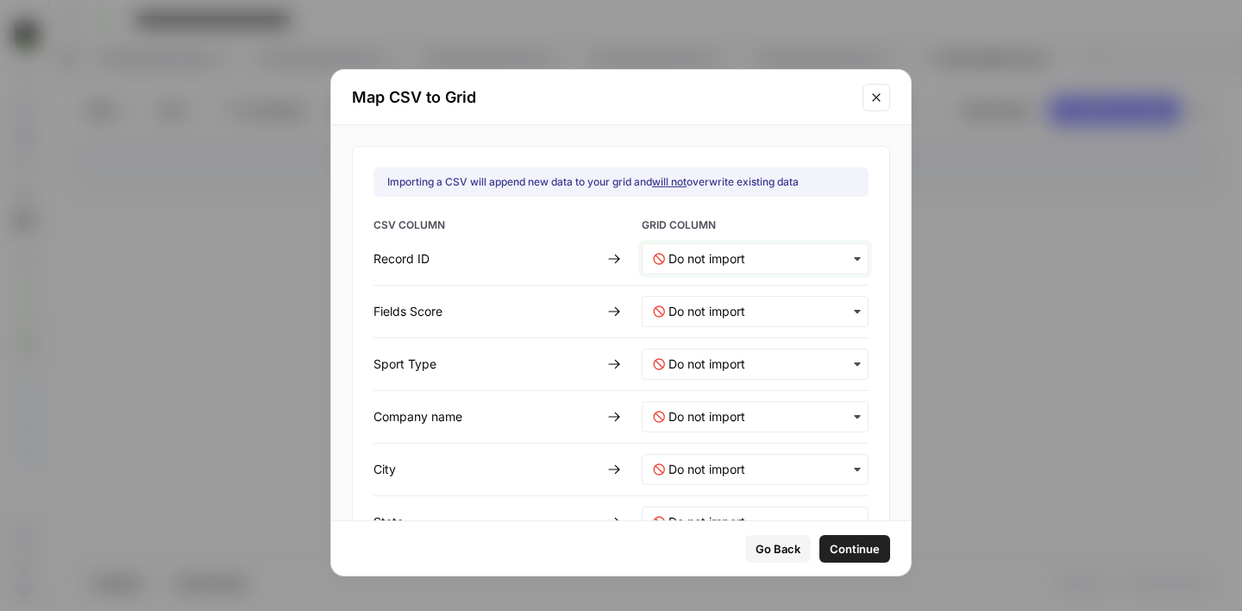
click at [701, 255] on ID-mapping "text" at bounding box center [762, 258] width 189 height 17
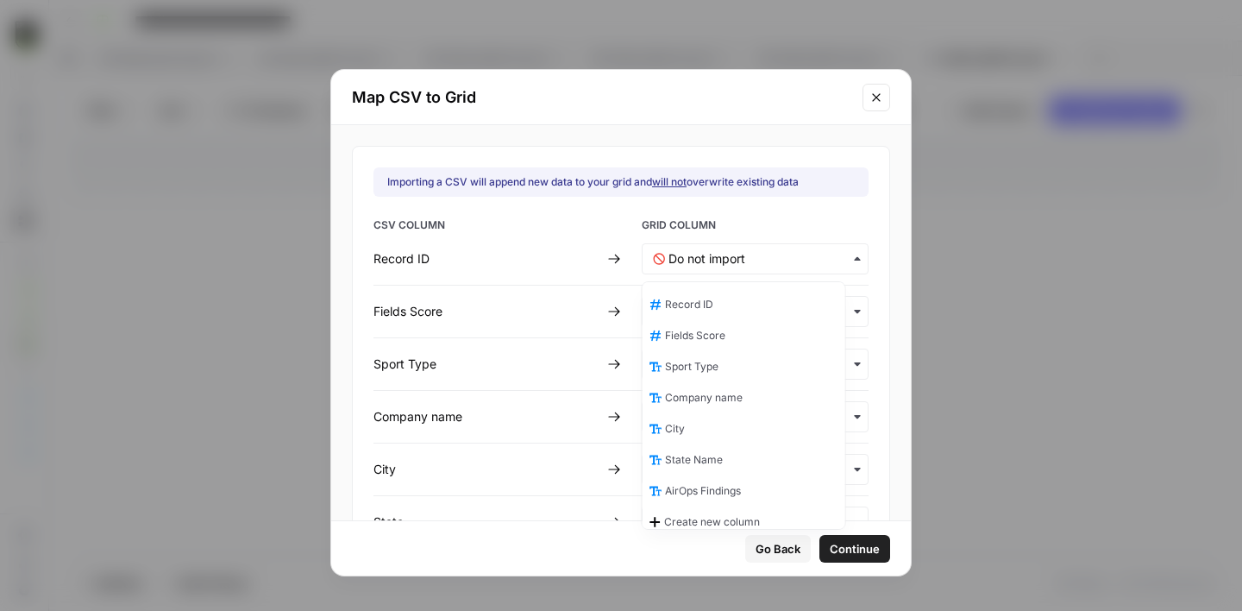
click at [690, 308] on span "Record ID" at bounding box center [689, 305] width 48 height 16
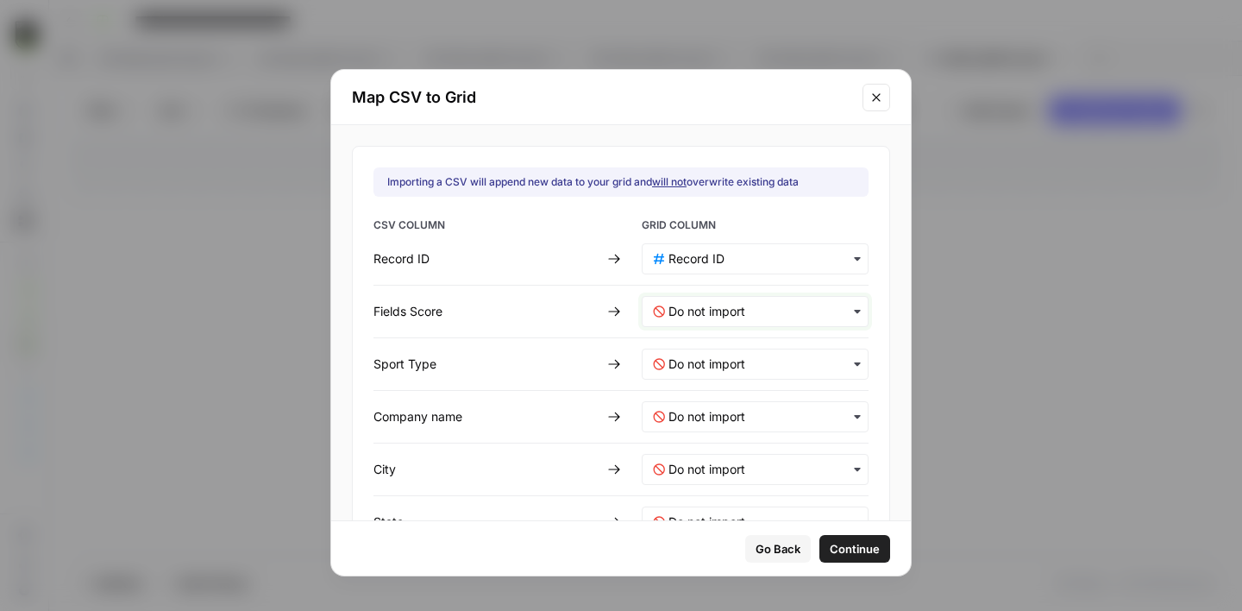
click at [687, 307] on Score-mapping "text" at bounding box center [762, 311] width 189 height 17
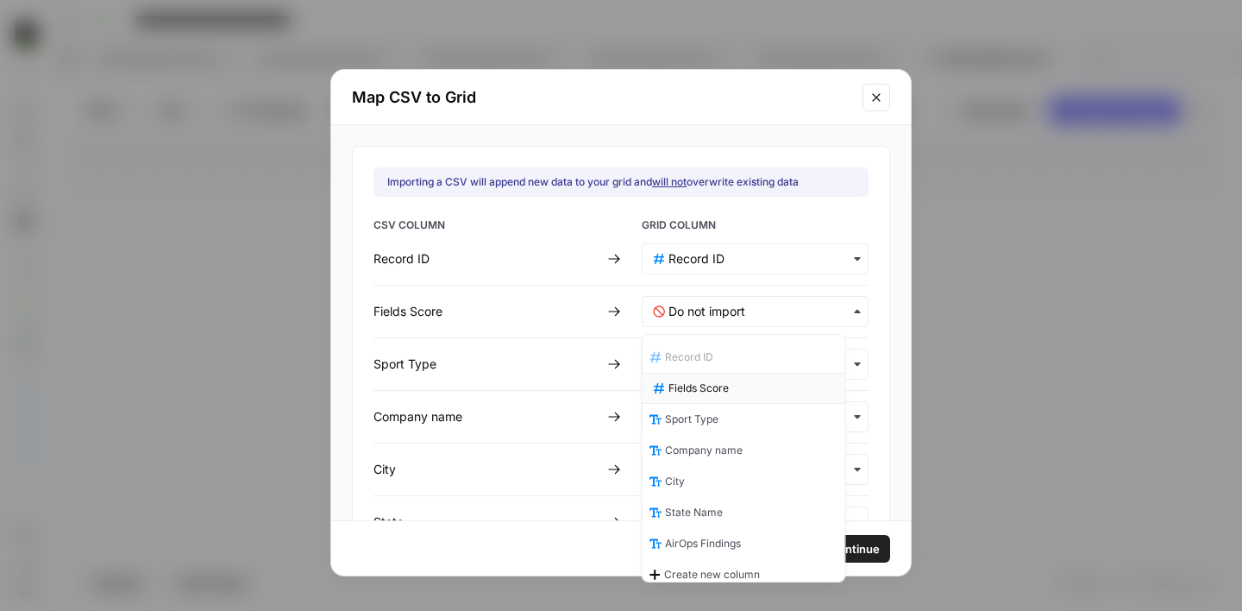
click at [694, 379] on div "Fields Score" at bounding box center [744, 388] width 203 height 31
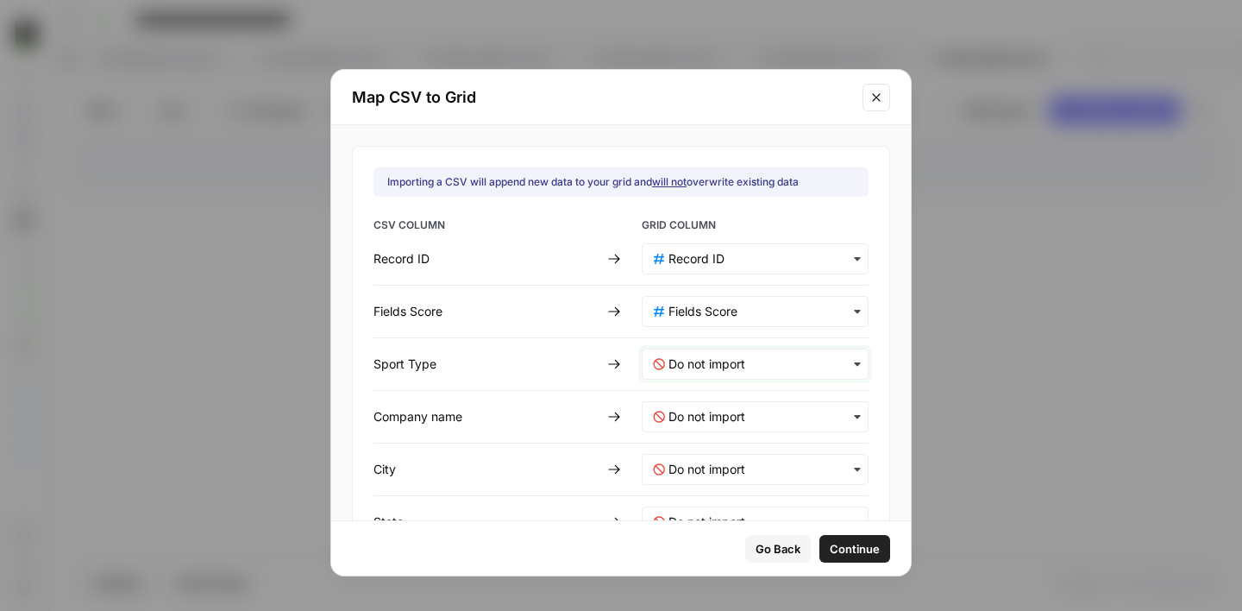
click at [695, 368] on Type-mapping "text" at bounding box center [762, 363] width 189 height 17
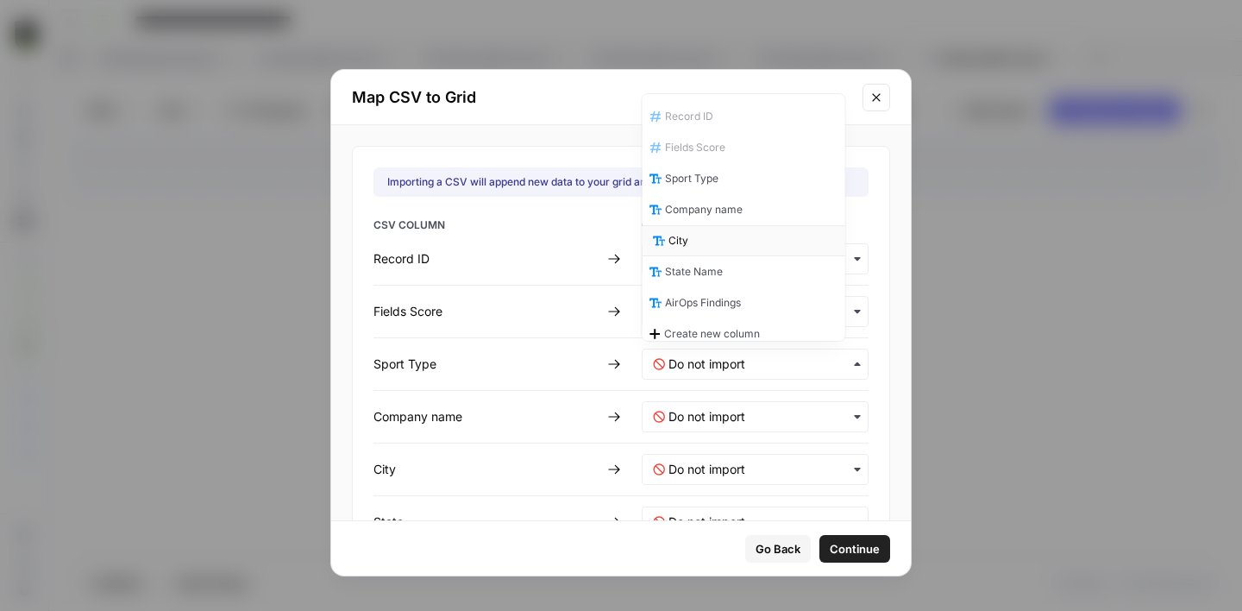
scroll to position [9, 0]
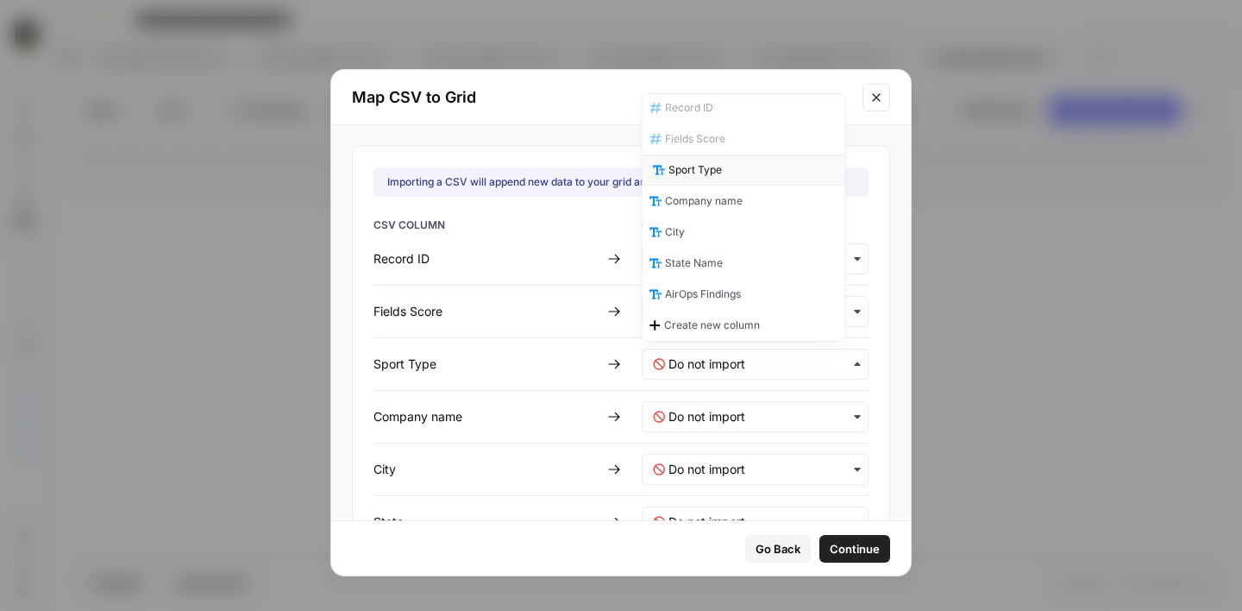
click at [737, 171] on div "Sport Type" at bounding box center [744, 169] width 203 height 31
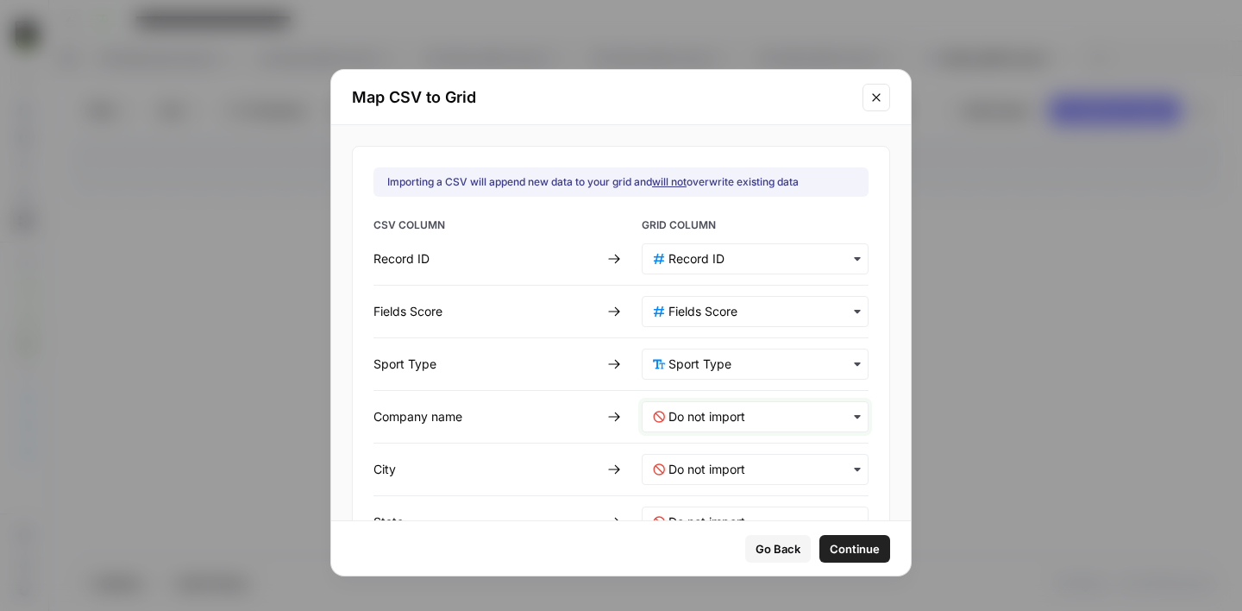
click at [702, 411] on name-mapping "text" at bounding box center [762, 416] width 189 height 17
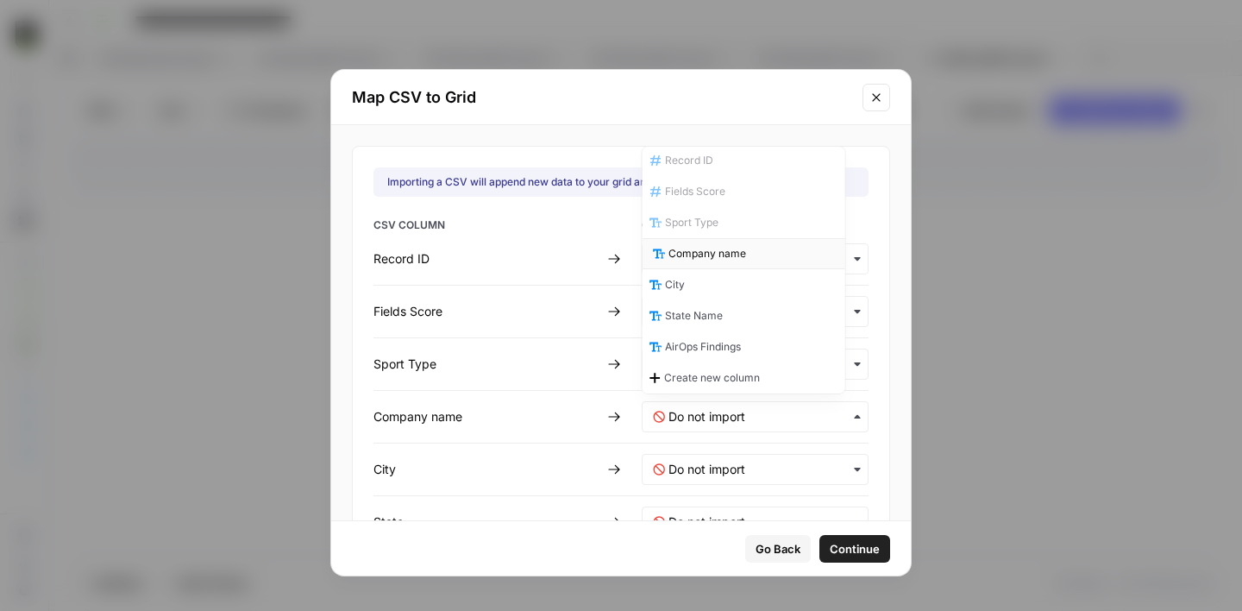
click at [698, 255] on span "Company name" at bounding box center [707, 254] width 78 height 16
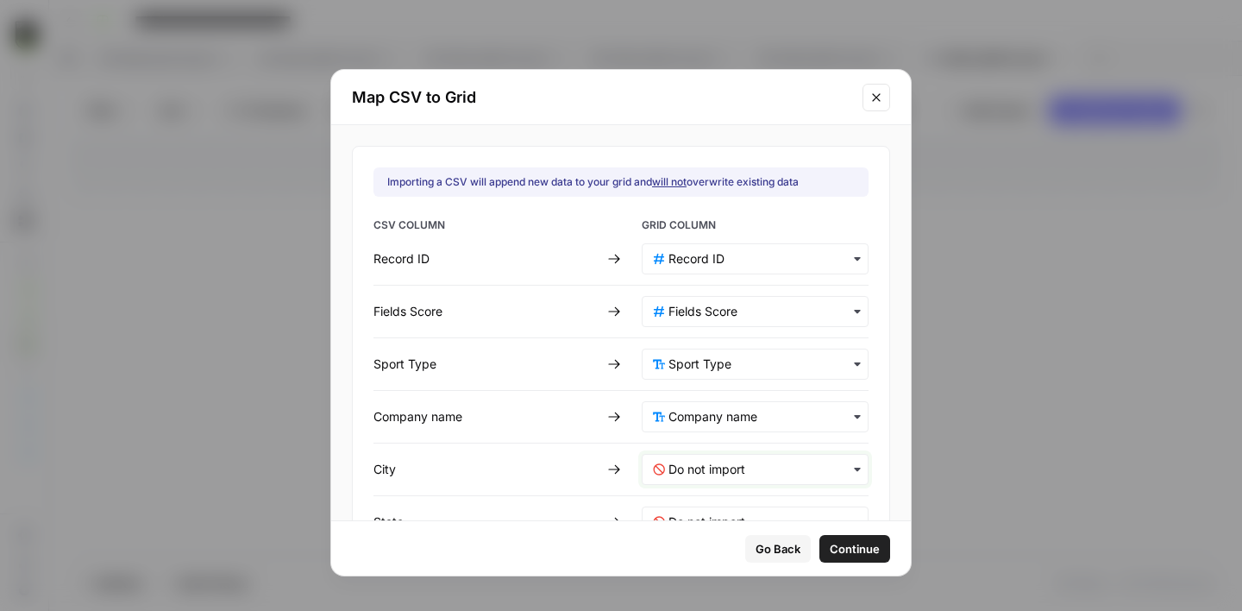
click at [677, 463] on input "text" at bounding box center [762, 469] width 189 height 17
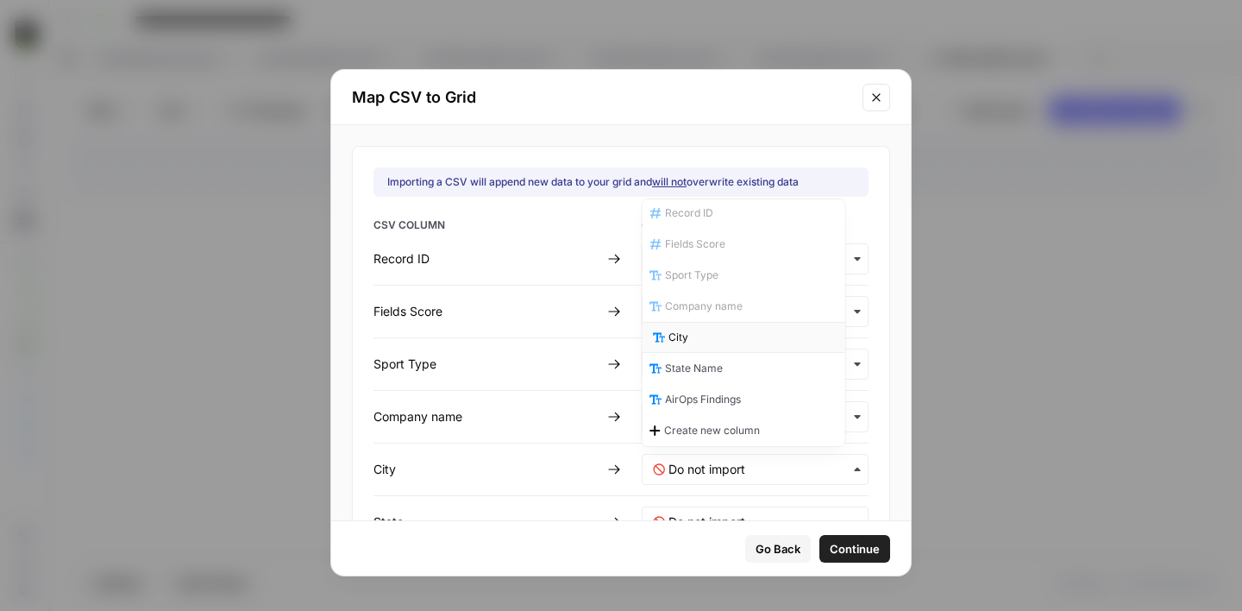
click at [691, 331] on div "City" at bounding box center [744, 337] width 203 height 31
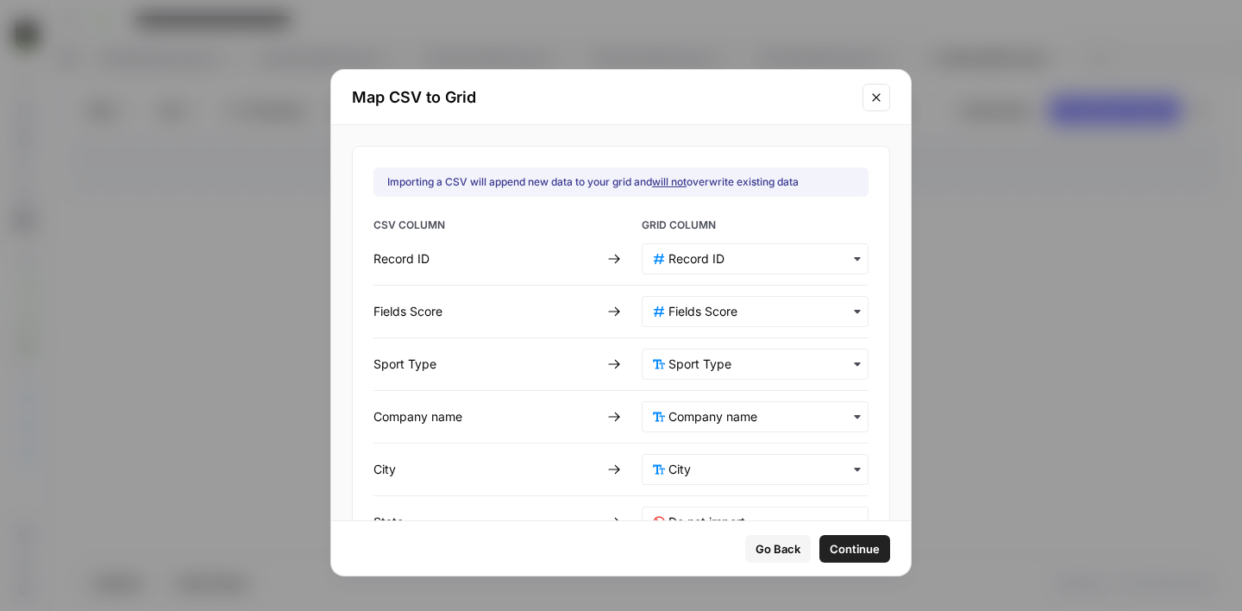
scroll to position [56, 0]
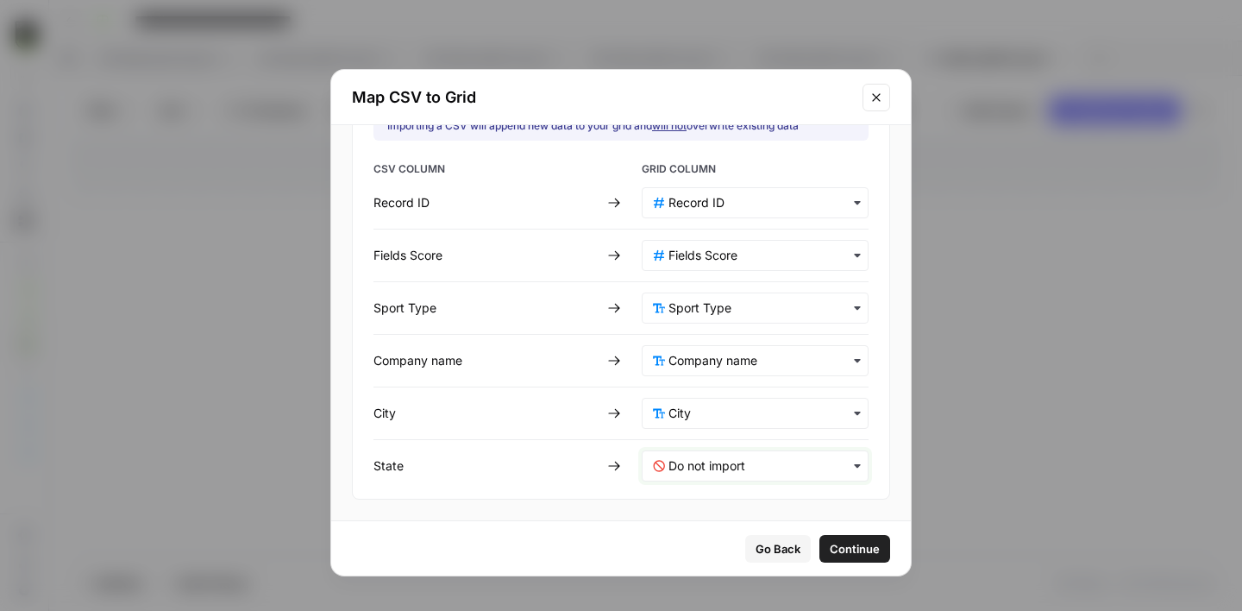
click at [697, 463] on input "text" at bounding box center [762, 465] width 189 height 17
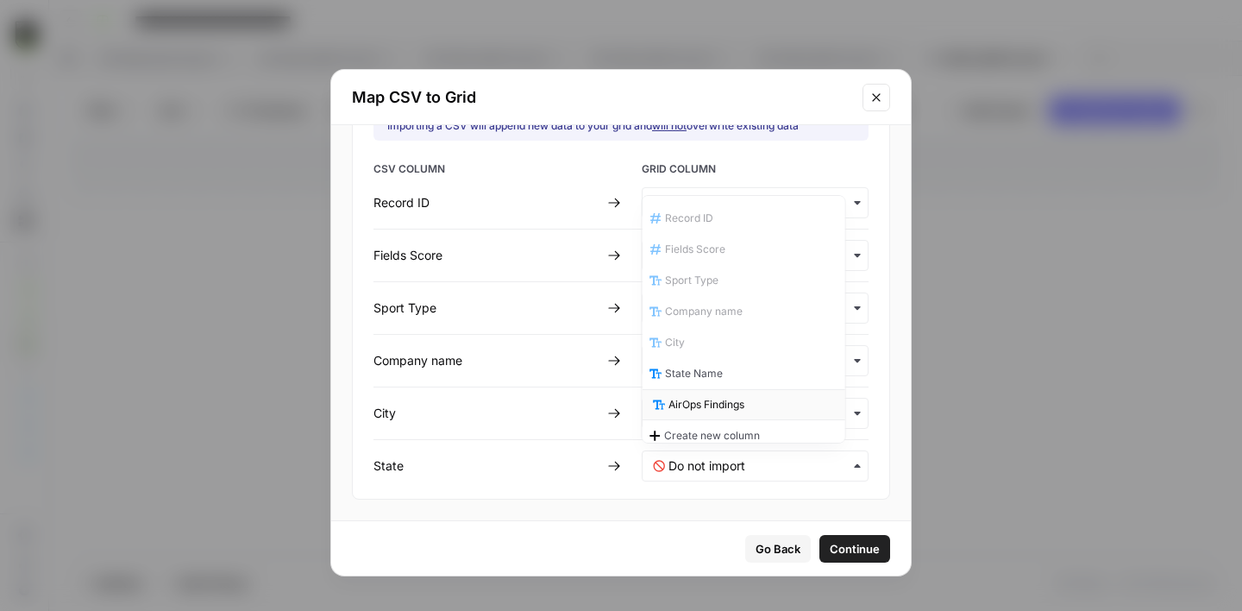
scroll to position [9, 0]
click at [692, 367] on span "State Name" at bounding box center [697, 365] width 58 height 16
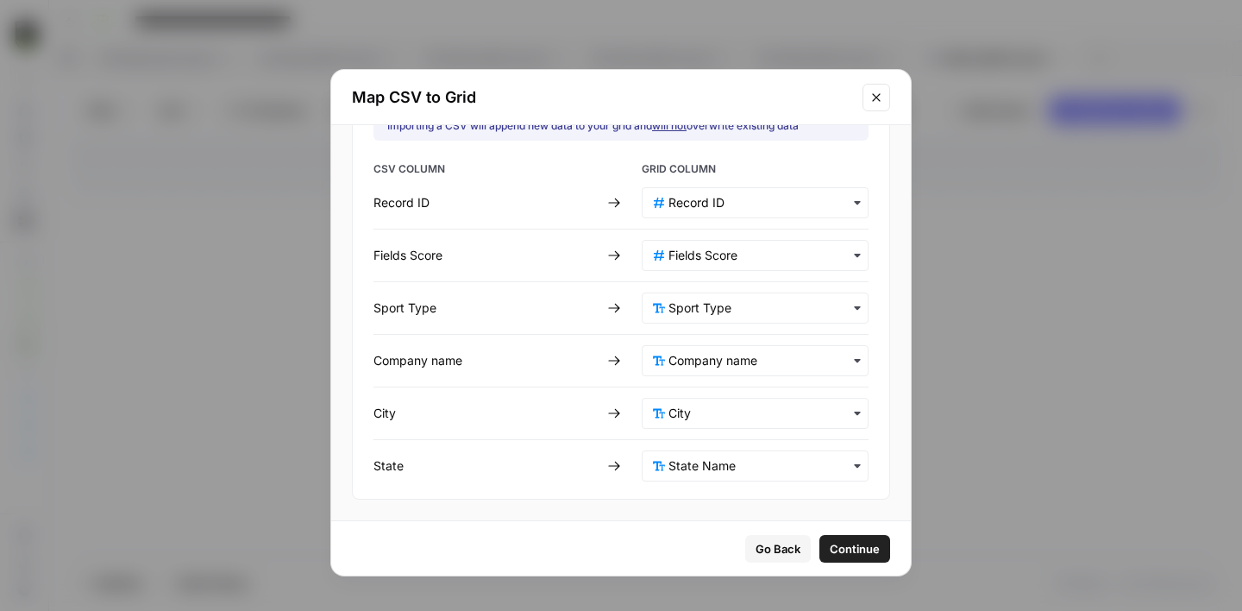
click at [830, 550] on span "Continue" at bounding box center [855, 548] width 50 height 17
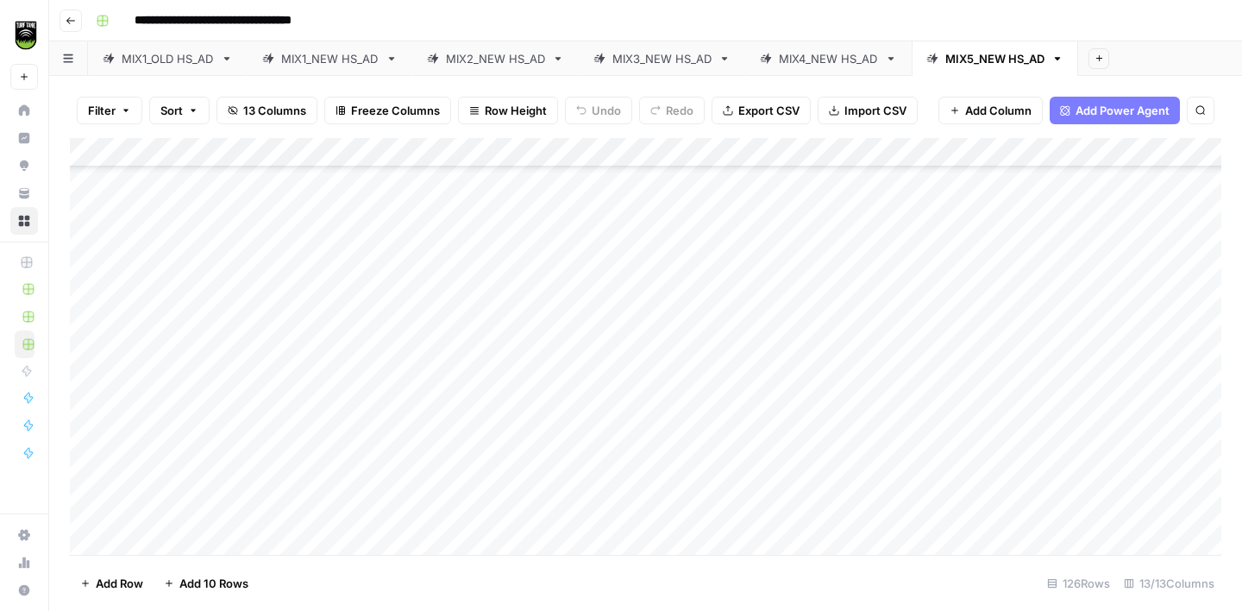
scroll to position [0, 0]
click at [937, 155] on div "Add Column" at bounding box center [645, 346] width 1151 height 417
click at [991, 186] on span "All Rows" at bounding box center [1000, 192] width 109 height 17
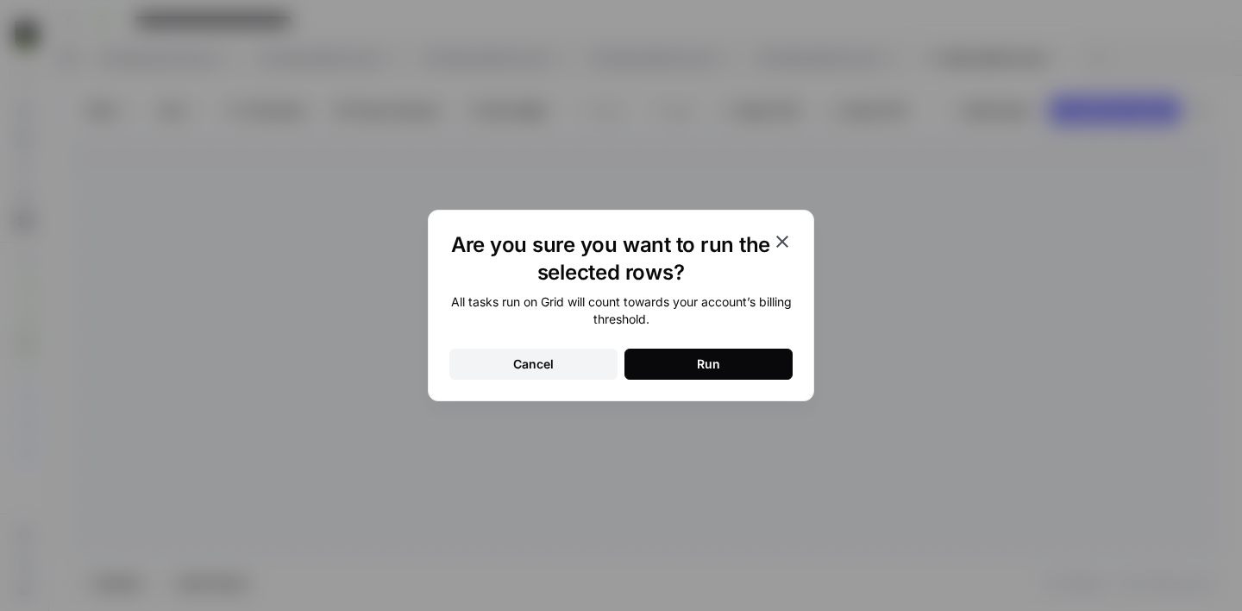
click at [708, 367] on div "Run" at bounding box center [708, 363] width 23 height 17
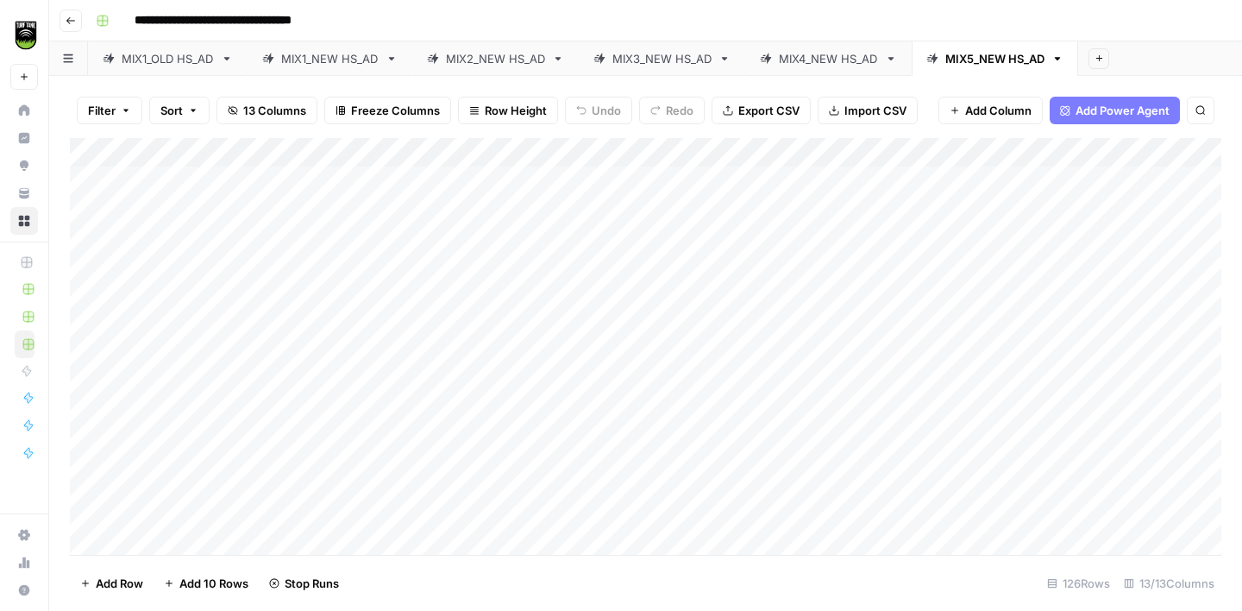
click at [756, 273] on div "Add Column" at bounding box center [645, 346] width 1151 height 417
type textarea "*****"
click at [790, 260] on div "Add Column" at bounding box center [645, 346] width 1151 height 417
click at [815, 334] on div "Add Column" at bounding box center [645, 346] width 1151 height 417
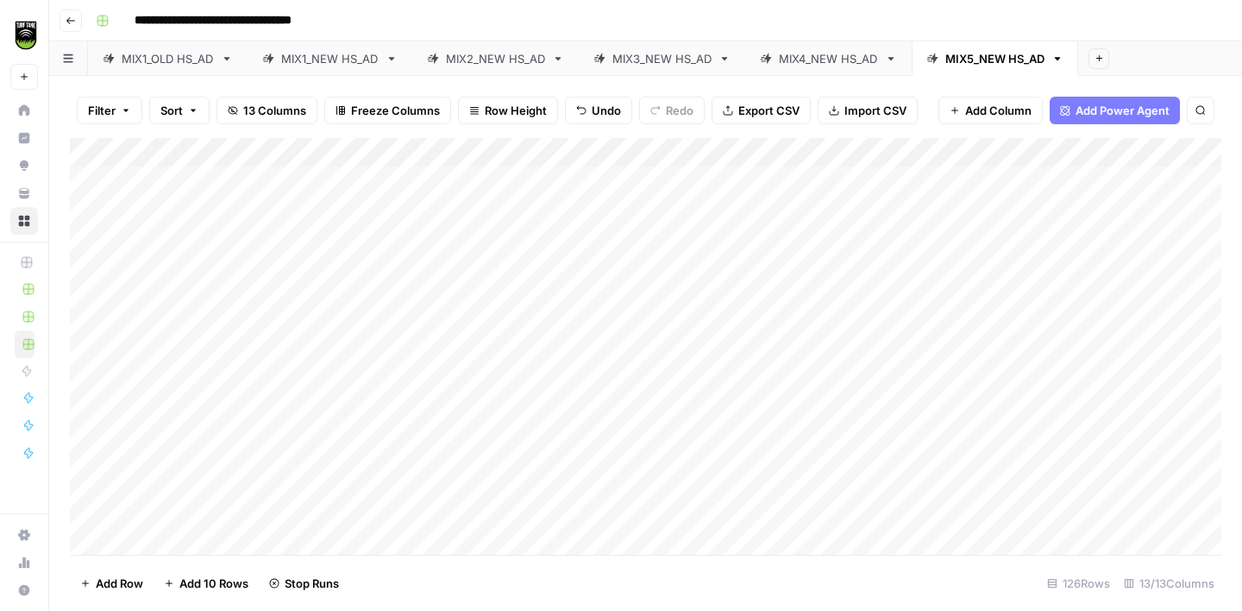
click at [815, 409] on div "Add Column" at bounding box center [645, 346] width 1151 height 417
click at [807, 417] on div "Add Column" at bounding box center [645, 346] width 1151 height 417
click at [817, 475] on div "Add Column" at bounding box center [645, 346] width 1151 height 417
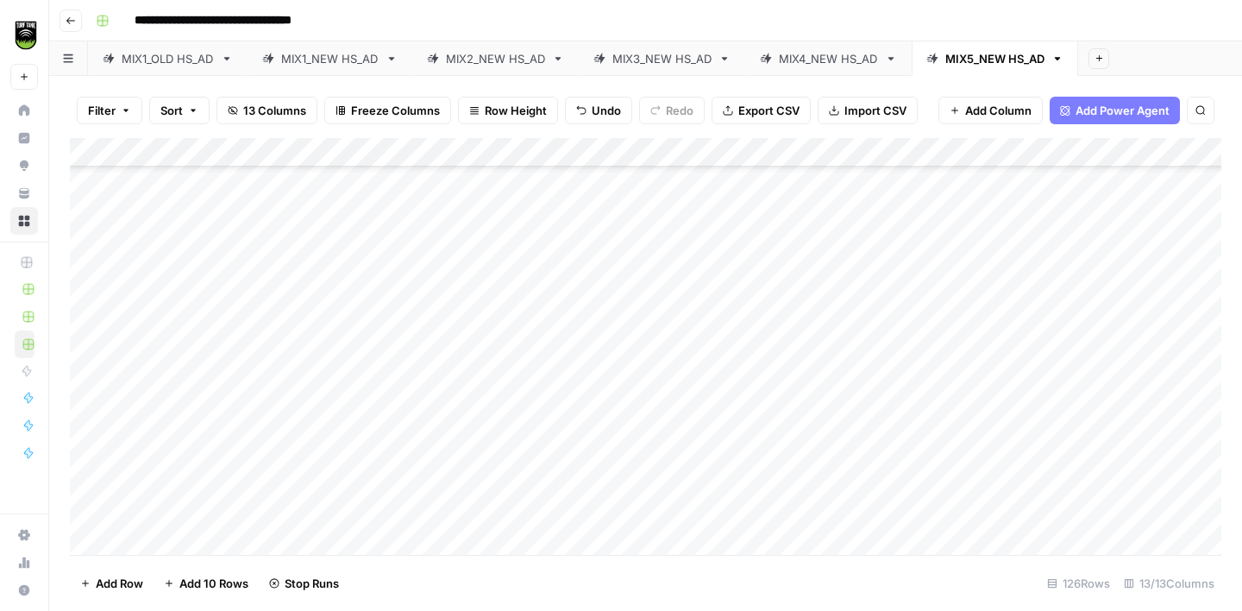
click at [812, 392] on div "Add Column" at bounding box center [645, 346] width 1151 height 417
click at [818, 425] on div "Add Column" at bounding box center [645, 346] width 1151 height 417
click at [818, 502] on div "Add Column" at bounding box center [645, 346] width 1151 height 417
click at [803, 404] on div "Add Column" at bounding box center [645, 346] width 1151 height 417
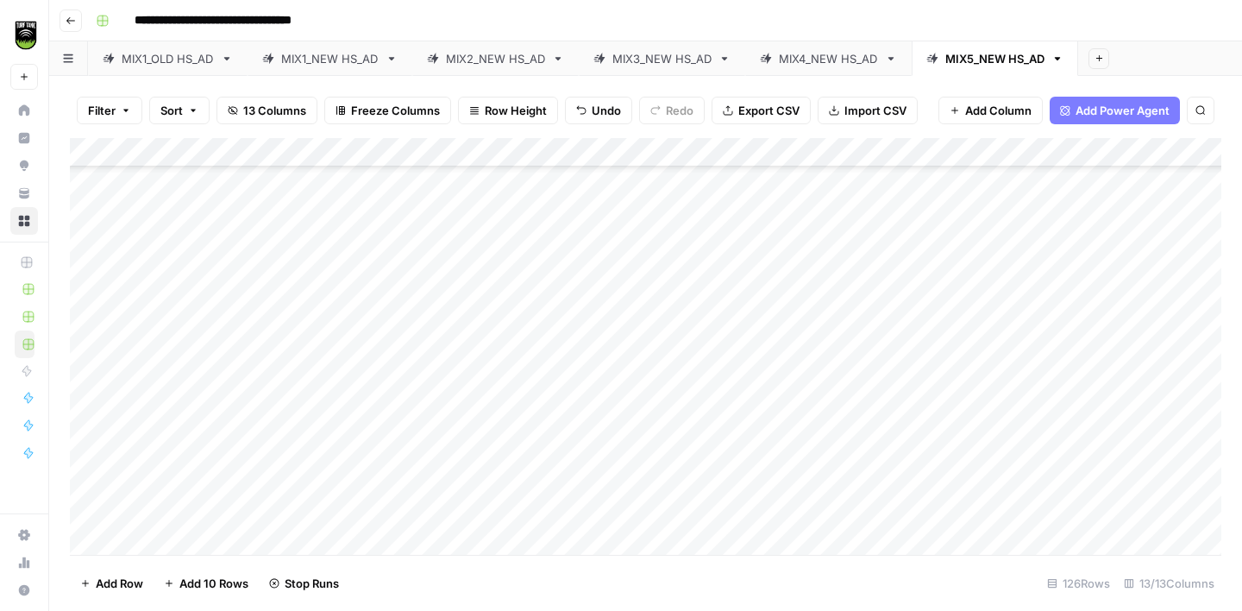
click at [812, 452] on div "Add Column" at bounding box center [645, 346] width 1151 height 417
click at [801, 486] on div "Add Column" at bounding box center [645, 346] width 1151 height 417
click at [800, 511] on div "Add Column" at bounding box center [645, 346] width 1151 height 417
click at [470, 184] on div "Add Column" at bounding box center [645, 346] width 1151 height 417
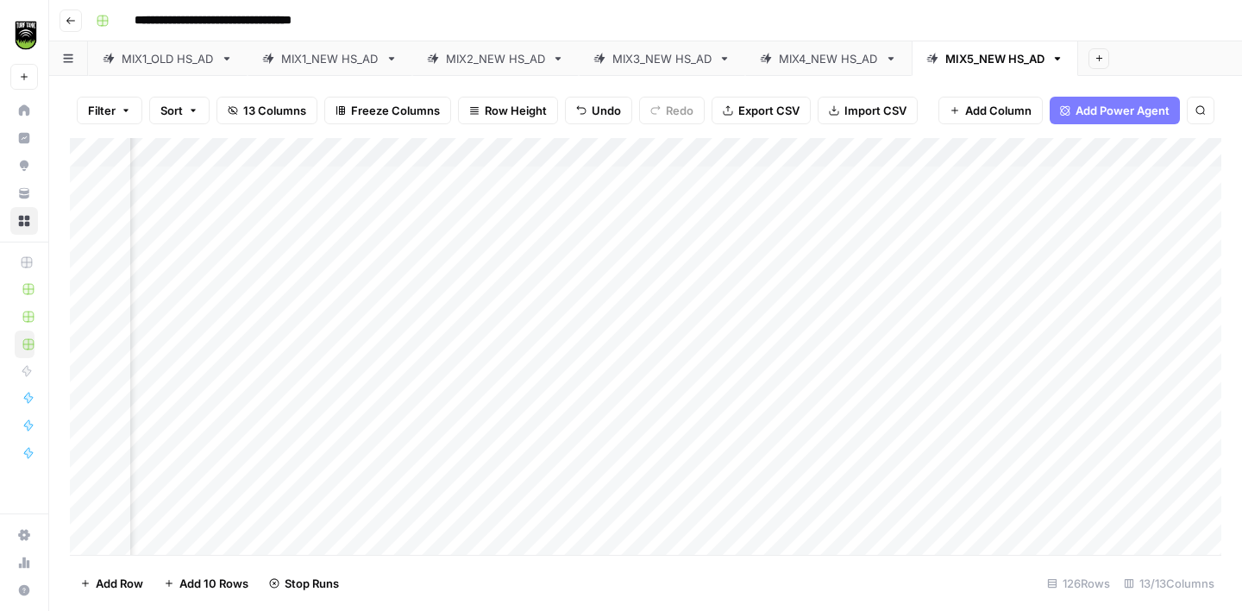
scroll to position [0, 271]
click at [801, 179] on div "Add Column" at bounding box center [645, 346] width 1151 height 417
click at [505, 173] on div "Add Column" at bounding box center [645, 346] width 1151 height 417
type textarea "**********"
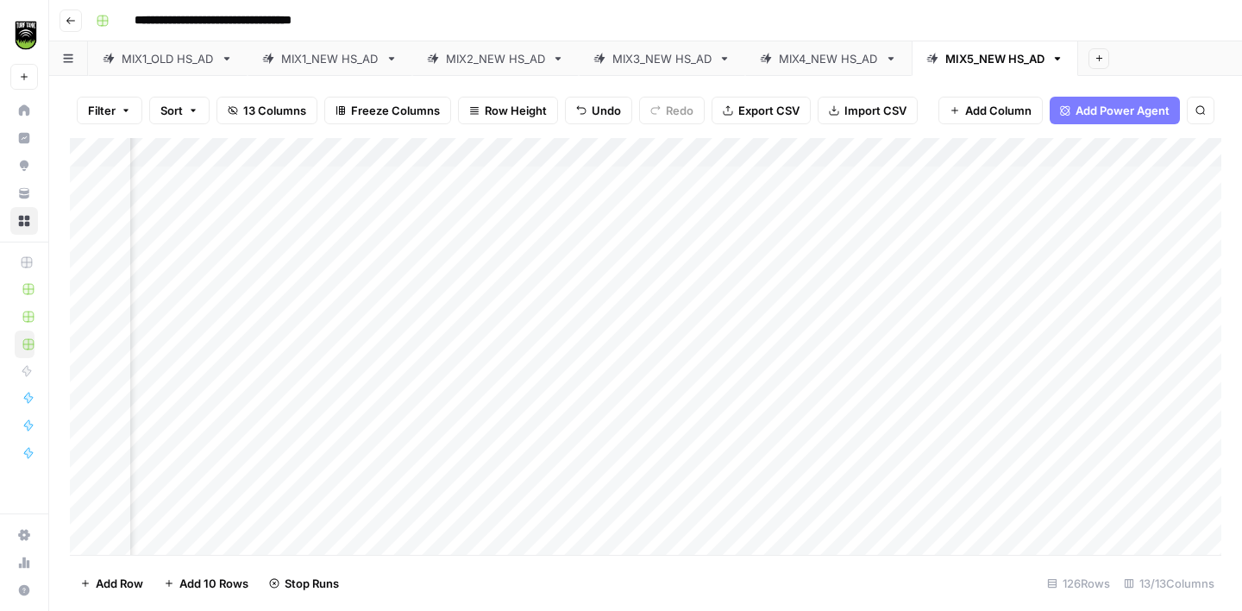
click at [261, 208] on div "Add Column" at bounding box center [645, 346] width 1151 height 417
click at [535, 203] on div "Add Column" at bounding box center [645, 346] width 1151 height 417
type textarea "*******"
click at [194, 249] on div "Add Column" at bounding box center [645, 346] width 1151 height 417
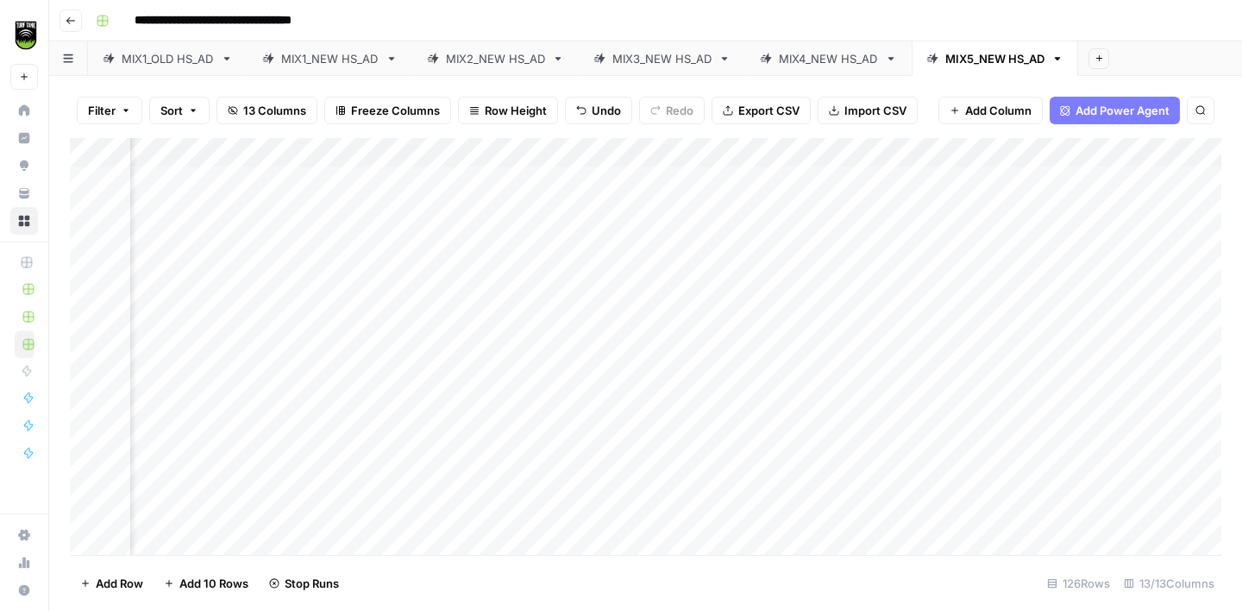
click at [783, 247] on div "Add Column" at bounding box center [645, 346] width 1151 height 417
click at [529, 232] on div "Add Column" at bounding box center [645, 346] width 1151 height 417
type textarea "**********"
click at [321, 307] on div "Add Column" at bounding box center [645, 346] width 1151 height 417
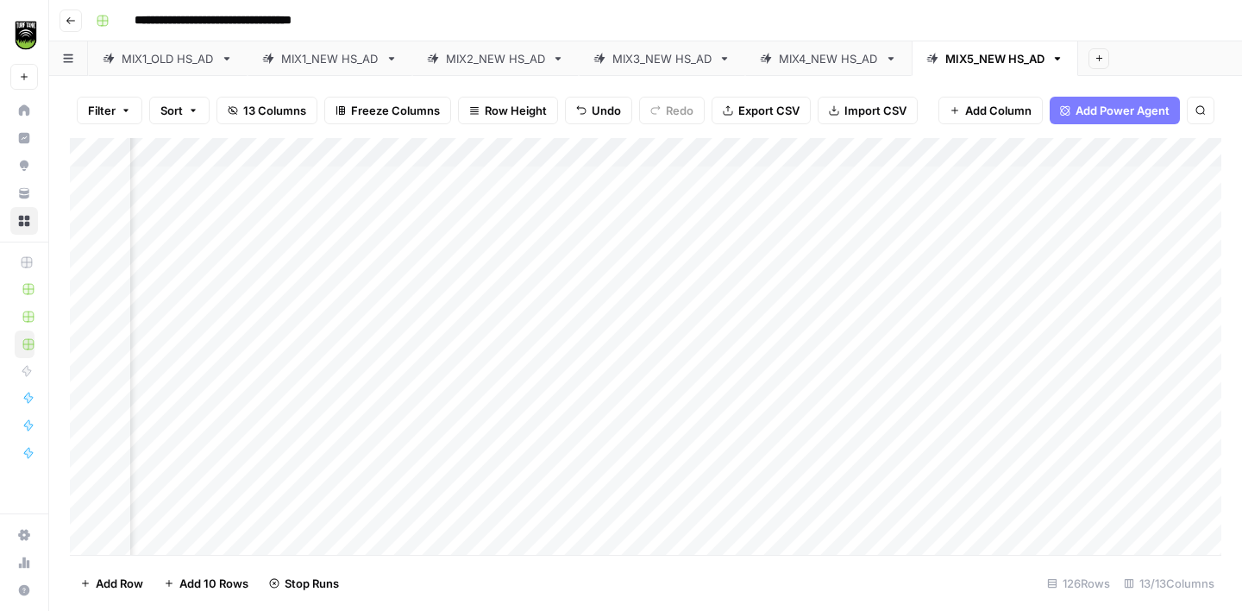
click at [205, 308] on div "Add Column" at bounding box center [645, 346] width 1151 height 417
click at [776, 296] on div "Add Column" at bounding box center [645, 346] width 1151 height 417
click at [542, 237] on div "Add Column" at bounding box center [645, 346] width 1151 height 417
click at [549, 298] on div "Add Column" at bounding box center [645, 346] width 1151 height 417
click at [484, 364] on div "Add Column" at bounding box center [645, 346] width 1151 height 417
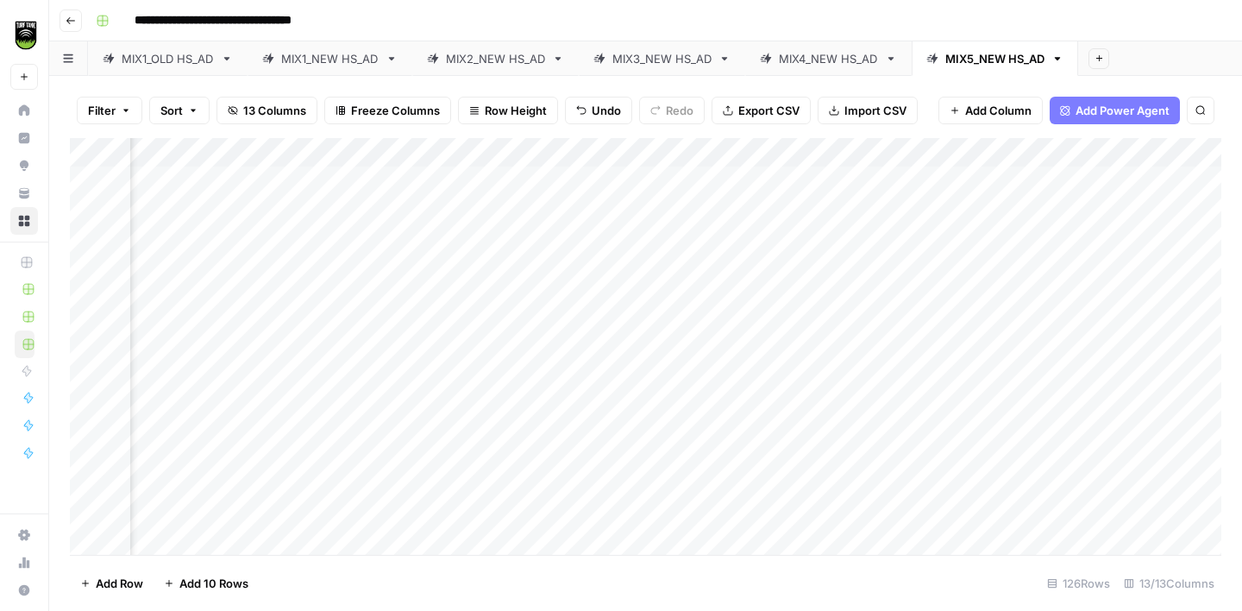
click at [484, 364] on div "Add Column" at bounding box center [645, 346] width 1151 height 417
type textarea "**********"
click at [249, 395] on div "Add Column" at bounding box center [645, 346] width 1151 height 417
click at [800, 390] on div "Add Column" at bounding box center [645, 346] width 1151 height 417
click at [484, 361] on div "Add Column" at bounding box center [645, 346] width 1151 height 417
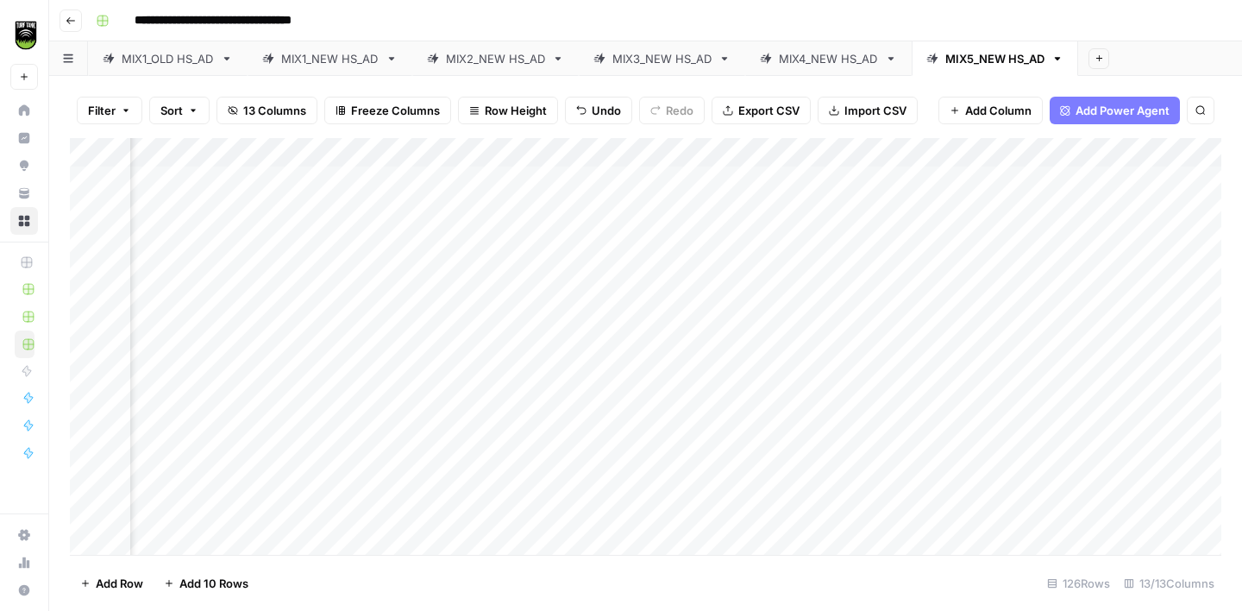
click at [236, 440] on div "Add Column" at bounding box center [645, 346] width 1151 height 417
click at [480, 435] on div "Add Column" at bounding box center [645, 346] width 1151 height 417
type textarea "*******"
click at [233, 480] on div "Add Column" at bounding box center [645, 346] width 1151 height 417
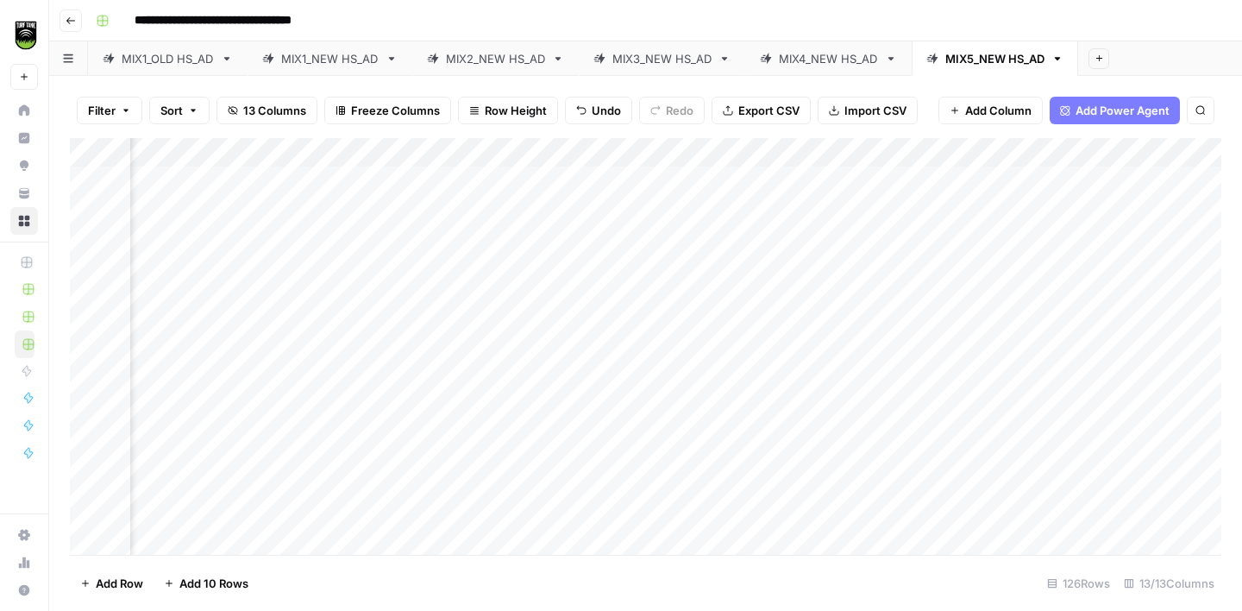
click at [789, 475] on div "Add Column" at bounding box center [645, 346] width 1151 height 417
click at [486, 474] on div "Add Column" at bounding box center [645, 346] width 1151 height 417
type textarea "**********"
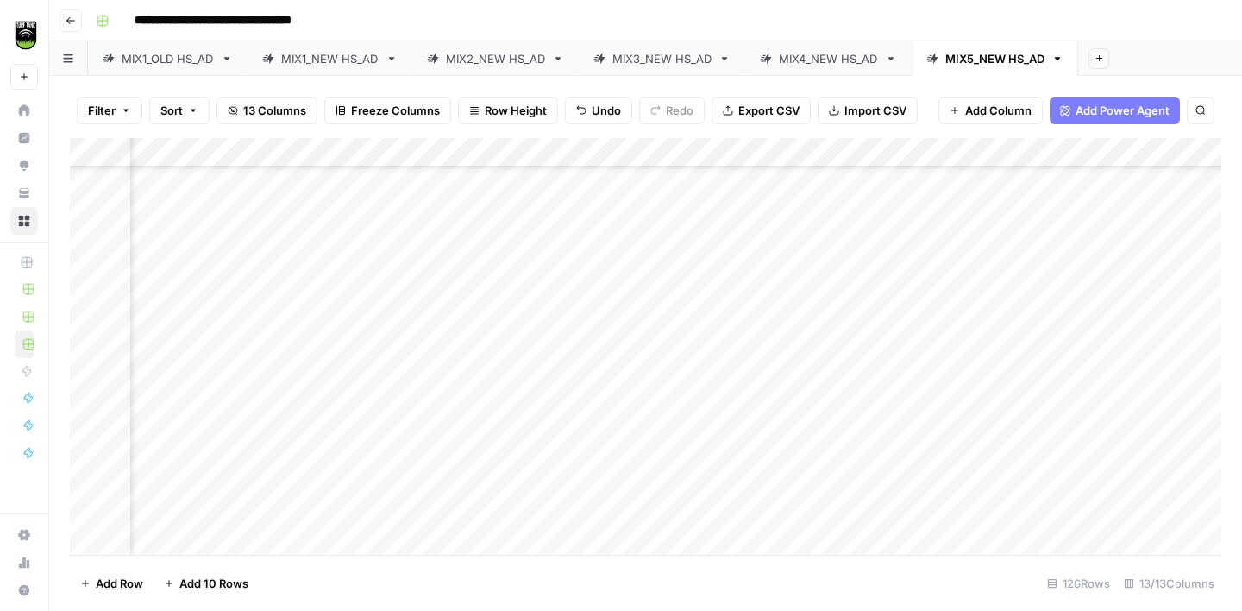
click at [268, 399] on div "Add Column" at bounding box center [645, 346] width 1151 height 417
click at [484, 312] on div "Add Column" at bounding box center [645, 346] width 1151 height 417
click at [504, 388] on div "Add Column" at bounding box center [645, 346] width 1151 height 417
click at [242, 422] on div "Add Column" at bounding box center [645, 346] width 1151 height 417
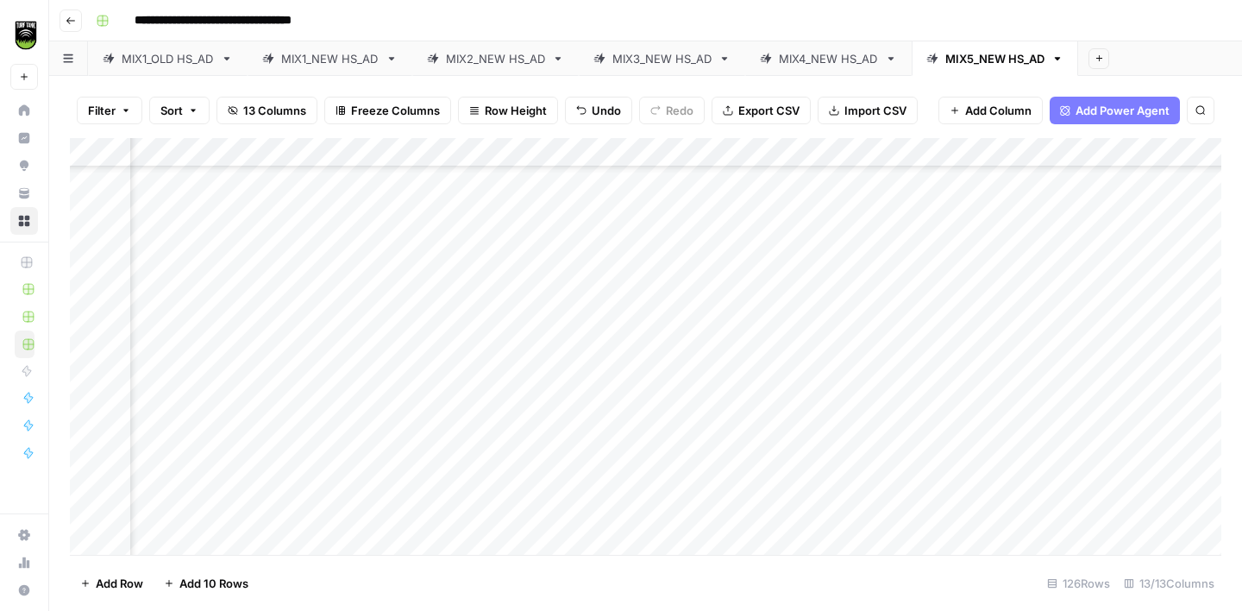
click at [786, 411] on div "Add Column" at bounding box center [645, 346] width 1151 height 417
click at [492, 407] on div "Add Column" at bounding box center [645, 346] width 1151 height 417
click at [227, 442] on div "Add Column" at bounding box center [645, 346] width 1151 height 417
click at [485, 451] on div "Add Column" at bounding box center [645, 346] width 1151 height 417
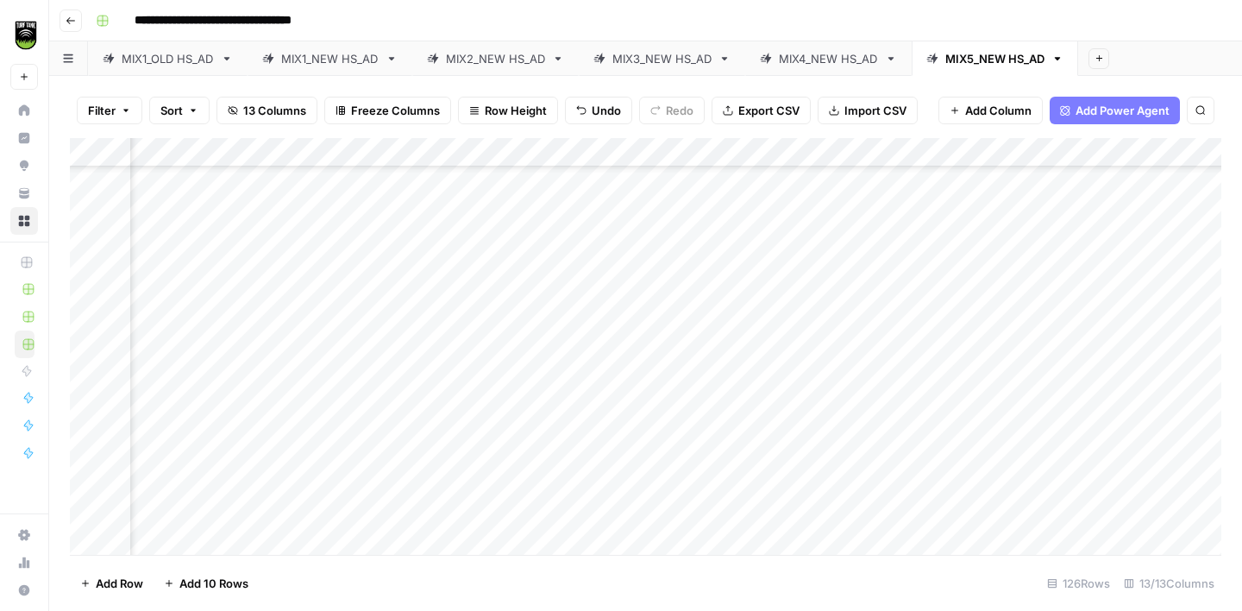
click at [485, 451] on div "Add Column" at bounding box center [645, 346] width 1151 height 417
type textarea "*******"
click at [225, 263] on div "Add Column" at bounding box center [645, 346] width 1151 height 417
click at [766, 263] on div "Add Column" at bounding box center [645, 346] width 1151 height 417
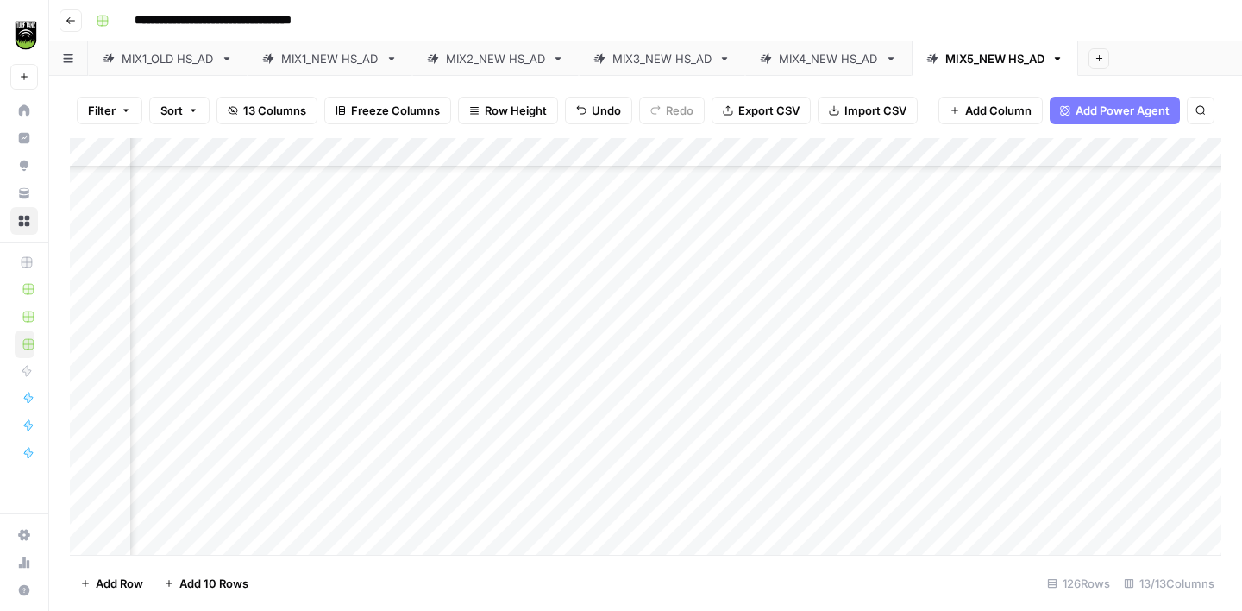
click at [474, 249] on div "Add Column" at bounding box center [645, 346] width 1151 height 417
type textarea "**********"
click at [214, 319] on div "Add Column" at bounding box center [645, 346] width 1151 height 417
click at [433, 307] on div "Add Column" at bounding box center [645, 346] width 1151 height 417
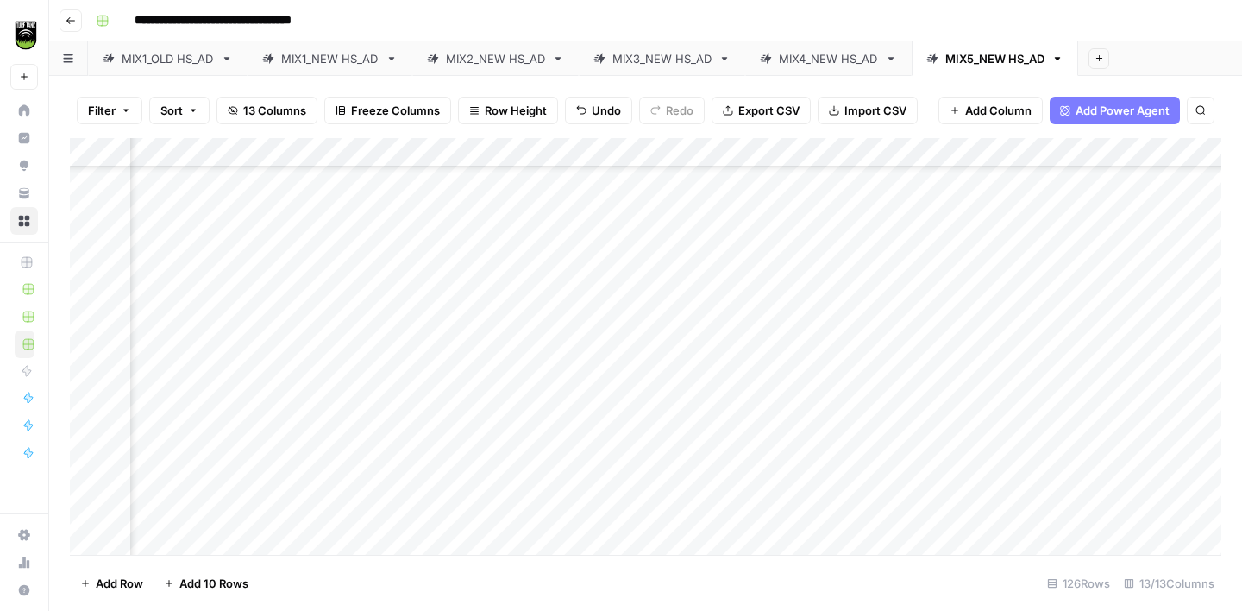
click at [433, 307] on div "Add Column" at bounding box center [645, 346] width 1151 height 417
type textarea "*******"
click at [239, 322] on div "Add Column" at bounding box center [645, 346] width 1151 height 417
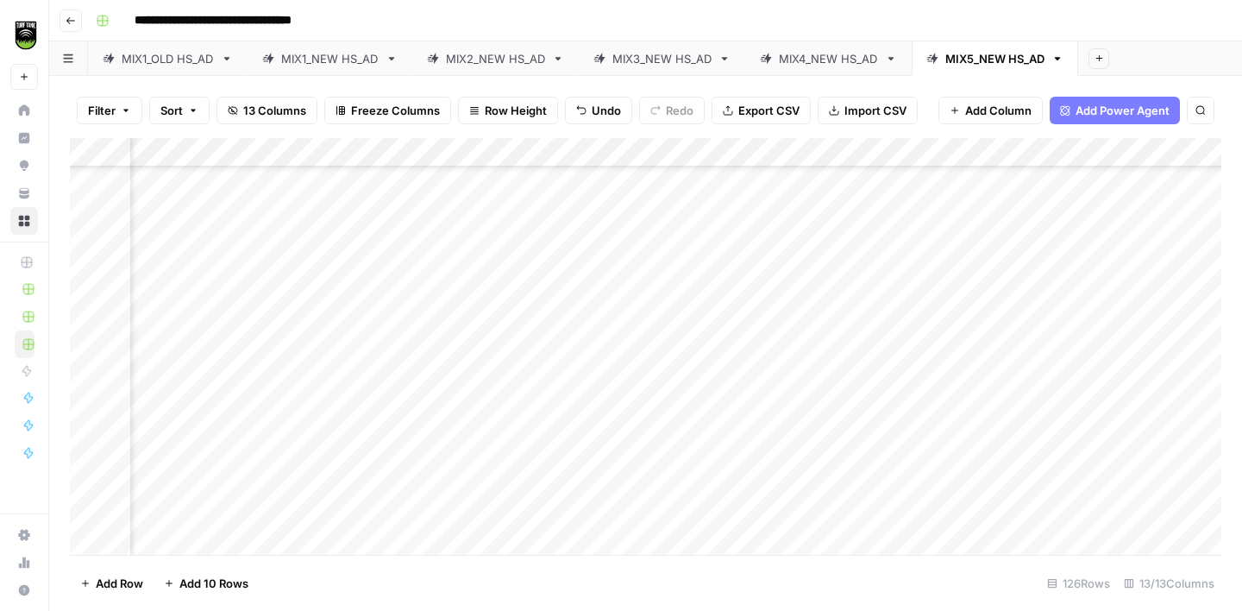
click at [465, 287] on div "Add Column" at bounding box center [645, 346] width 1151 height 417
type textarea "*****"
click at [501, 341] on div "Add Column" at bounding box center [645, 346] width 1151 height 417
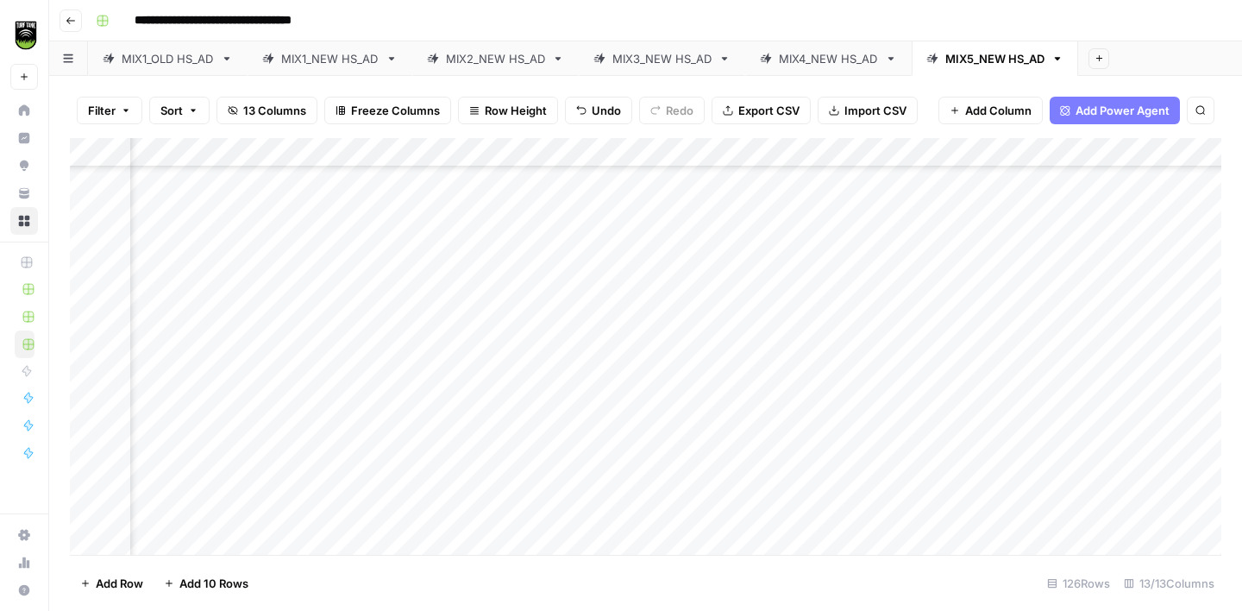
click at [501, 341] on div "Add Column" at bounding box center [645, 346] width 1151 height 417
type textarea "*****"
click at [516, 408] on div "Add Column" at bounding box center [645, 346] width 1151 height 417
click at [504, 456] on div "Add Column" at bounding box center [645, 346] width 1151 height 417
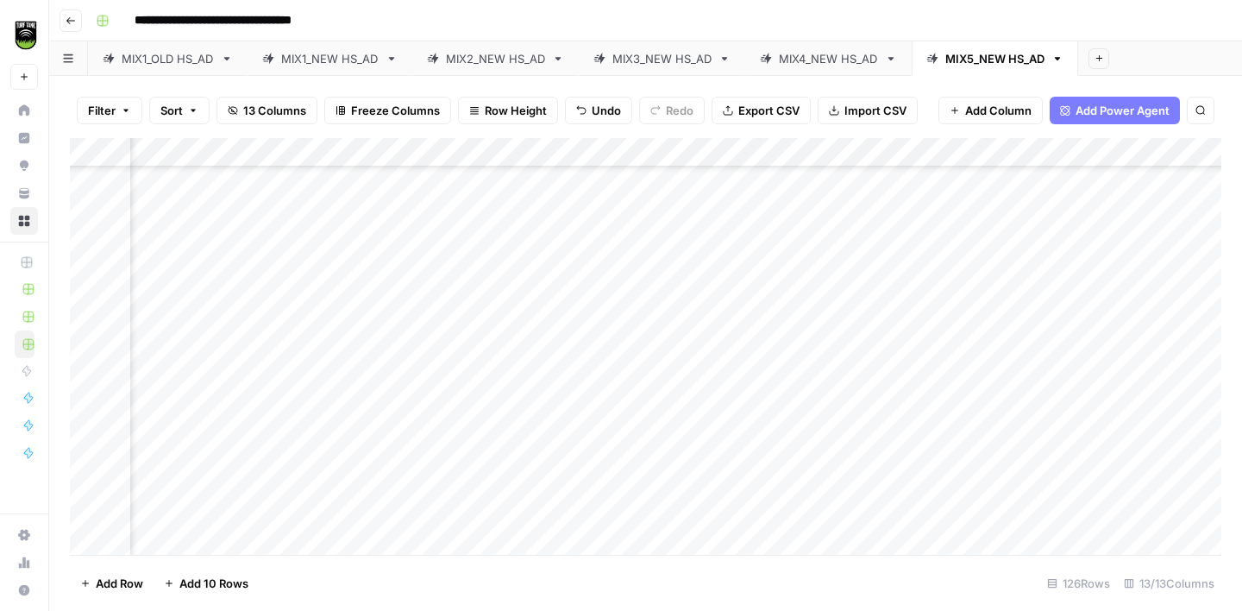
click at [493, 392] on div "Add Column" at bounding box center [645, 346] width 1151 height 417
click at [512, 338] on div "Add Column" at bounding box center [645, 346] width 1151 height 417
click at [512, 367] on div "Add Column" at bounding box center [645, 346] width 1151 height 417
click at [510, 386] on div "Add Column" at bounding box center [645, 346] width 1151 height 417
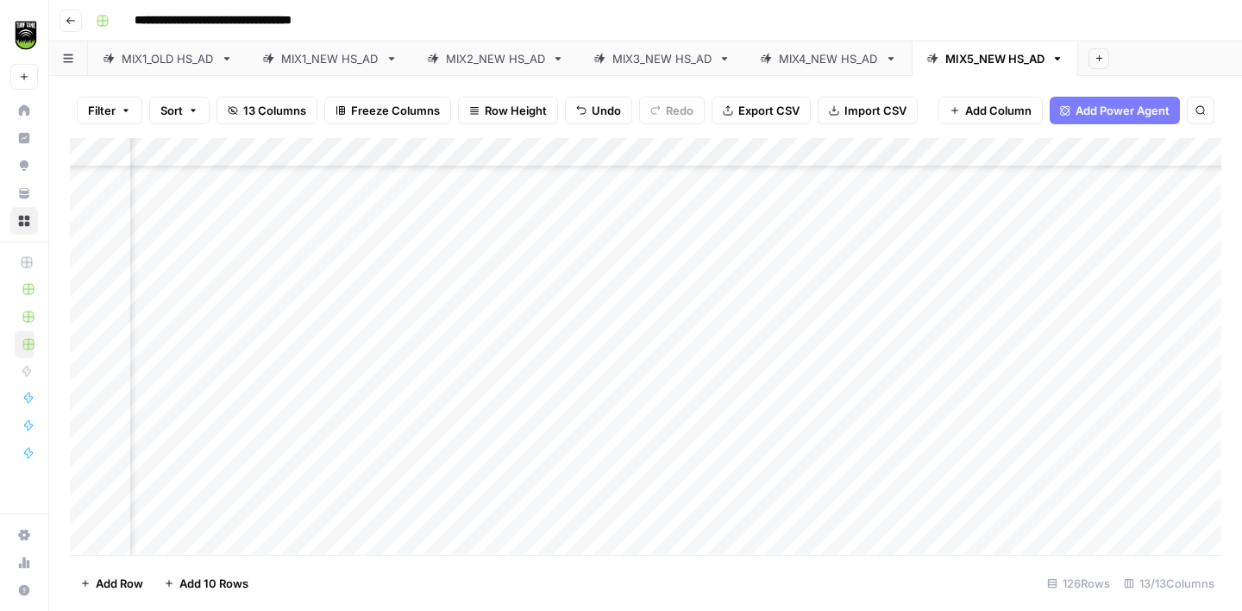
click at [511, 429] on div "Add Column" at bounding box center [645, 346] width 1151 height 417
click at [517, 401] on div "Add Column" at bounding box center [645, 346] width 1151 height 417
click at [516, 375] on div "Add Column" at bounding box center [645, 346] width 1151 height 417
click at [501, 463] on div "Add Column" at bounding box center [645, 346] width 1151 height 417
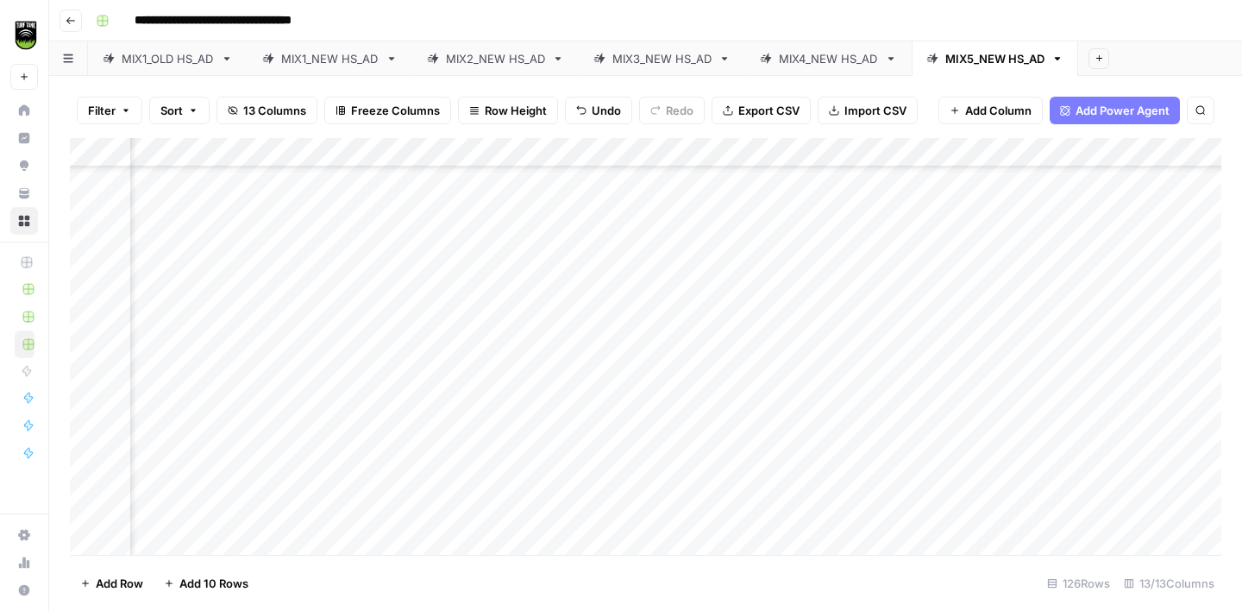
click at [500, 517] on div "Add Column" at bounding box center [645, 346] width 1151 height 417
click at [510, 471] on div "Add Column" at bounding box center [645, 346] width 1151 height 417
click at [527, 533] on div "Add Column" at bounding box center [645, 346] width 1151 height 417
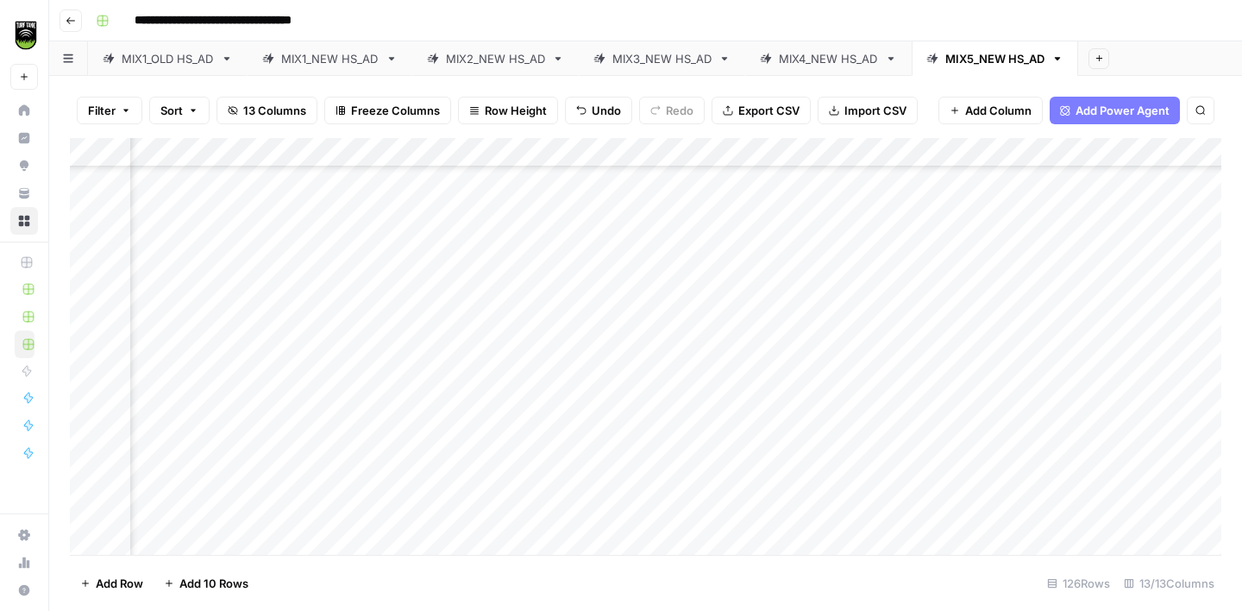
click at [517, 421] on div "Add Column" at bounding box center [645, 346] width 1151 height 417
click at [524, 430] on div "Add Column" at bounding box center [645, 346] width 1151 height 417
click at [524, 489] on div "Add Column" at bounding box center [645, 346] width 1151 height 417
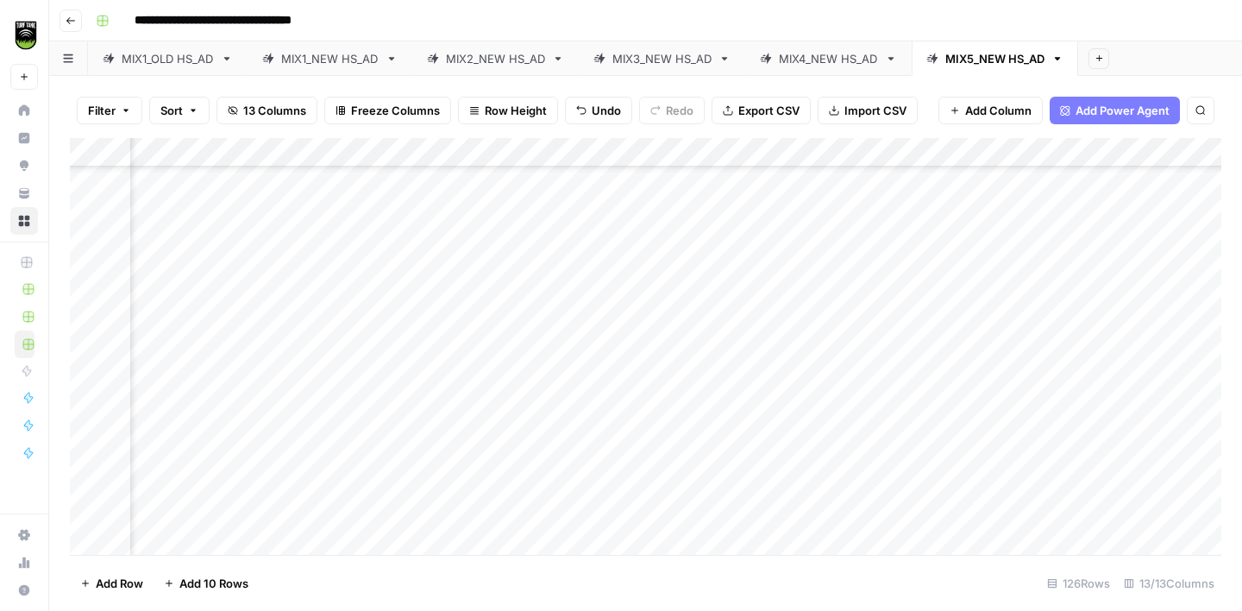
click at [211, 370] on div "Add Column" at bounding box center [645, 346] width 1151 height 417
click at [460, 241] on div "Add Column" at bounding box center [645, 346] width 1151 height 417
click at [467, 373] on div "Add Column" at bounding box center [645, 346] width 1151 height 417
click at [216, 392] on div "Add Column" at bounding box center [645, 346] width 1151 height 417
click at [864, 400] on div "Add Column" at bounding box center [645, 346] width 1151 height 417
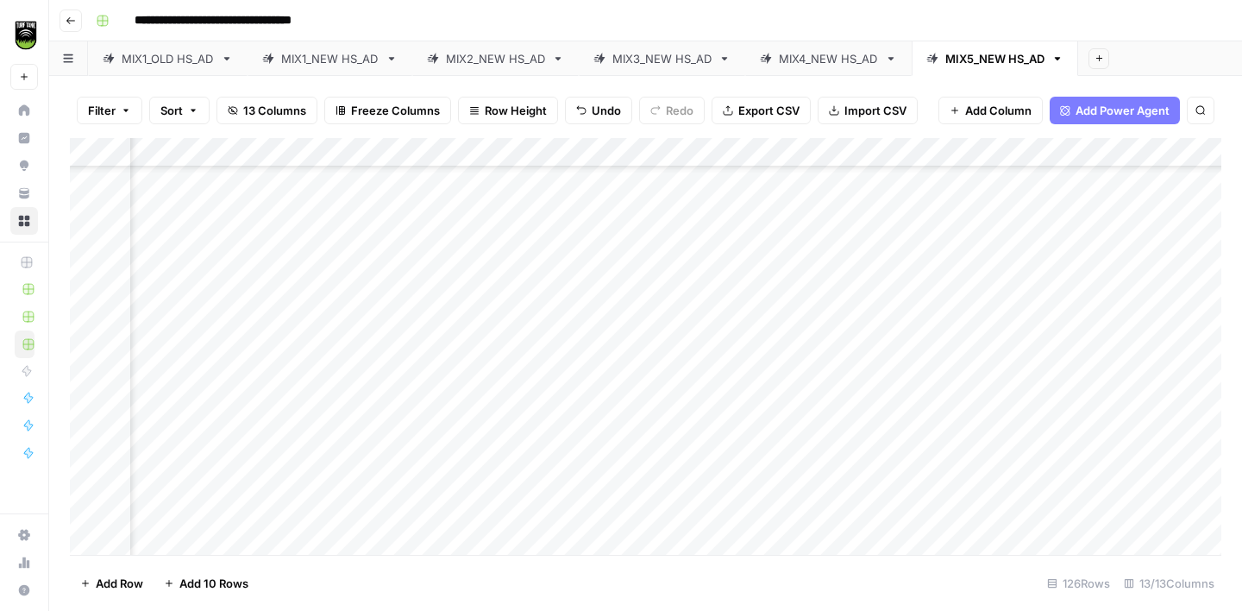
click at [442, 398] on div "Add Column" at bounding box center [645, 346] width 1151 height 417
type textarea "**********"
click at [212, 383] on div "Add Column" at bounding box center [645, 346] width 1151 height 417
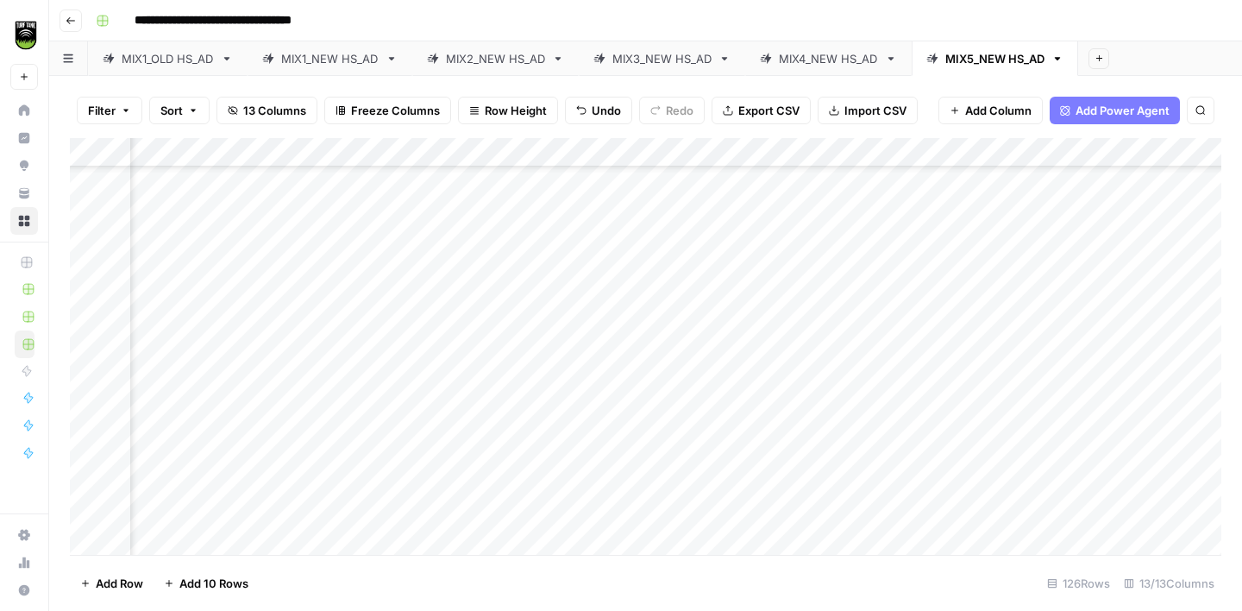
click at [450, 384] on div "Add Column" at bounding box center [645, 346] width 1151 height 417
type textarea "**********"
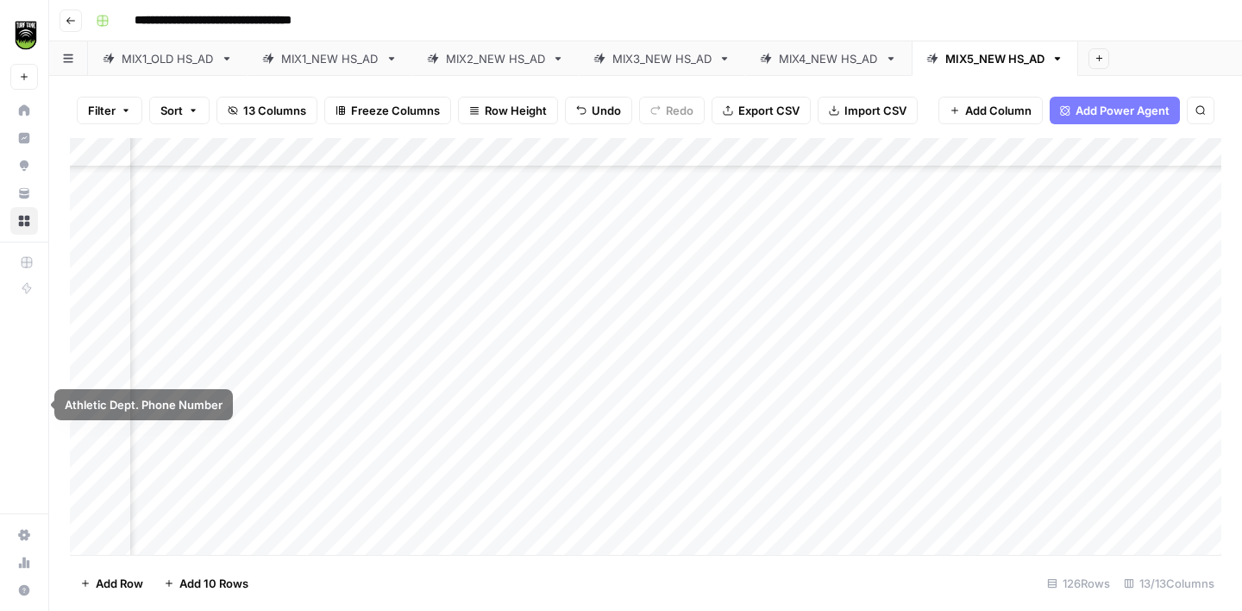
click at [208, 417] on div "Add Column" at bounding box center [645, 346] width 1151 height 417
click at [787, 416] on div "Add Column" at bounding box center [645, 346] width 1151 height 417
click at [455, 410] on div "Add Column" at bounding box center [645, 346] width 1151 height 417
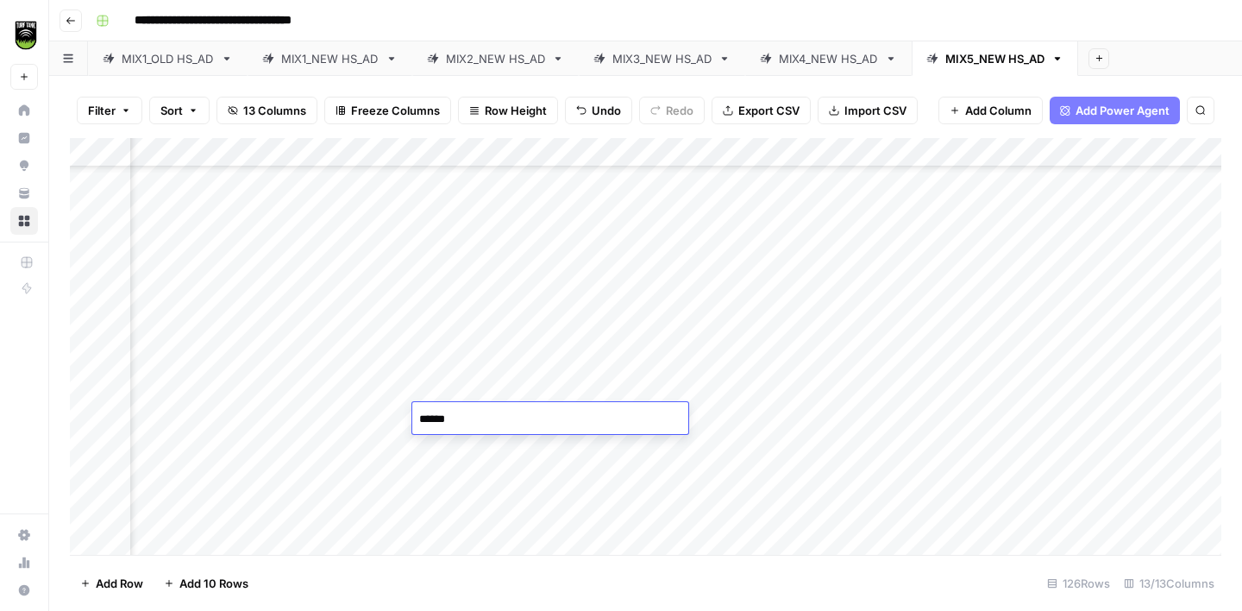
type textarea "*******"
click at [203, 440] on div "Add Column" at bounding box center [645, 346] width 1151 height 417
click at [449, 417] on div "Add Column" at bounding box center [645, 346] width 1151 height 417
click at [195, 344] on div "Add Column" at bounding box center [645, 346] width 1151 height 417
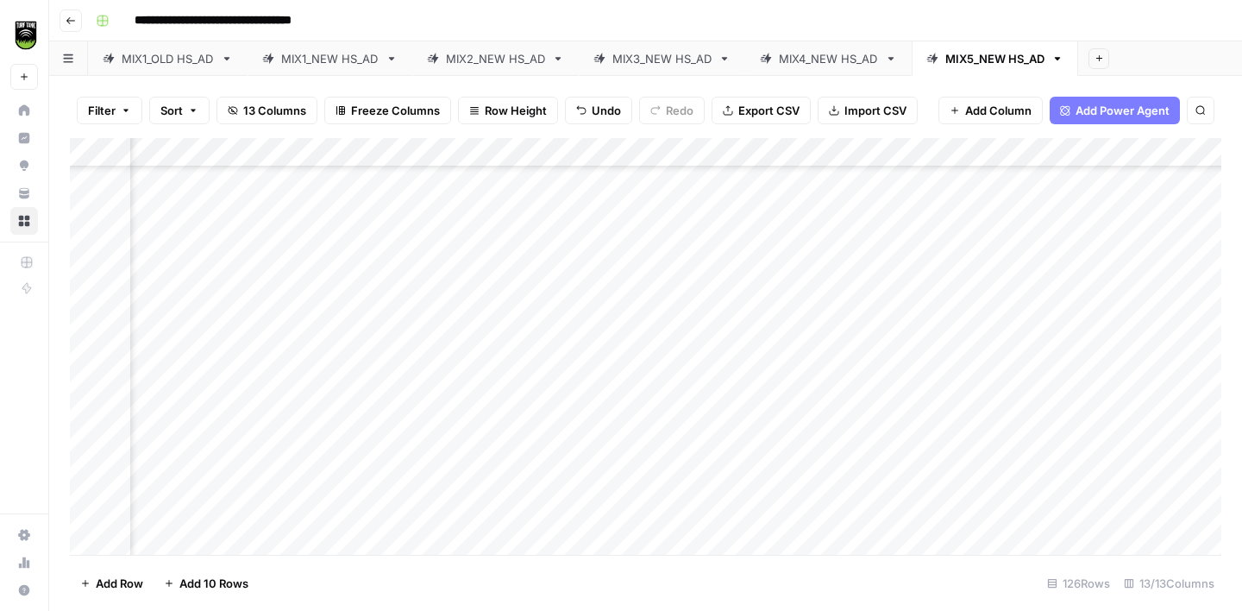
click at [453, 318] on div "Add Column" at bounding box center [645, 346] width 1151 height 417
click at [216, 377] on div "Add Column" at bounding box center [645, 346] width 1151 height 417
click at [762, 364] on div "Add Column" at bounding box center [645, 346] width 1151 height 417
click at [455, 373] on div "Add Column" at bounding box center [645, 346] width 1151 height 417
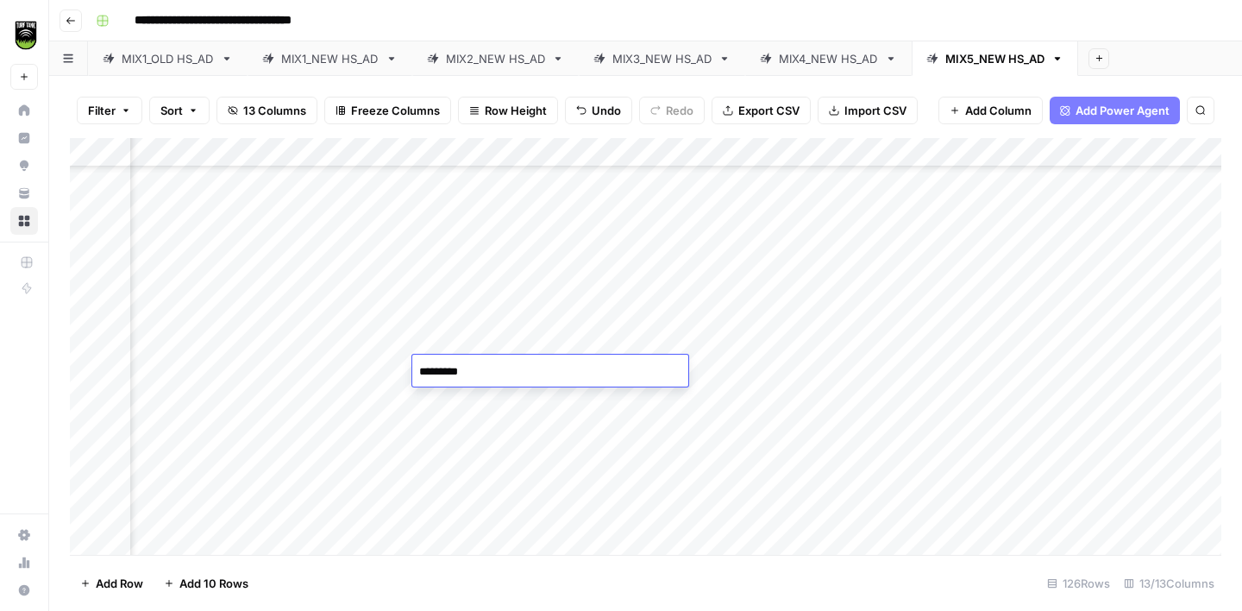
type textarea "**********"
click at [196, 406] on div "Add Column" at bounding box center [645, 346] width 1151 height 417
click at [472, 390] on div "Add Column" at bounding box center [645, 346] width 1151 height 417
type textarea "*******"
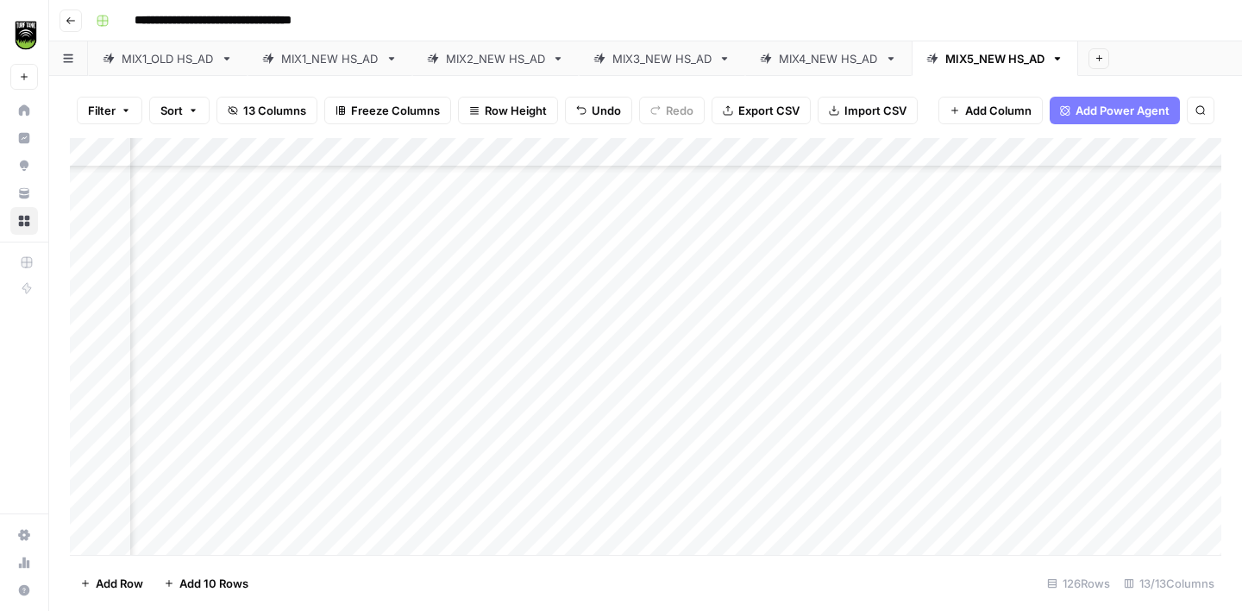
click at [228, 433] on div "Add Column" at bounding box center [645, 346] width 1151 height 417
click at [467, 408] on div "Add Column" at bounding box center [645, 346] width 1151 height 417
click at [204, 461] on div "Add Column" at bounding box center [645, 346] width 1151 height 417
click at [442, 426] on div "Add Column" at bounding box center [645, 346] width 1151 height 417
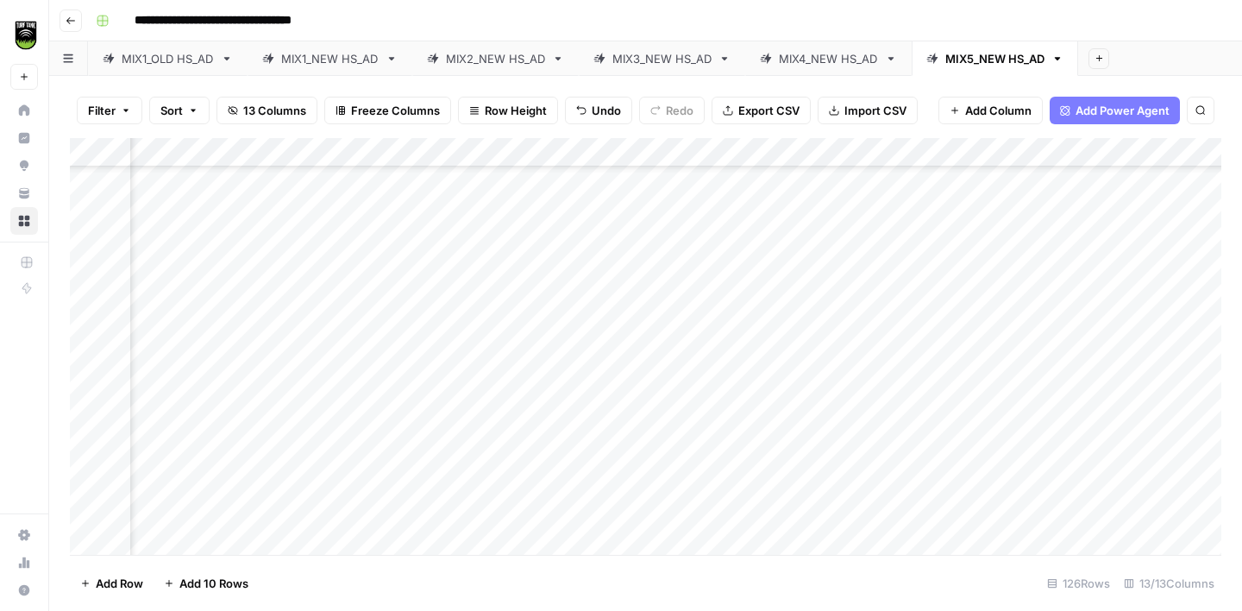
click at [225, 409] on div "Add Column" at bounding box center [645, 346] width 1151 height 417
click at [225, 400] on div "Add Column" at bounding box center [645, 346] width 1151 height 417
click at [249, 459] on div "Add Column" at bounding box center [645, 346] width 1151 height 417
click at [216, 413] on div "Add Column" at bounding box center [645, 346] width 1151 height 417
click at [451, 379] on div "Add Column" at bounding box center [645, 346] width 1151 height 417
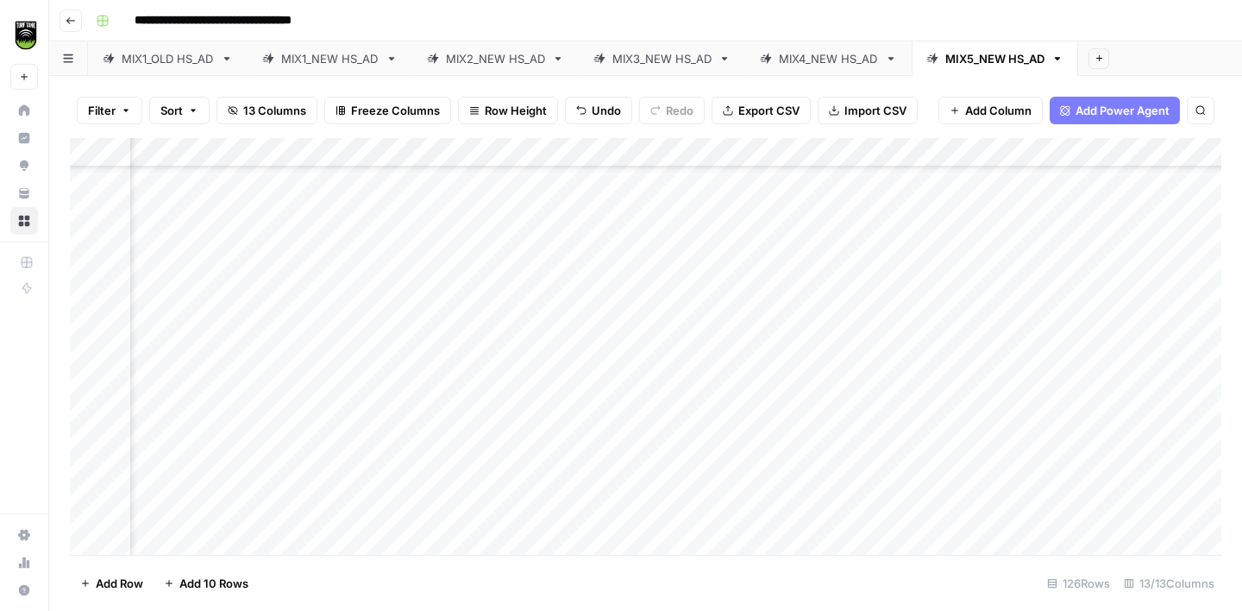
click at [191, 439] on div "Add Column" at bounding box center [645, 346] width 1151 height 417
click at [448, 435] on div "Add Column" at bounding box center [645, 346] width 1151 height 417
type textarea "**********"
click at [183, 463] on div "Add Column" at bounding box center [645, 346] width 1151 height 417
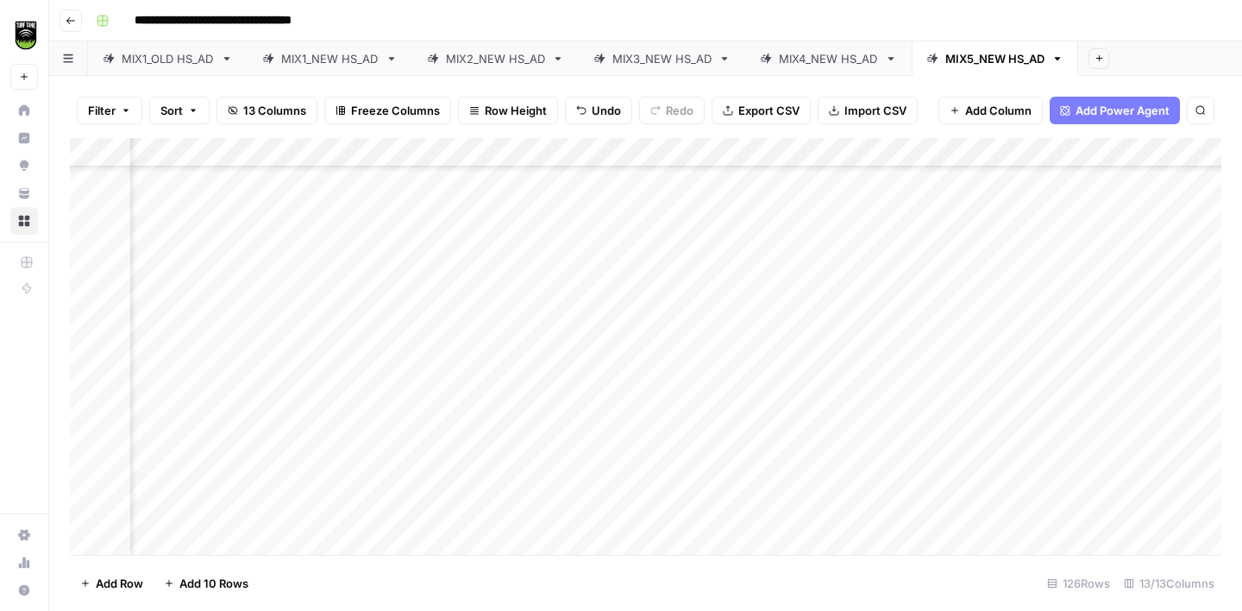
click at [457, 398] on div "Add Column" at bounding box center [645, 346] width 1151 height 417
click at [223, 274] on div "Add Column" at bounding box center [645, 346] width 1151 height 417
click at [440, 257] on div "Add Column" at bounding box center [645, 346] width 1151 height 417
click at [196, 310] on div "Add Column" at bounding box center [645, 346] width 1151 height 417
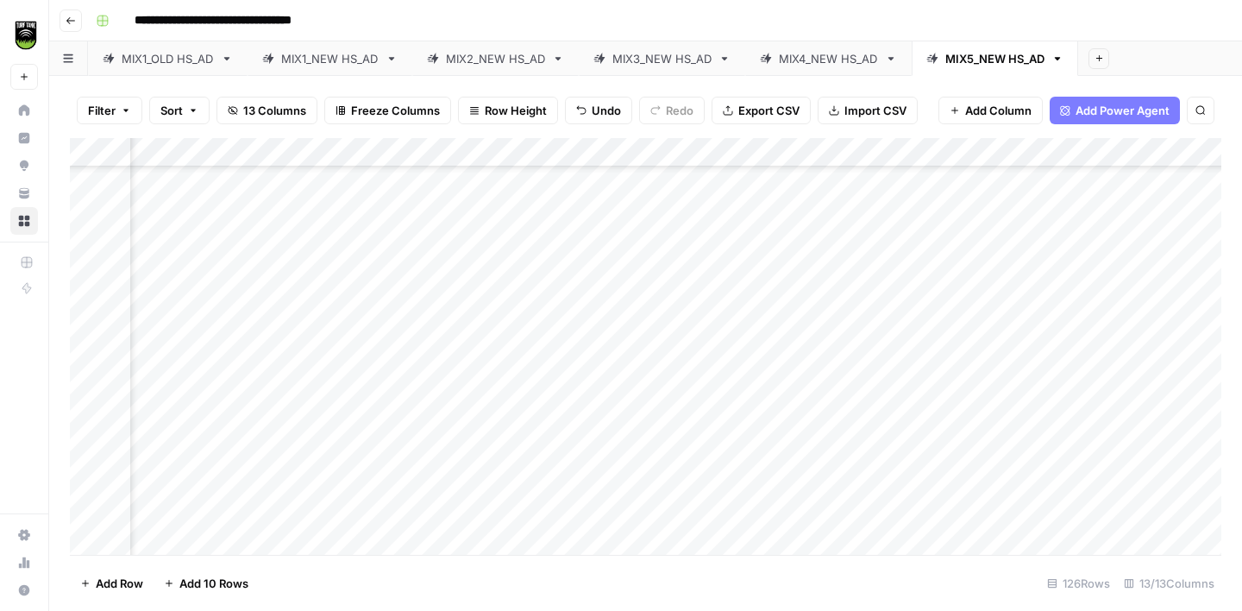
click at [769, 300] on div "Add Column" at bounding box center [645, 346] width 1151 height 417
click at [455, 298] on div "Add Column" at bounding box center [645, 346] width 1151 height 417
type textarea "**********"
click at [209, 332] on div "Add Column" at bounding box center [645, 346] width 1151 height 417
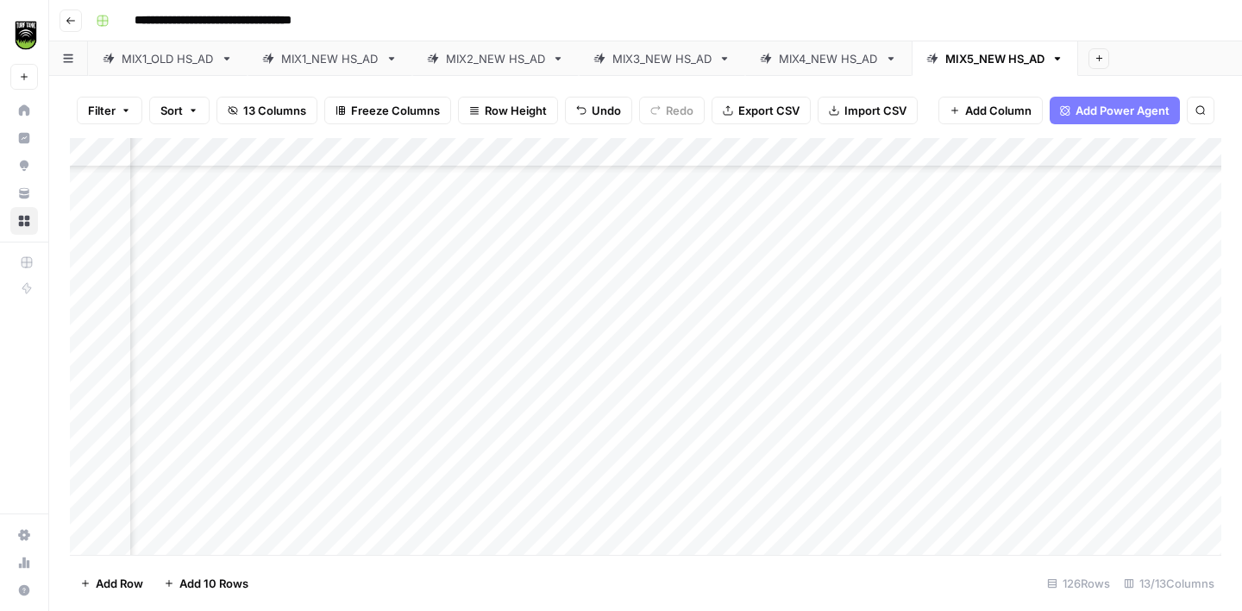
click at [755, 330] on div "Add Column" at bounding box center [645, 346] width 1151 height 417
click at [894, 335] on div "Add Column" at bounding box center [645, 346] width 1151 height 417
click at [462, 298] on div "Add Column" at bounding box center [645, 346] width 1151 height 417
click at [205, 363] on div "Add Column" at bounding box center [645, 346] width 1151 height 417
click at [467, 277] on div "Add Column" at bounding box center [645, 346] width 1151 height 417
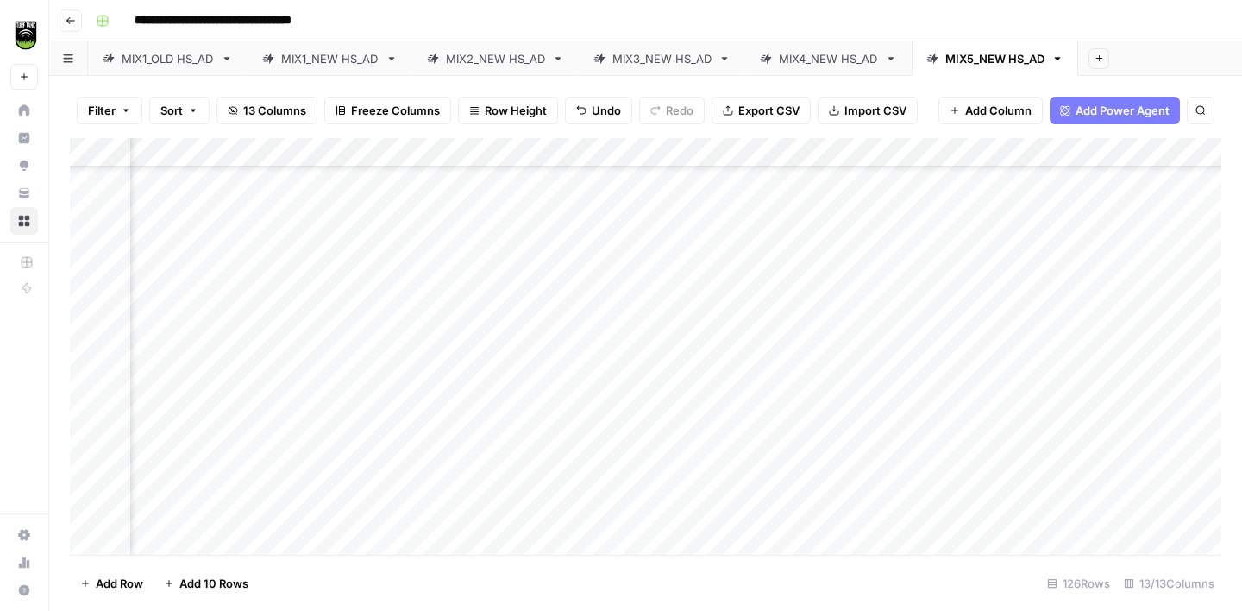
click at [467, 367] on div "Add Column" at bounding box center [645, 346] width 1151 height 417
click at [209, 404] on div "Add Column" at bounding box center [645, 346] width 1151 height 417
click at [768, 392] on div "Add Column" at bounding box center [645, 346] width 1151 height 417
click at [461, 390] on div "Add Column" at bounding box center [645, 346] width 1151 height 417
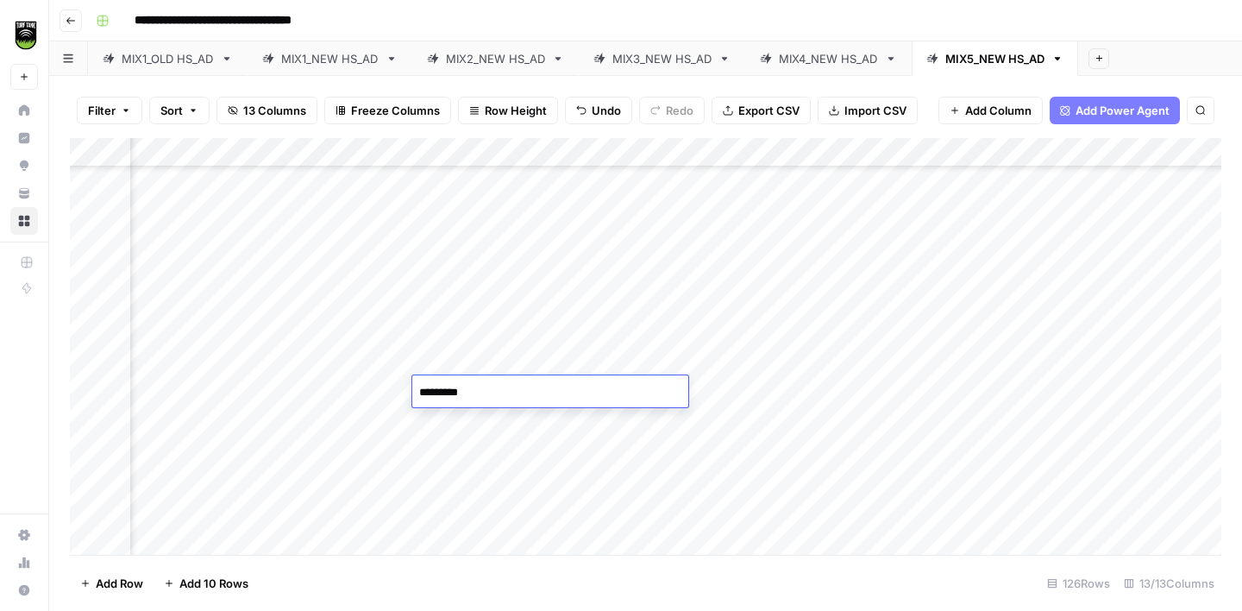
type textarea "**********"
click at [204, 424] on div "Add Column" at bounding box center [645, 346] width 1151 height 417
click at [498, 397] on div "Add Column" at bounding box center [645, 346] width 1151 height 417
click at [204, 455] on div "Add Column" at bounding box center [645, 346] width 1151 height 417
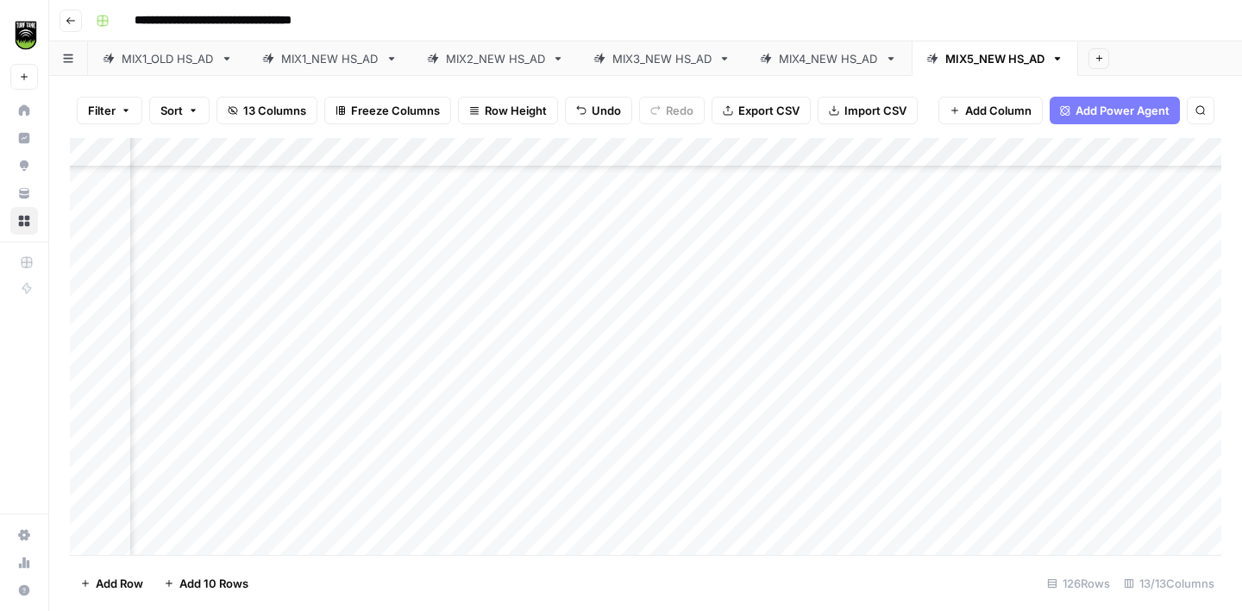
click at [476, 209] on div "Add Column" at bounding box center [645, 346] width 1151 height 417
click at [463, 489] on div "Add Column" at bounding box center [645, 346] width 1151 height 417
click at [214, 284] on div "Add Column" at bounding box center [645, 346] width 1151 height 417
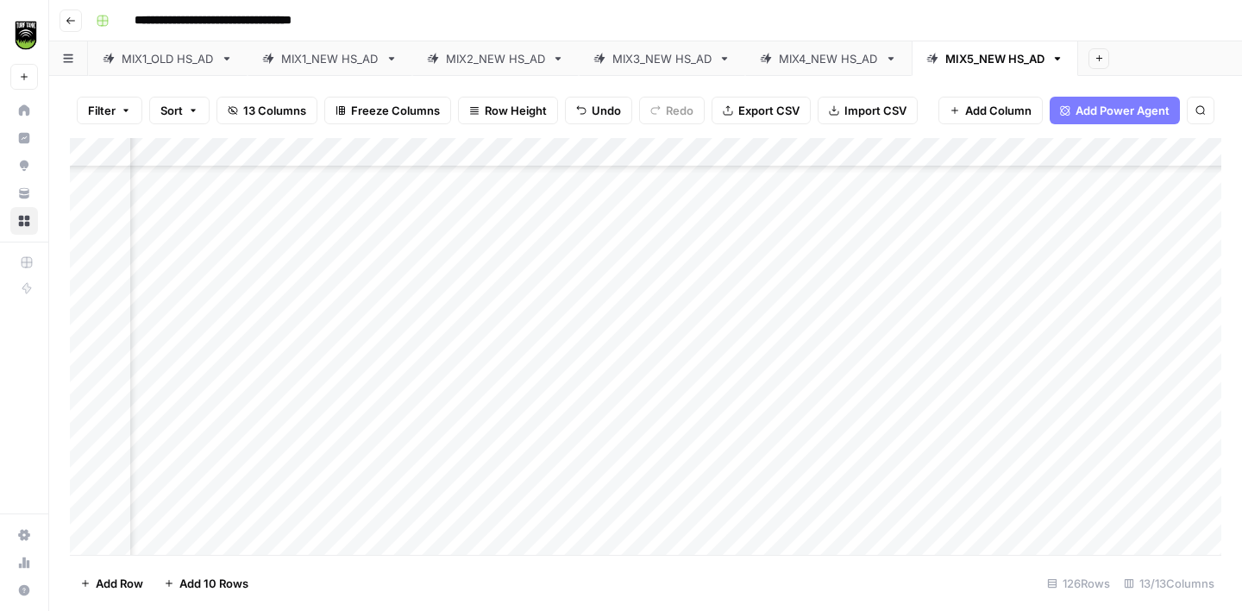
click at [459, 274] on div "Add Column" at bounding box center [645, 346] width 1151 height 417
type textarea "*******"
click at [214, 310] on div "Add Column" at bounding box center [645, 346] width 1151 height 417
click at [464, 283] on div "Add Column" at bounding box center [645, 346] width 1151 height 417
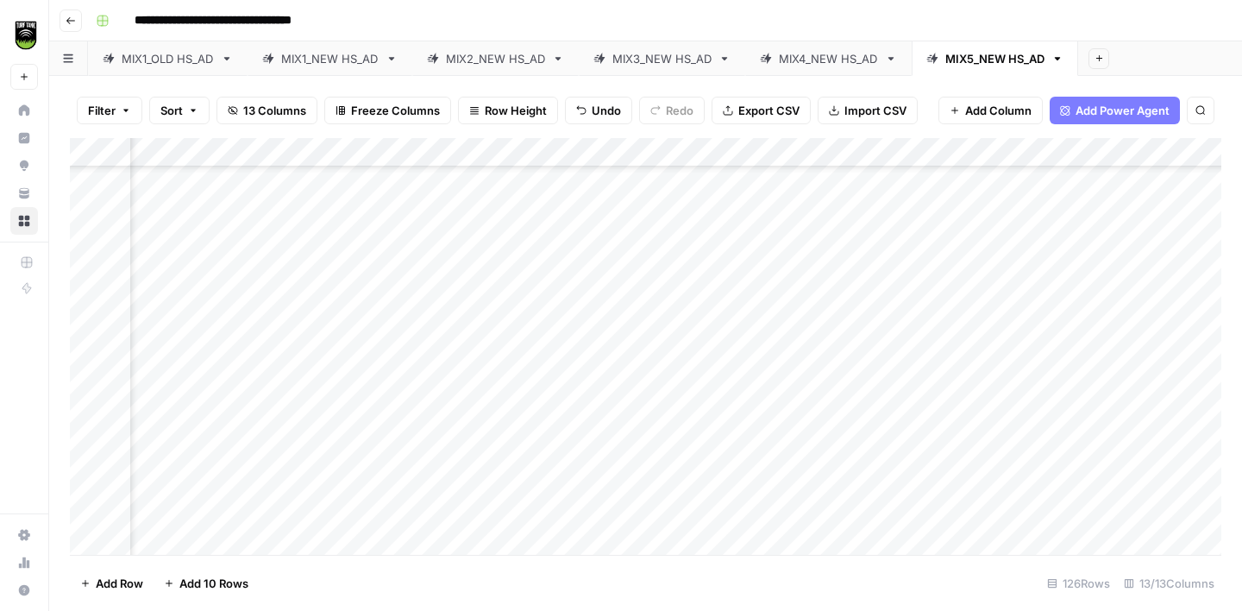
click at [215, 341] on div "Add Column" at bounding box center [645, 346] width 1151 height 417
click at [862, 335] on div "Add Column" at bounding box center [645, 346] width 1151 height 417
click at [485, 343] on div "Add Column" at bounding box center [645, 346] width 1151 height 417
type textarea "**********"
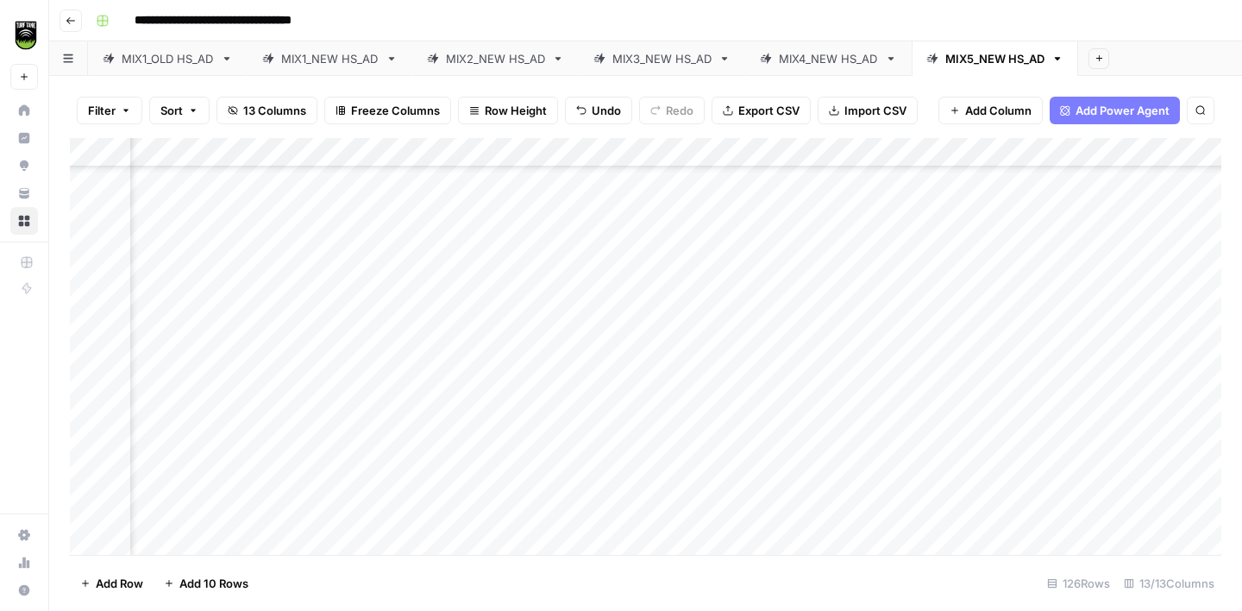
click at [210, 363] on div "Add Column" at bounding box center [645, 346] width 1151 height 417
click at [480, 304] on div "Add Column" at bounding box center [645, 346] width 1151 height 417
click at [487, 362] on div "Add Column" at bounding box center [645, 346] width 1151 height 417
click at [221, 405] on div "Add Column" at bounding box center [645, 346] width 1151 height 417
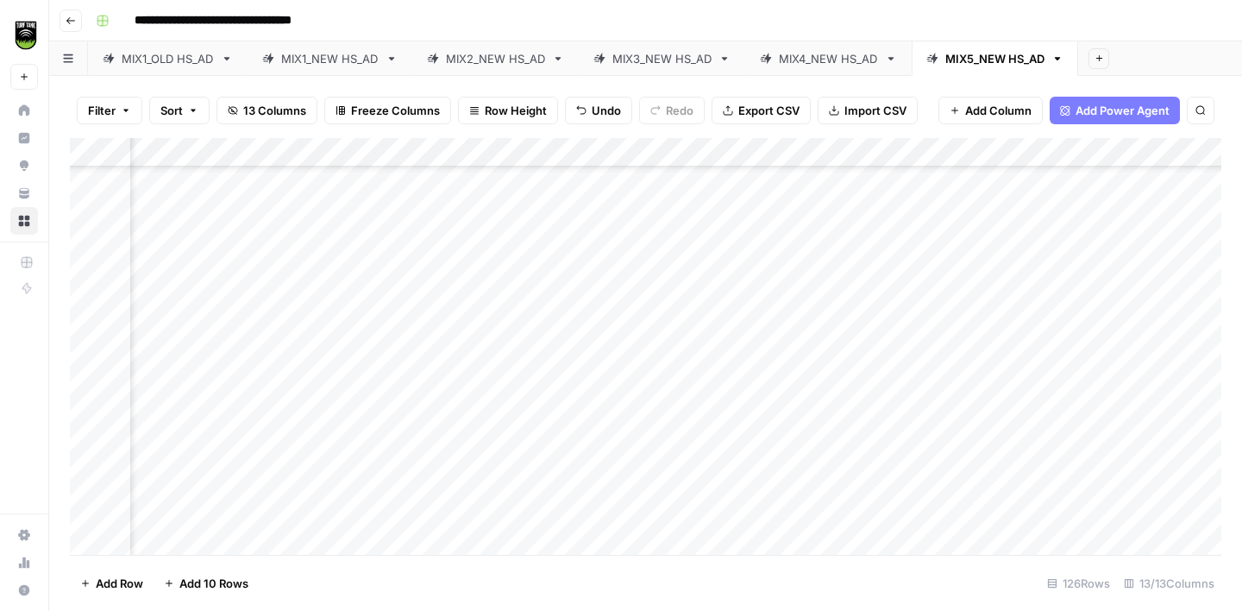
click at [441, 380] on div "Add Column" at bounding box center [645, 346] width 1151 height 417
click at [229, 427] on div "Add Column" at bounding box center [645, 346] width 1151 height 417
click at [485, 400] on div "Add Column" at bounding box center [645, 346] width 1151 height 417
drag, startPoint x: 200, startPoint y: 451, endPoint x: 209, endPoint y: 439, distance: 14.8
click at [200, 451] on div "Add Column" at bounding box center [645, 346] width 1151 height 417
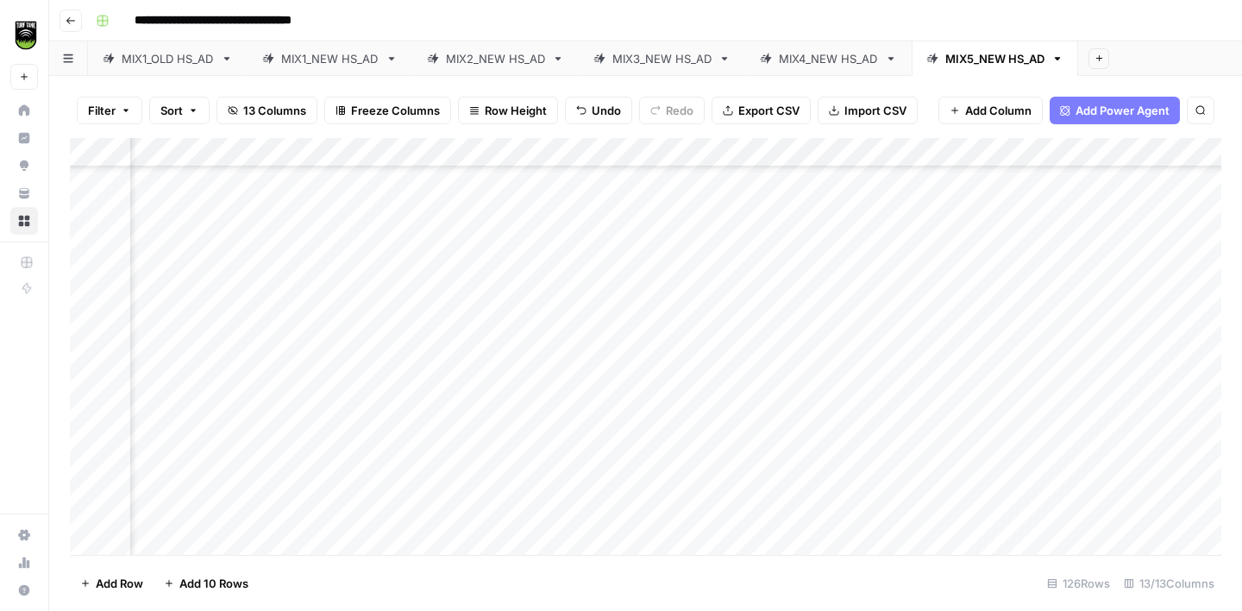
click at [439, 429] on div "Add Column" at bounding box center [645, 346] width 1151 height 417
click at [199, 348] on div "Add Column" at bounding box center [645, 346] width 1151 height 417
click at [449, 293] on div "Add Column" at bounding box center [645, 346] width 1151 height 417
click at [470, 347] on div "Add Column" at bounding box center [645, 346] width 1151 height 417
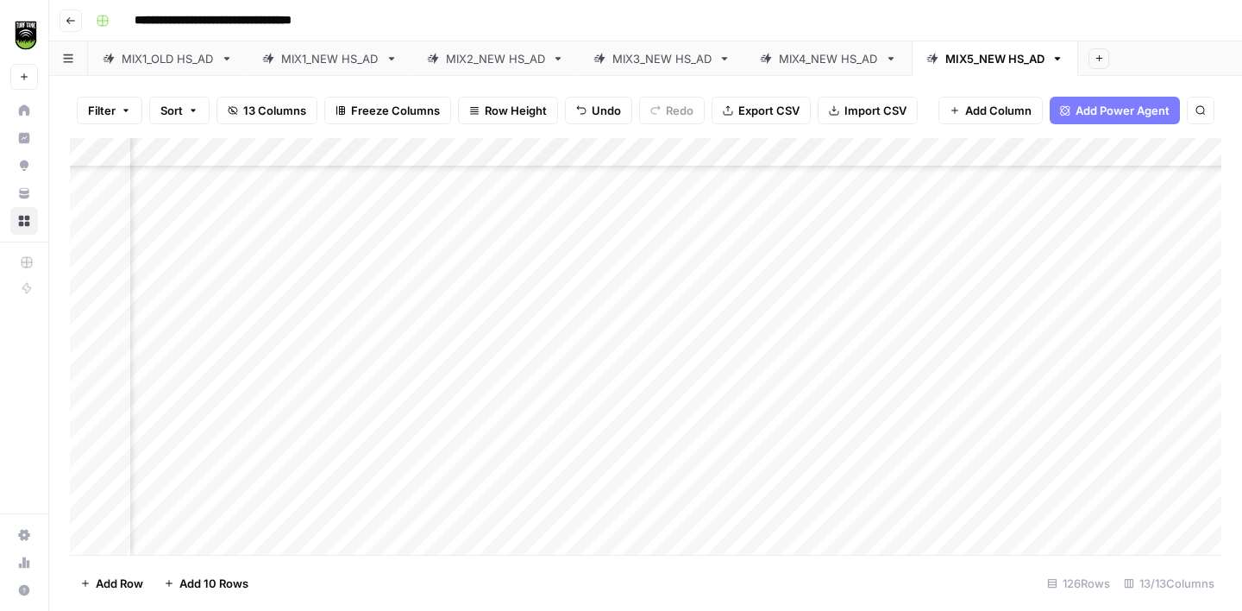
scroll to position [1337, 306]
click at [224, 430] on div "Add Column" at bounding box center [645, 346] width 1151 height 417
click at [458, 403] on div "Add Column" at bounding box center [645, 346] width 1151 height 417
click at [209, 450] on div "Add Column" at bounding box center [645, 346] width 1151 height 417
click at [442, 458] on div "Add Column" at bounding box center [645, 346] width 1151 height 417
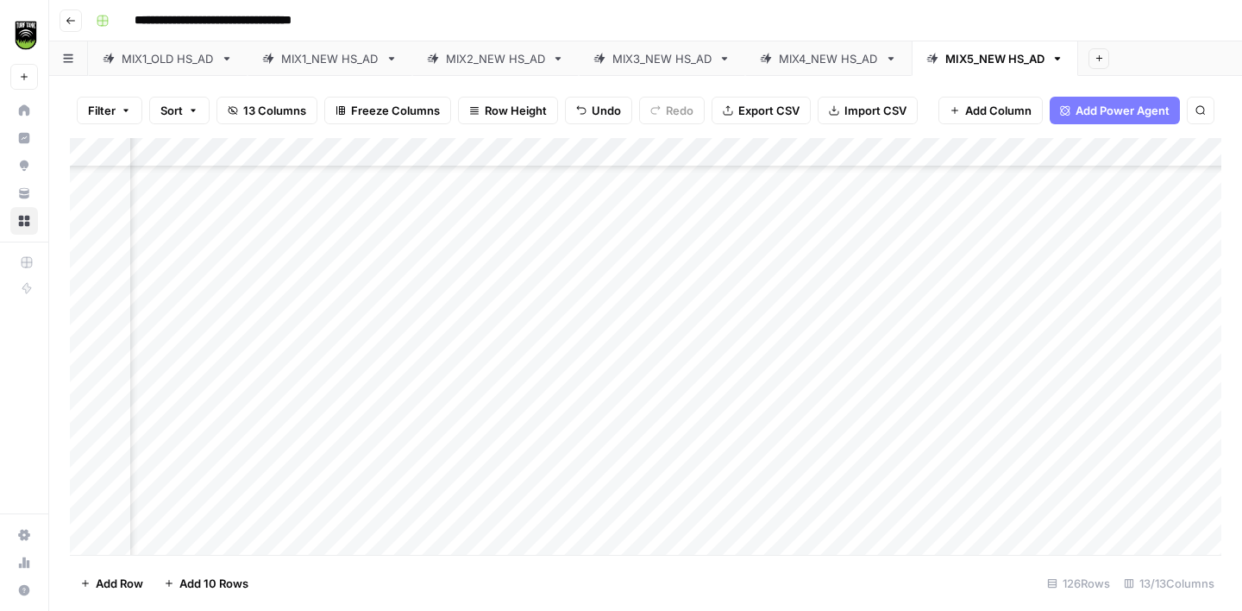
click at [442, 458] on div "Add Column" at bounding box center [645, 346] width 1151 height 417
type textarea "**********"
click at [192, 483] on div "Add Column" at bounding box center [645, 346] width 1151 height 417
click at [455, 431] on div "Add Column" at bounding box center [645, 346] width 1151 height 417
click at [489, 480] on div "Add Column" at bounding box center [645, 346] width 1151 height 417
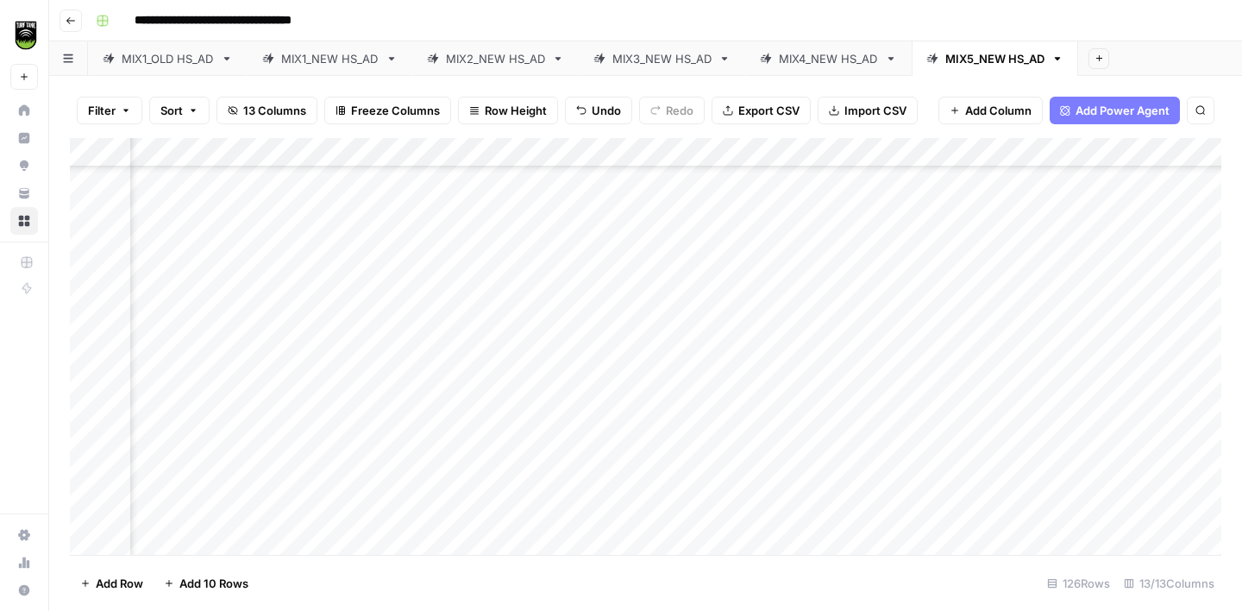
scroll to position [1475, 306]
click at [222, 375] on div "Add Column" at bounding box center [645, 346] width 1151 height 417
click at [765, 377] on div "Add Column" at bounding box center [645, 346] width 1151 height 417
click at [440, 377] on div "Add Column" at bounding box center [645, 346] width 1151 height 417
click at [441, 377] on div "Add Column" at bounding box center [645, 346] width 1151 height 417
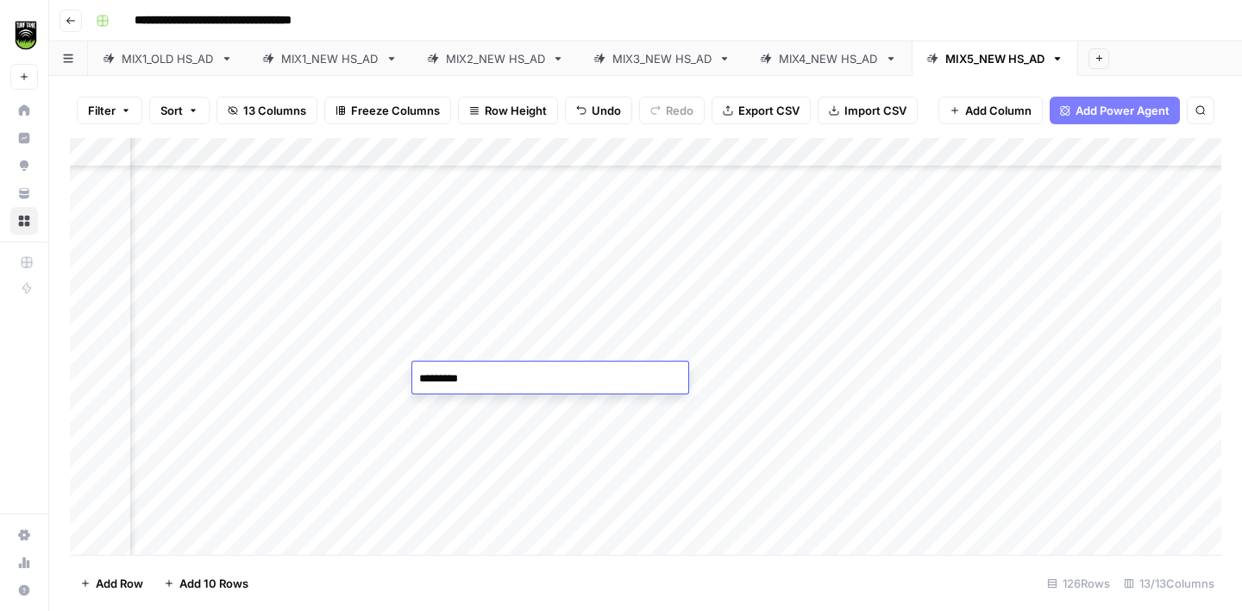
type textarea "**********"
click at [207, 408] on div "Add Column" at bounding box center [645, 346] width 1151 height 417
click at [442, 348] on div "Add Column" at bounding box center [645, 346] width 1151 height 417
click at [471, 396] on div "Add Column" at bounding box center [645, 346] width 1151 height 417
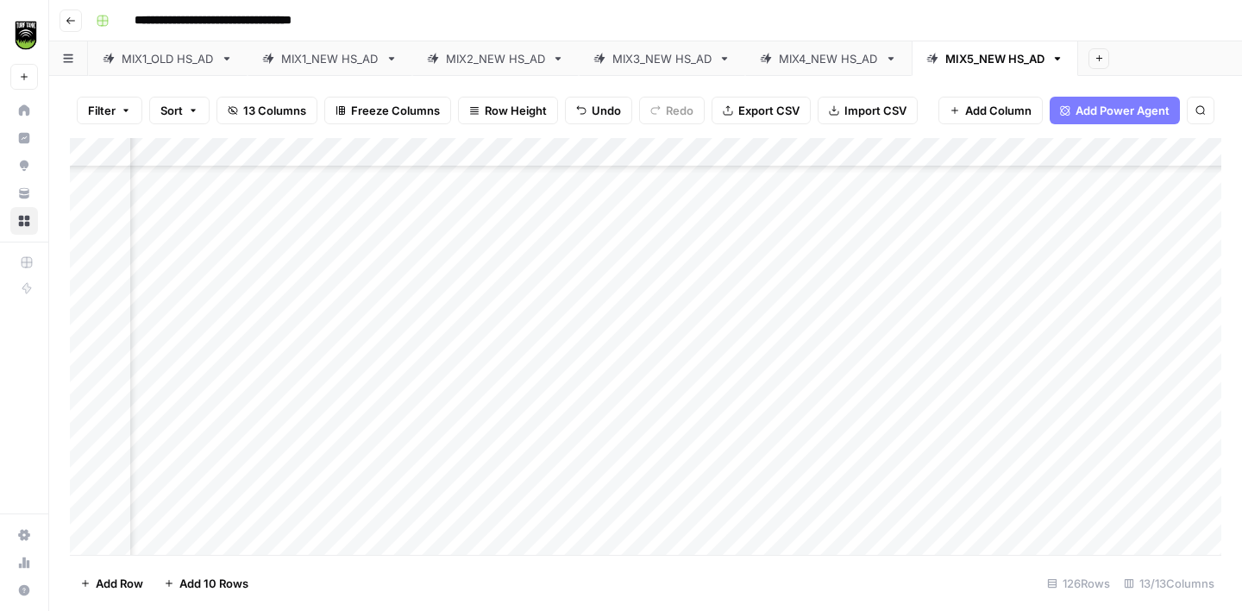
click at [207, 350] on div "Add Column" at bounding box center [645, 346] width 1151 height 417
click at [466, 322] on div "Add Column" at bounding box center [645, 346] width 1151 height 417
click at [194, 384] on div "Add Column" at bounding box center [645, 346] width 1151 height 417
click at [477, 245] on div "Add Column" at bounding box center [645, 346] width 1151 height 417
click at [473, 405] on div "Add Column" at bounding box center [645, 346] width 1151 height 417
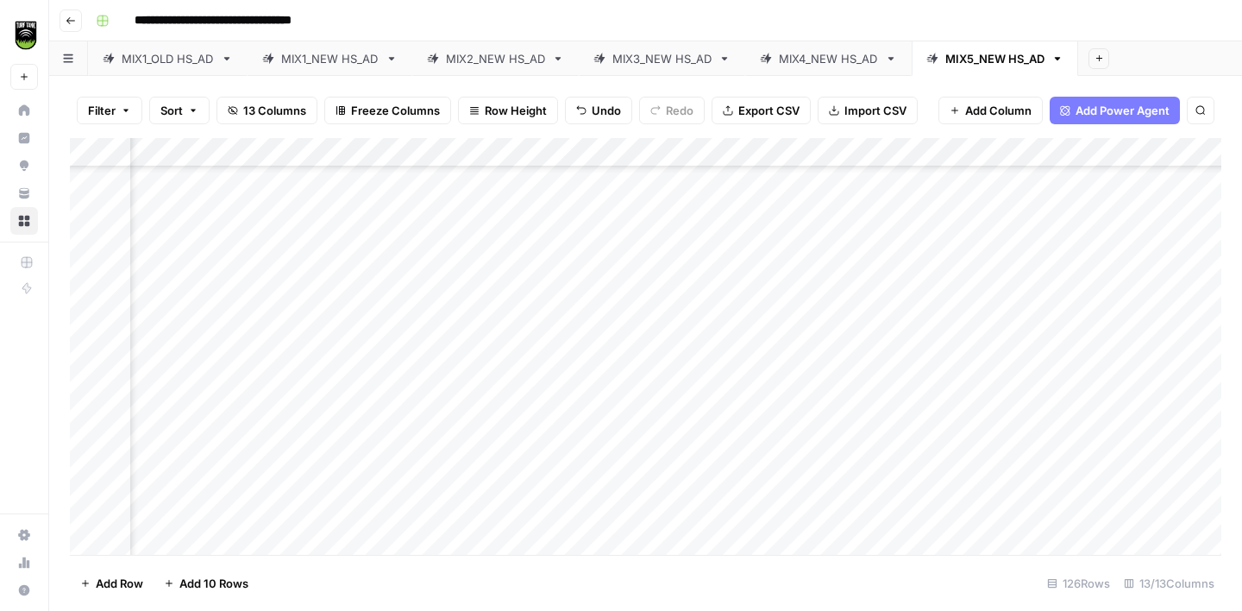
click at [466, 382] on div "Add Column" at bounding box center [645, 346] width 1151 height 417
click at [217, 417] on div "Add Column" at bounding box center [645, 346] width 1151 height 417
click at [455, 359] on div "Add Column" at bounding box center [645, 346] width 1151 height 417
click at [464, 408] on div "Add Column" at bounding box center [645, 346] width 1151 height 417
click at [212, 448] on div "Add Column" at bounding box center [645, 346] width 1151 height 417
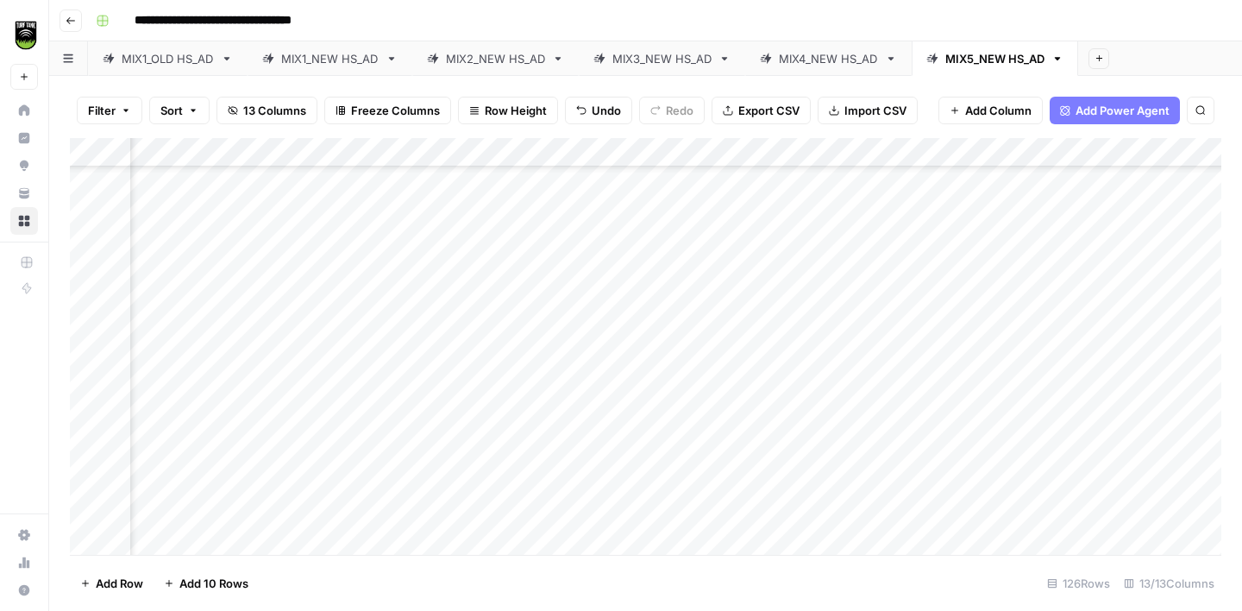
click at [768, 440] on div "Add Column" at bounding box center [645, 346] width 1151 height 417
click at [456, 433] on div "Add Column" at bounding box center [645, 346] width 1151 height 417
type textarea "**********"
click at [214, 476] on div "Add Column" at bounding box center [645, 346] width 1151 height 417
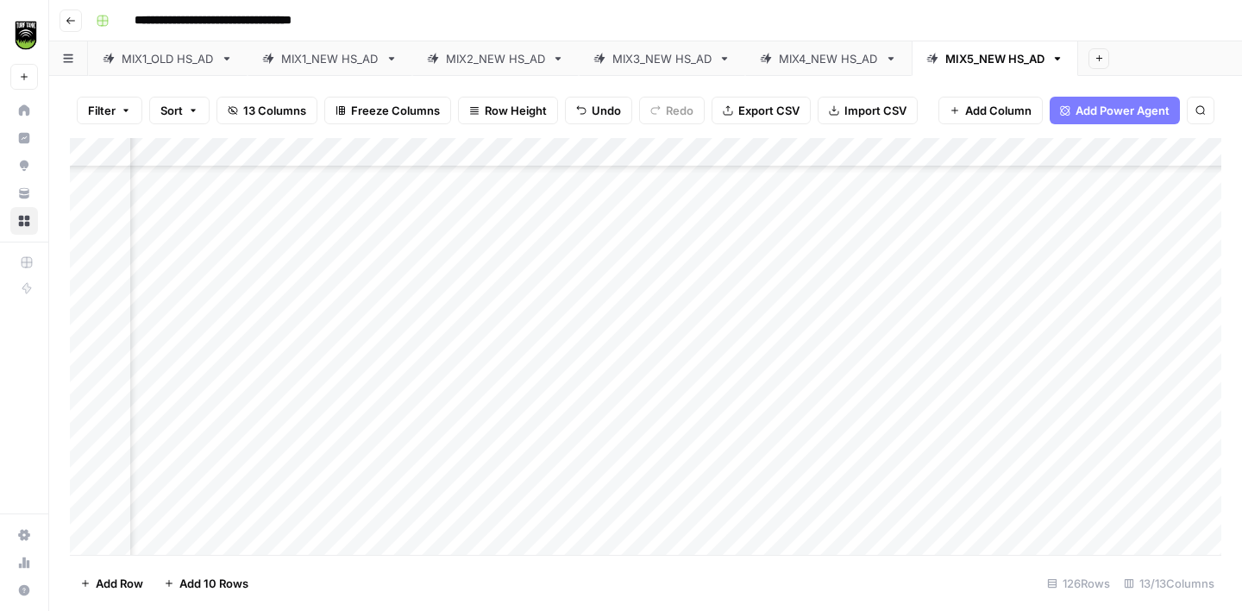
click at [478, 415] on div "Add Column" at bounding box center [645, 346] width 1151 height 417
click at [473, 463] on div "Add Column" at bounding box center [645, 346] width 1151 height 417
click at [202, 263] on div "Add Column" at bounding box center [645, 346] width 1151 height 417
click at [442, 209] on div "Add Column" at bounding box center [645, 346] width 1151 height 417
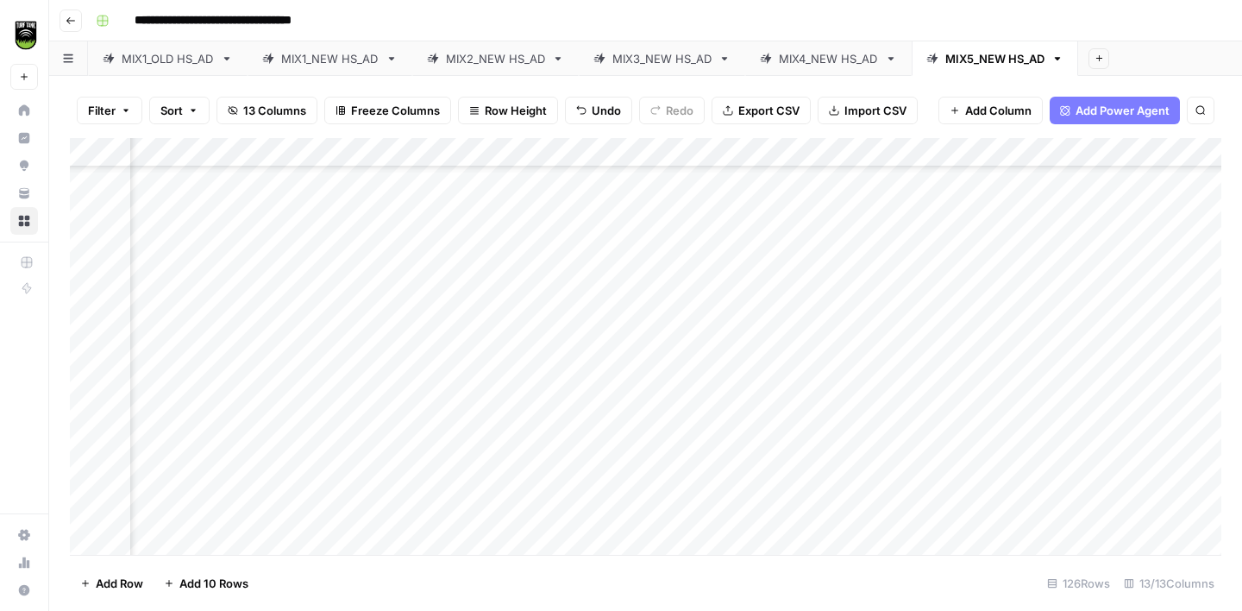
click at [472, 260] on div "Add Column" at bounding box center [645, 346] width 1151 height 417
click at [186, 327] on div "Add Column" at bounding box center [645, 346] width 1151 height 417
click at [772, 321] on div "Add Column" at bounding box center [645, 346] width 1151 height 417
click at [454, 317] on div "Add Column" at bounding box center [645, 346] width 1151 height 417
click at [455, 317] on div "Add Column" at bounding box center [645, 346] width 1151 height 417
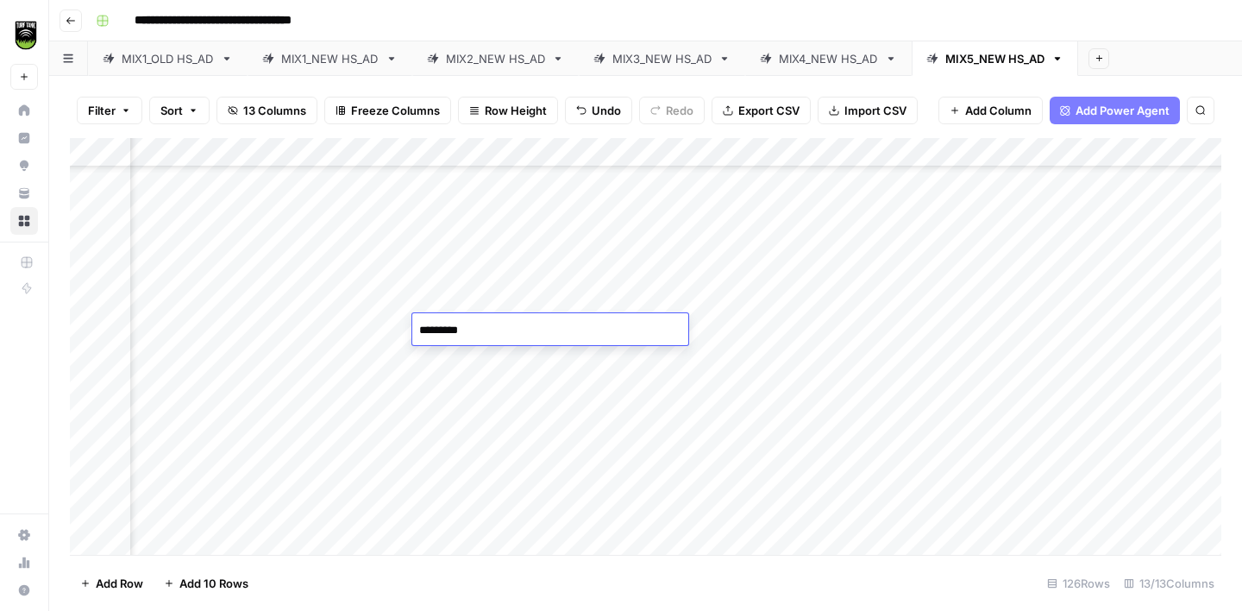
type textarea "**********"
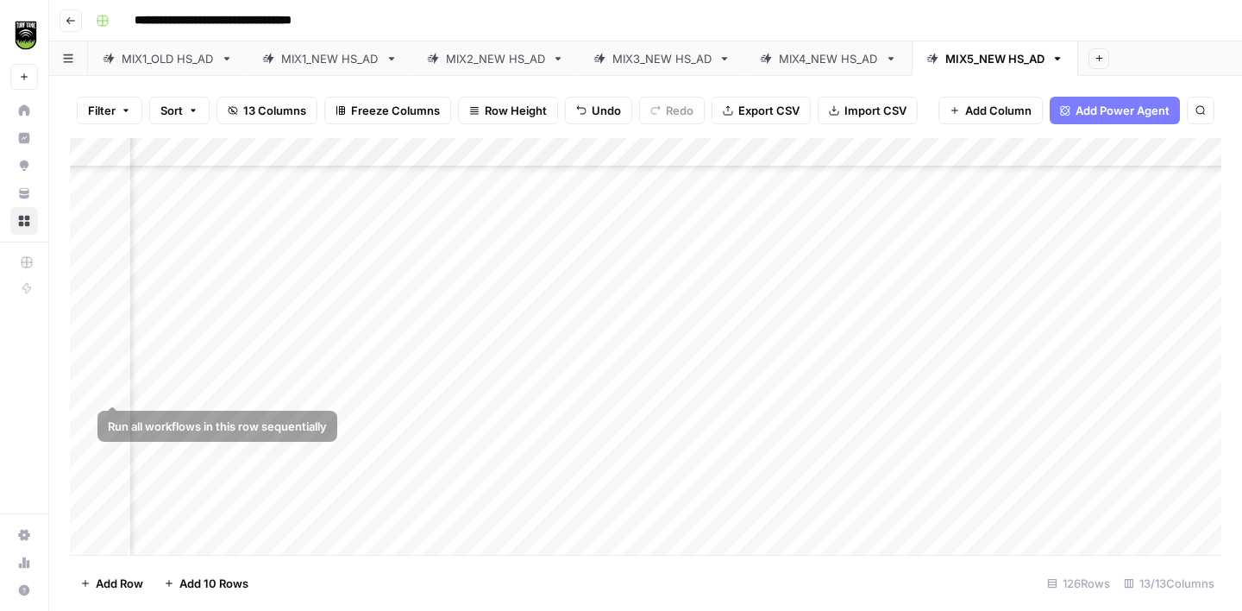
click at [165, 395] on div "Add Column" at bounding box center [645, 346] width 1151 height 417
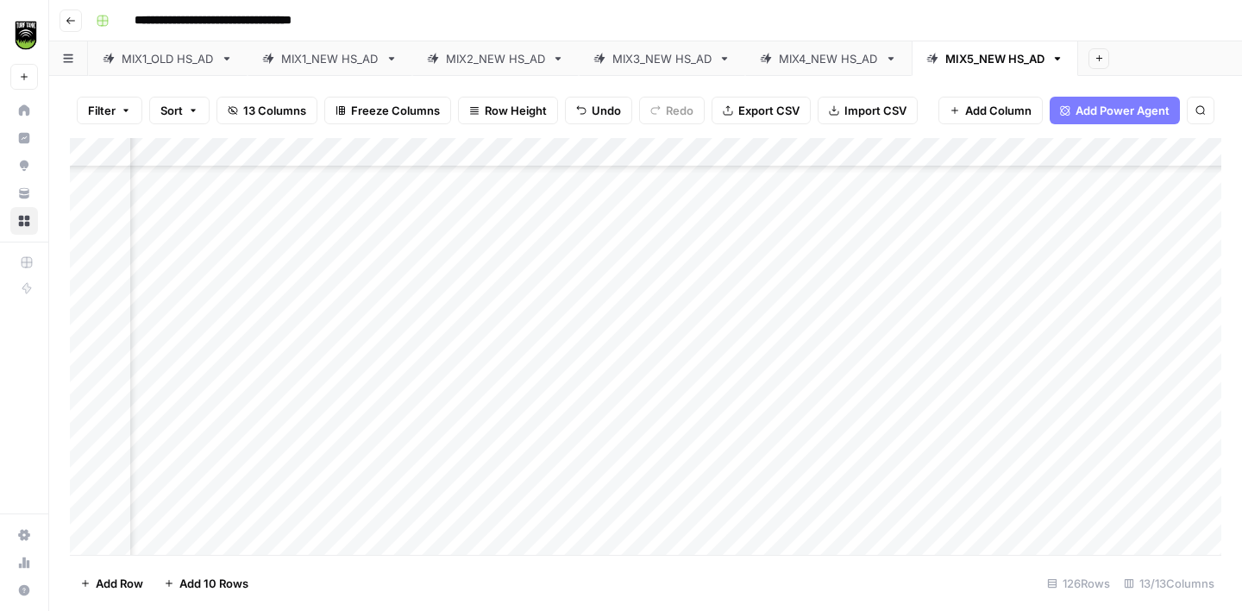
click at [756, 390] on div "Add Column" at bounding box center [645, 346] width 1151 height 417
click at [463, 381] on div "Add Column" at bounding box center [645, 346] width 1151 height 417
type textarea "**********"
click at [69, 20] on icon "button" at bounding box center [70, 20] width 9 height 7
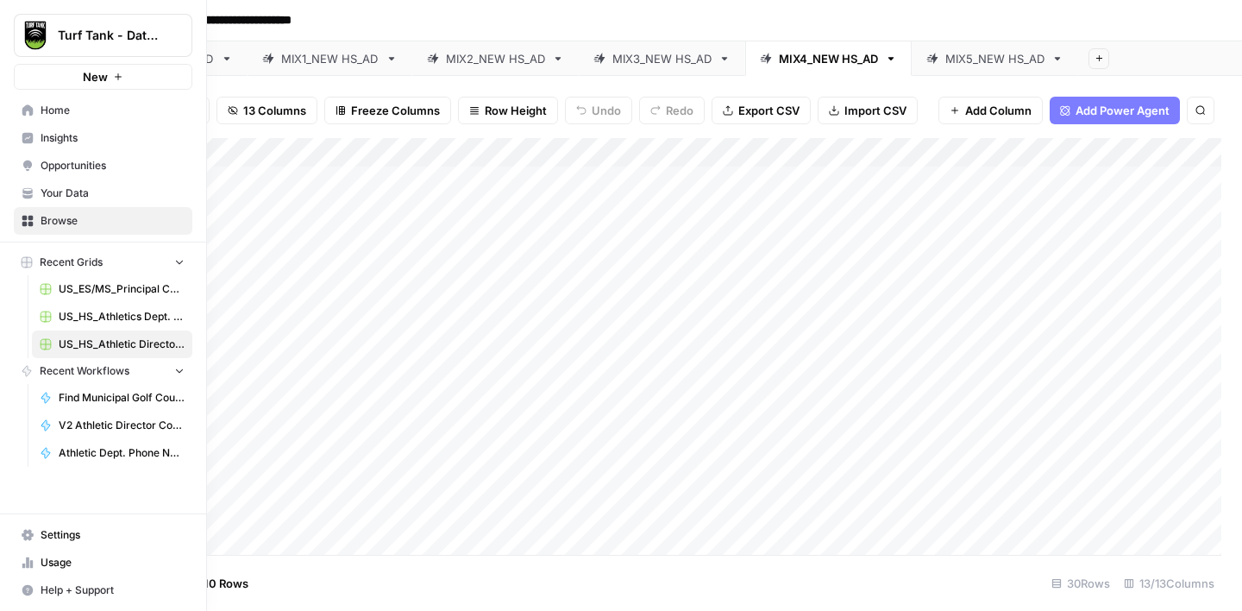
click at [60, 218] on span "Browse" at bounding box center [113, 221] width 144 height 16
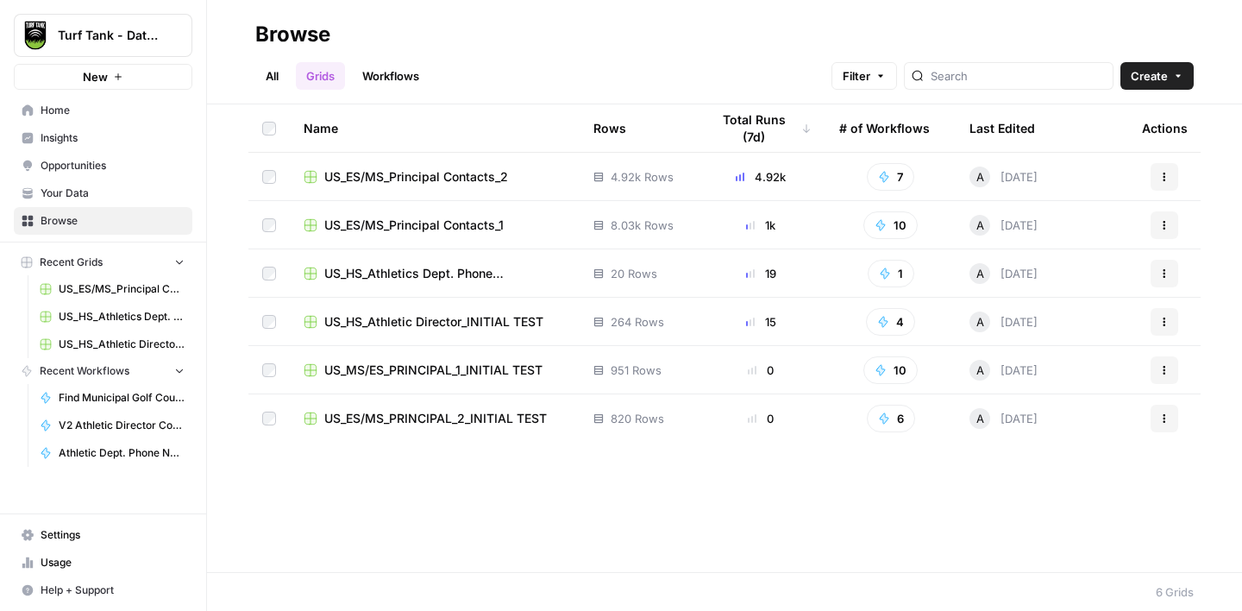
click at [399, 76] on link "Workflows" at bounding box center [391, 76] width 78 height 28
